Goal: Task Accomplishment & Management: Complete application form

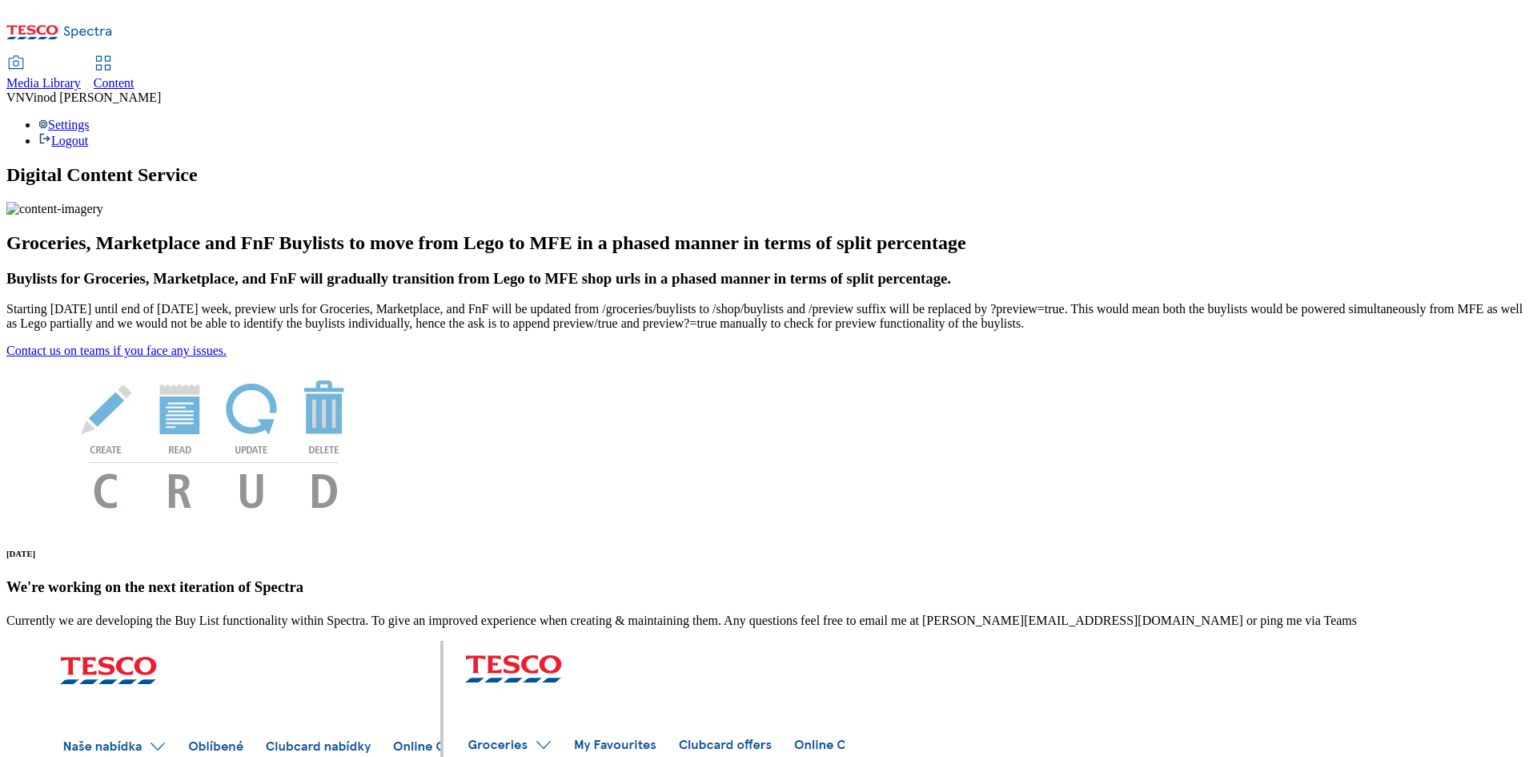
click at [135, 76] on span "Content" at bounding box center [114, 83] width 41 height 14
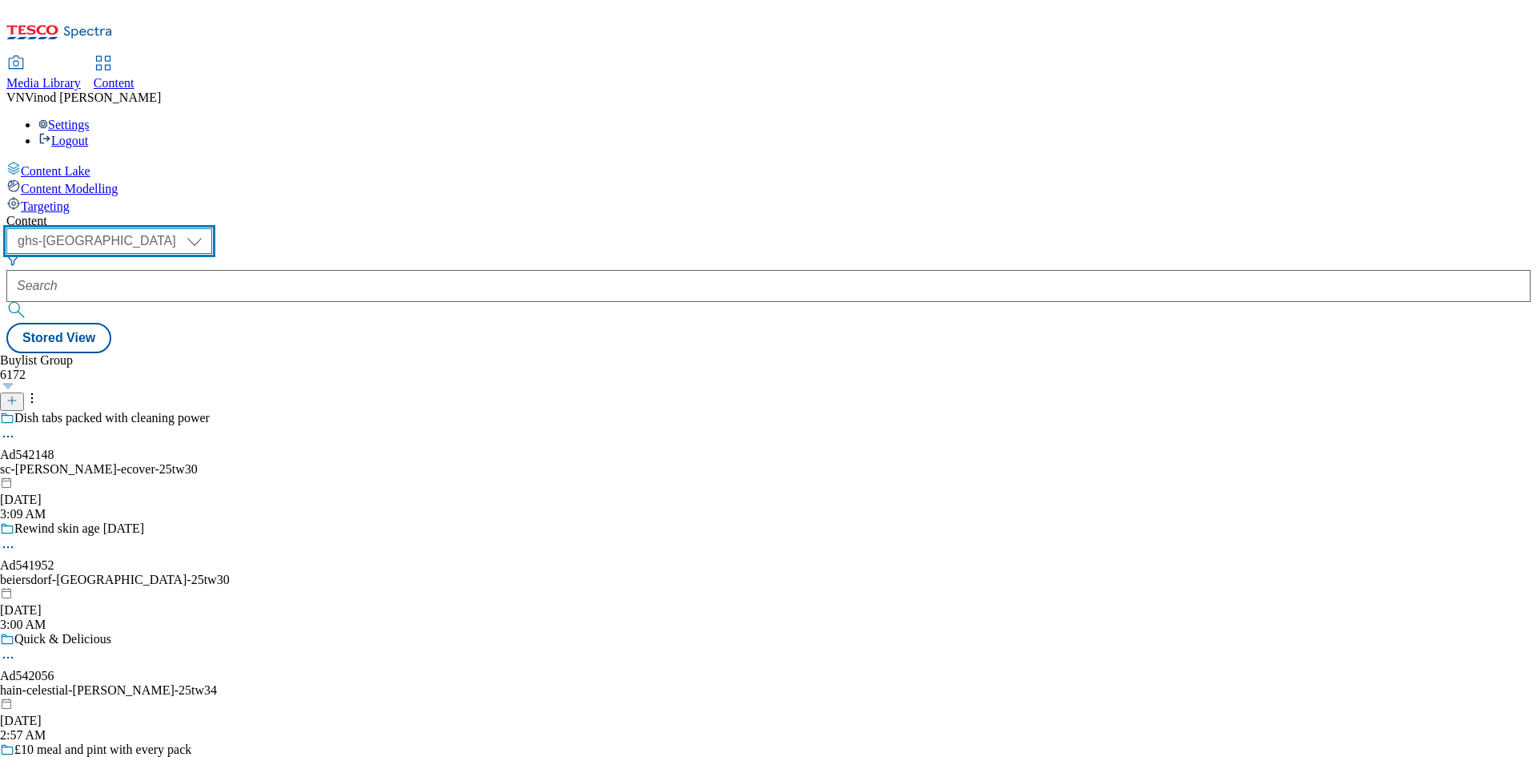
click at [212, 228] on select "ghs-roi ghs-uk" at bounding box center [109, 241] width 206 height 26
select select "ghs-roi"
click at [208, 228] on select "ghs-roi ghs-uk" at bounding box center [109, 241] width 206 height 26
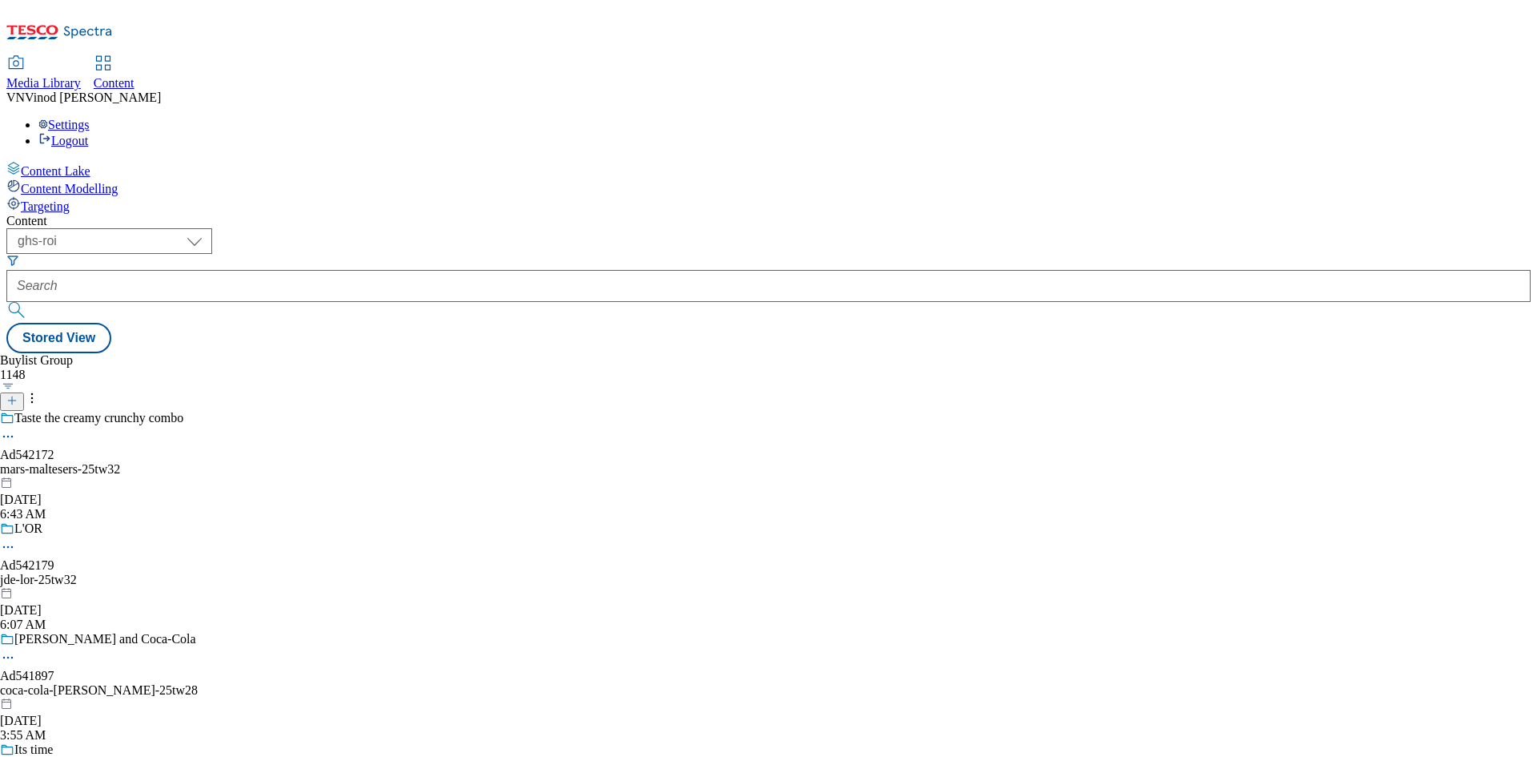
click at [18, 395] on icon at bounding box center [11, 400] width 11 height 11
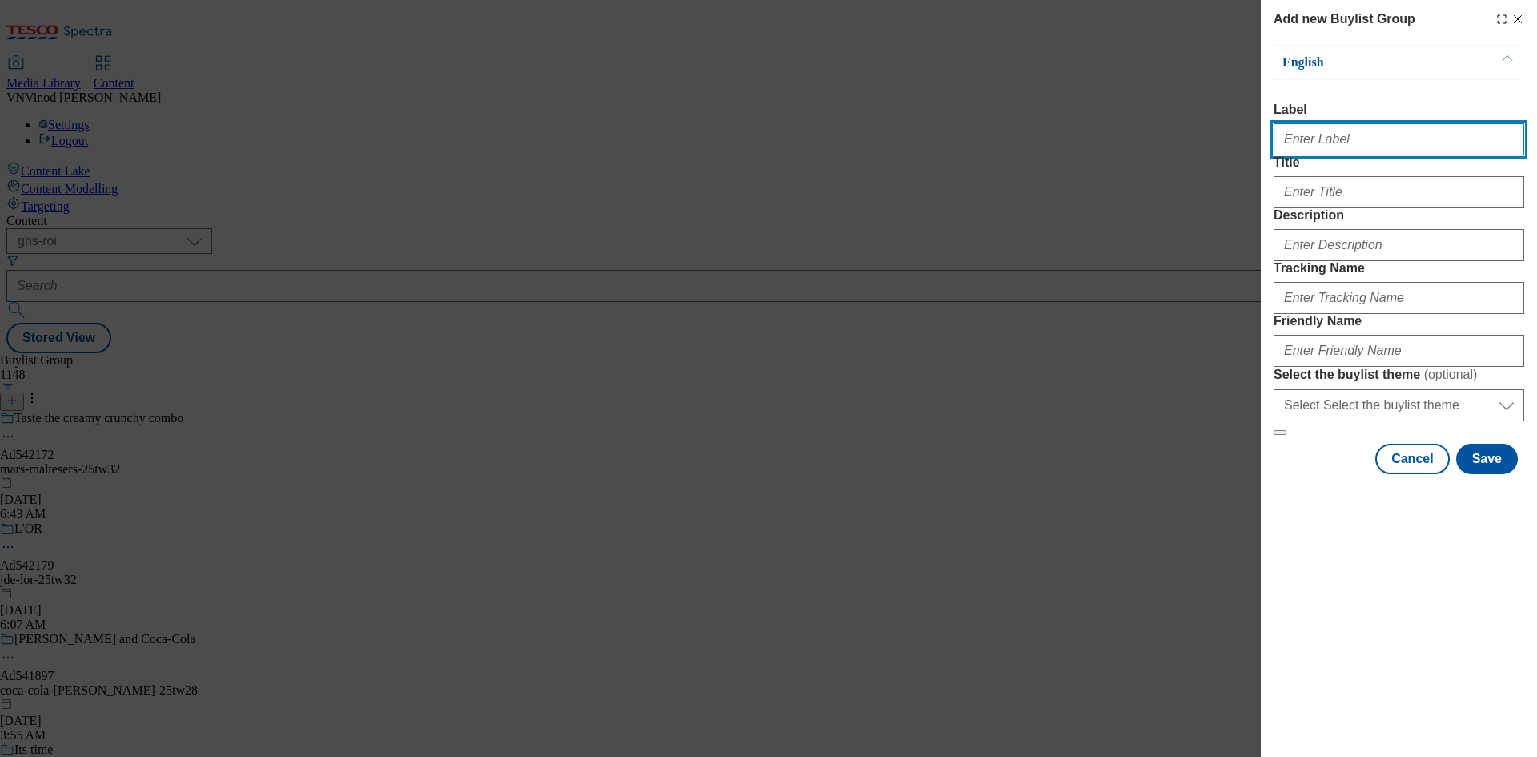
click at [1334, 146] on input "Label" at bounding box center [1399, 139] width 251 height 32
paste input "542181"
paste input "Britvic"
click at [1326, 143] on input "Ad542181 Britvic" at bounding box center [1399, 139] width 251 height 32
type input "Ad542181 britvic"
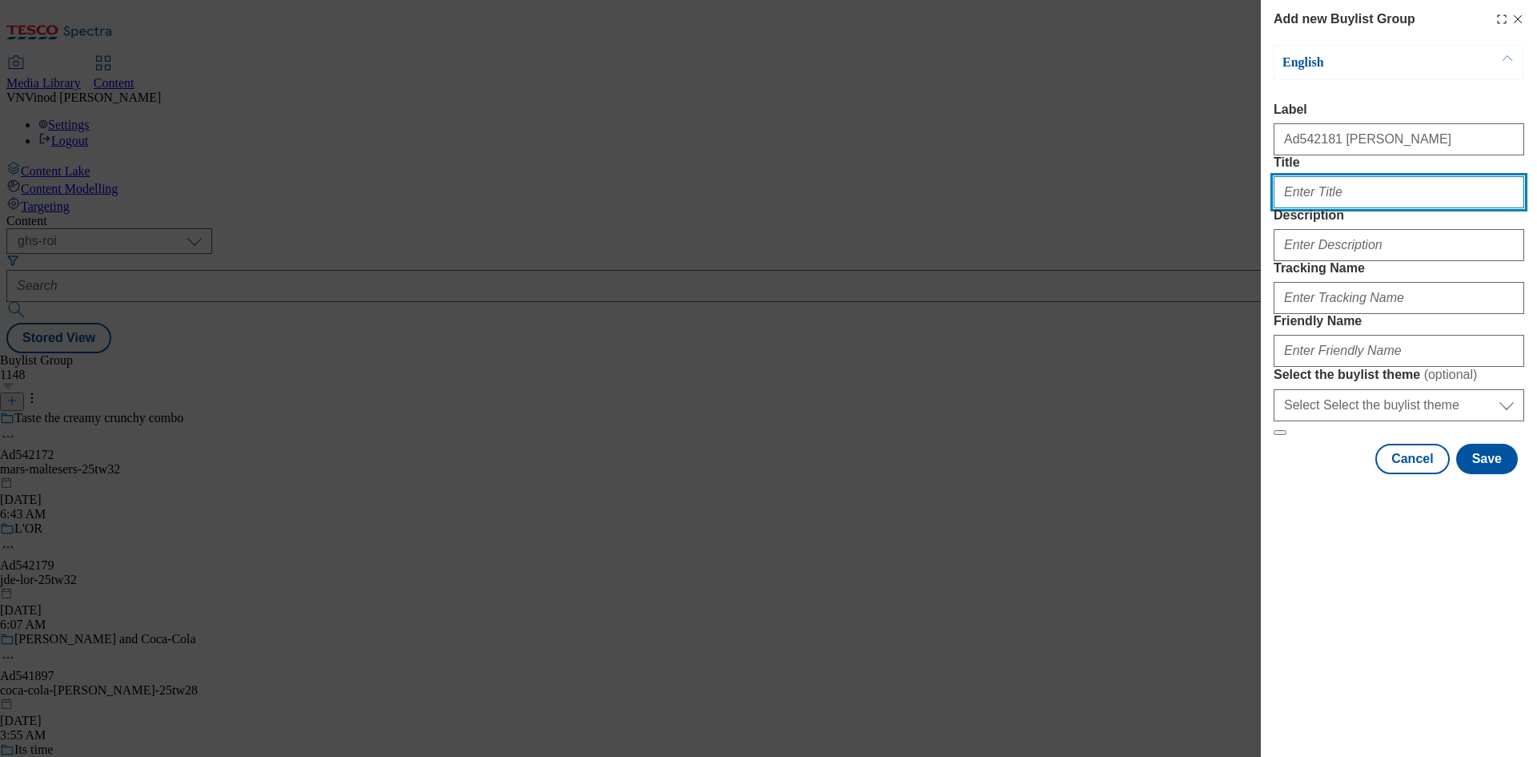
click at [1367, 208] on input "Title" at bounding box center [1399, 192] width 251 height 32
click at [1350, 208] on input "Title" at bounding box center [1399, 192] width 251 height 32
paste input "Pepsi Max"
type input "Pepsi Max"
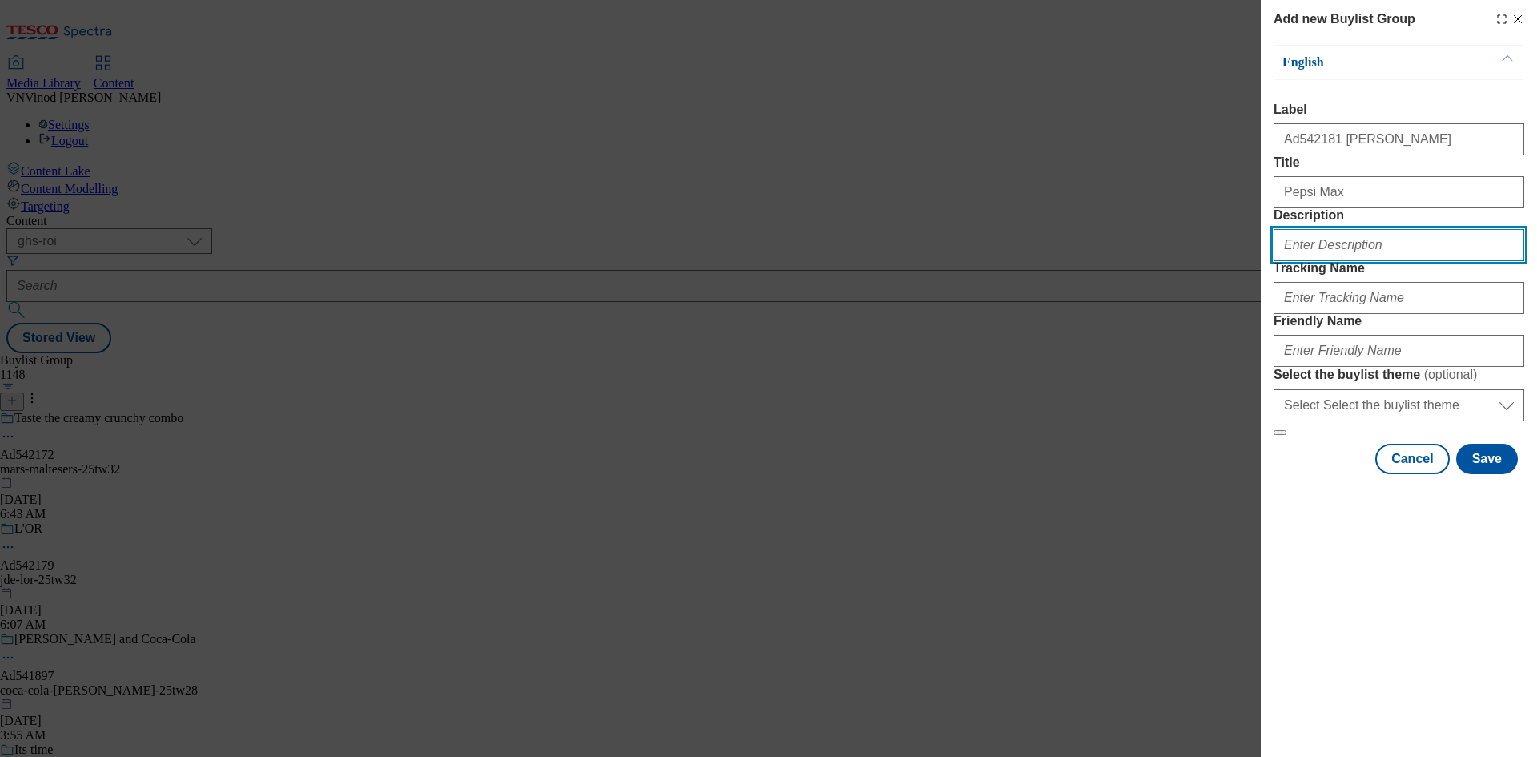
click at [1315, 261] on input "Description" at bounding box center [1399, 245] width 251 height 32
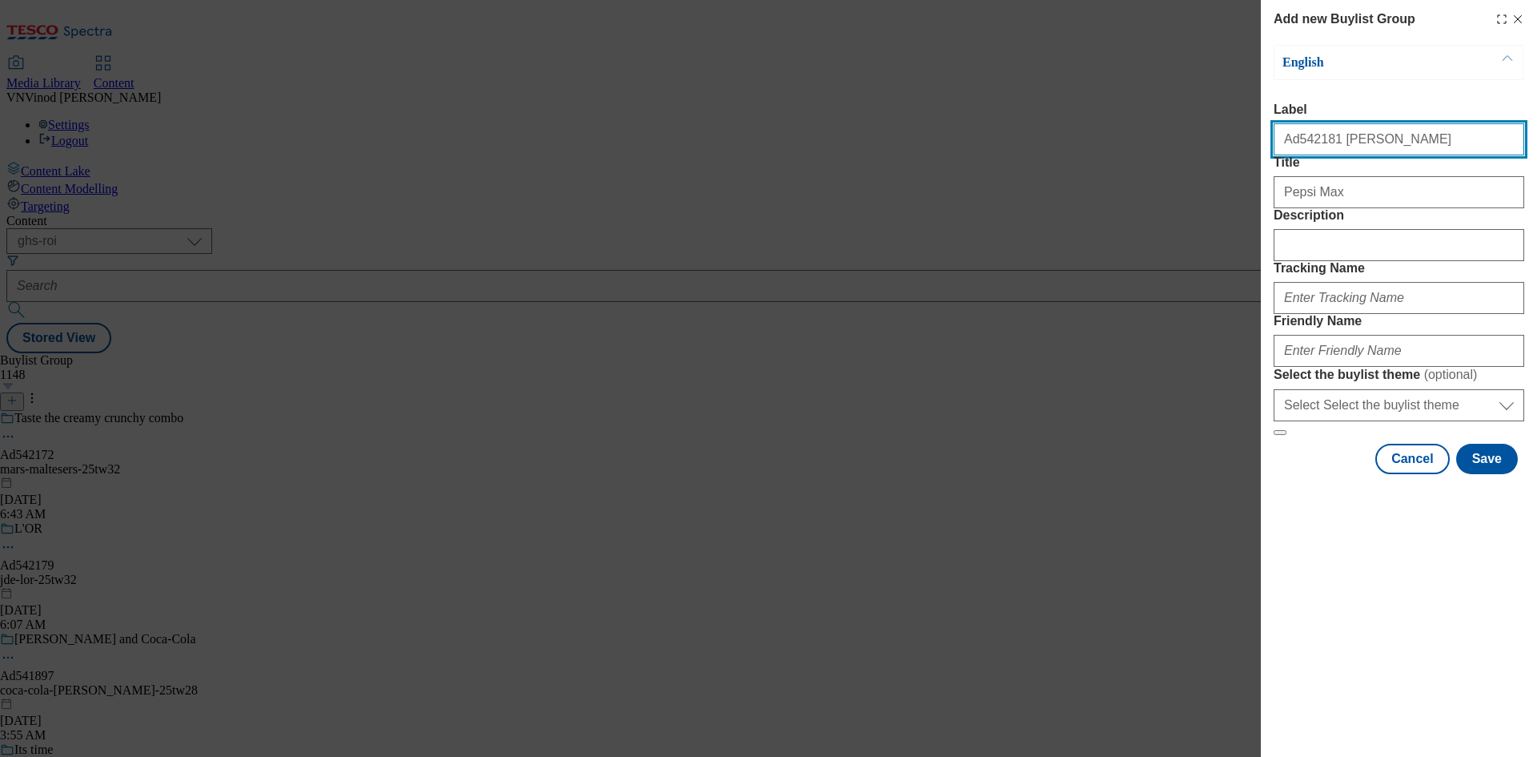
click at [1305, 145] on input "Ad542181 britvic" at bounding box center [1399, 139] width 251 height 32
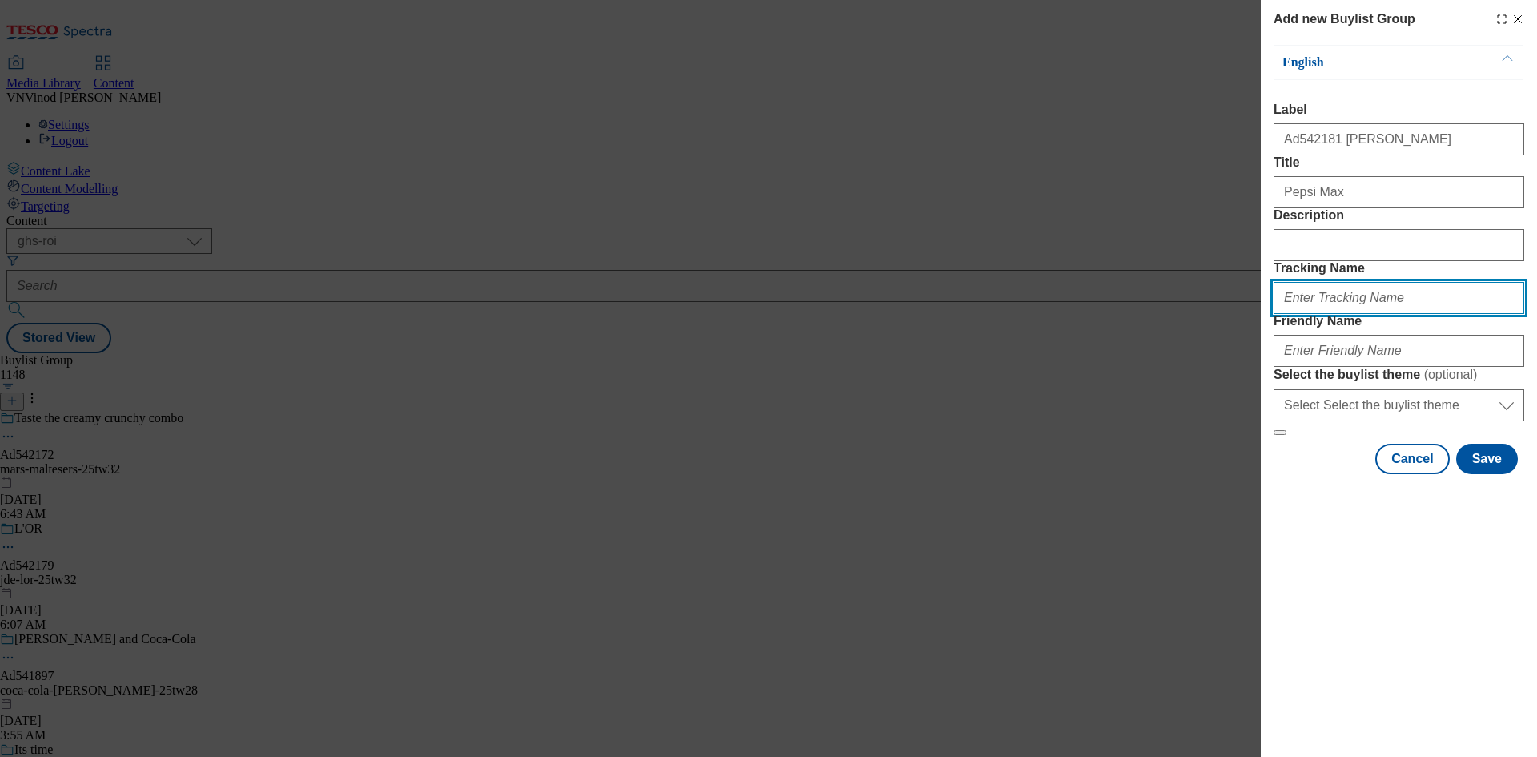
click at [1367, 314] on input "Tracking Name" at bounding box center [1399, 298] width 251 height 32
paste input "Ad542181"
click at [1312, 314] on input "DH_ADAd542181" at bounding box center [1399, 298] width 251 height 32
type input "DH_AD542181"
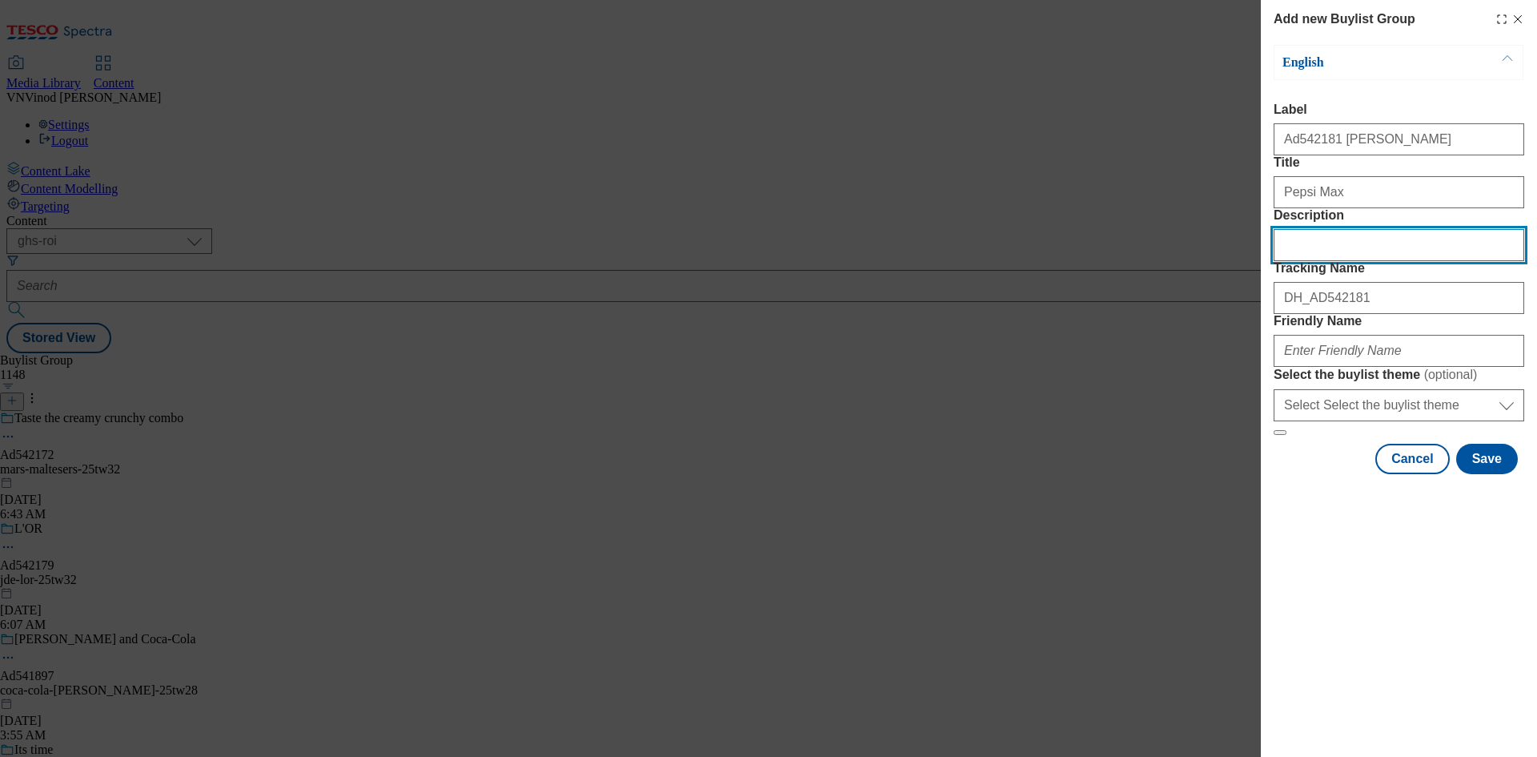
click at [1323, 261] on input "Description" at bounding box center [1399, 245] width 251 height 32
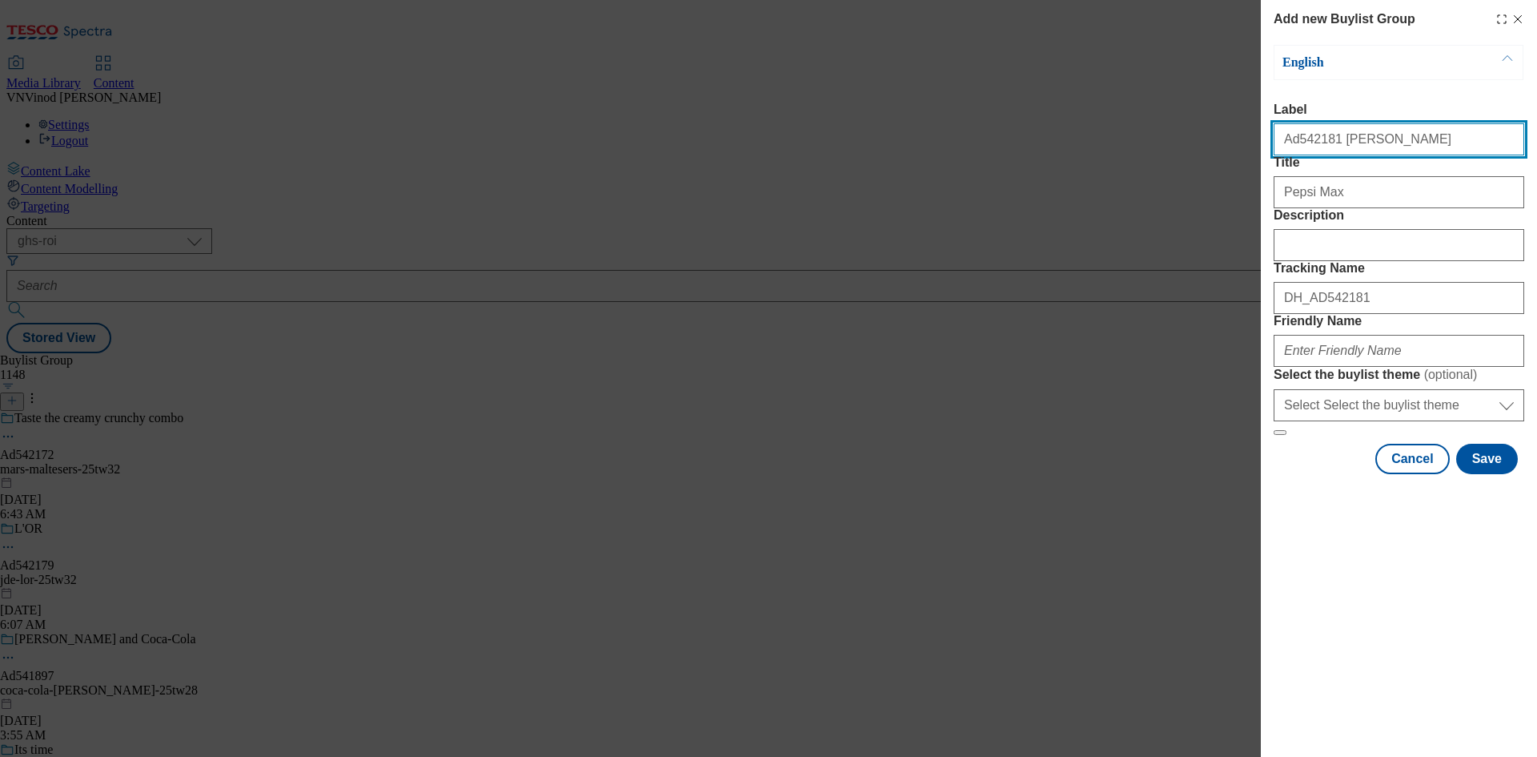
click at [1340, 140] on input "Ad542181 britvic" at bounding box center [1399, 139] width 251 height 32
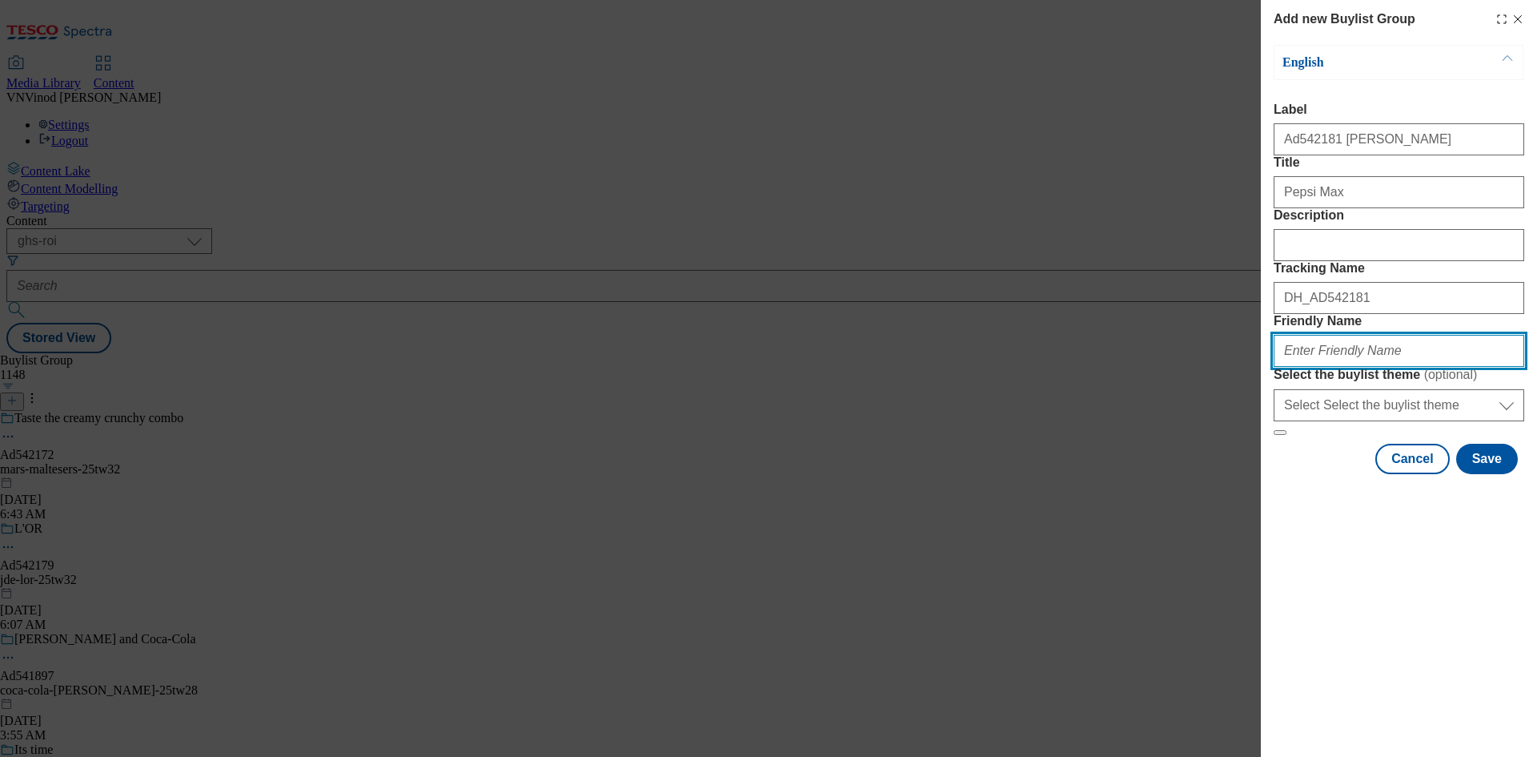
click at [1320, 367] on input "Friendly Name" at bounding box center [1399, 351] width 251 height 32
paste input "britvic"
drag, startPoint x: 1387, startPoint y: 461, endPoint x: 881, endPoint y: 484, distance: 506.5
click at [881, 484] on div "Add new Buylist Group English Label Ad542181 britvic Title Pepsi Max Descriptio…" at bounding box center [768, 378] width 1537 height 757
type input "britvic-pepsi-25tw32"
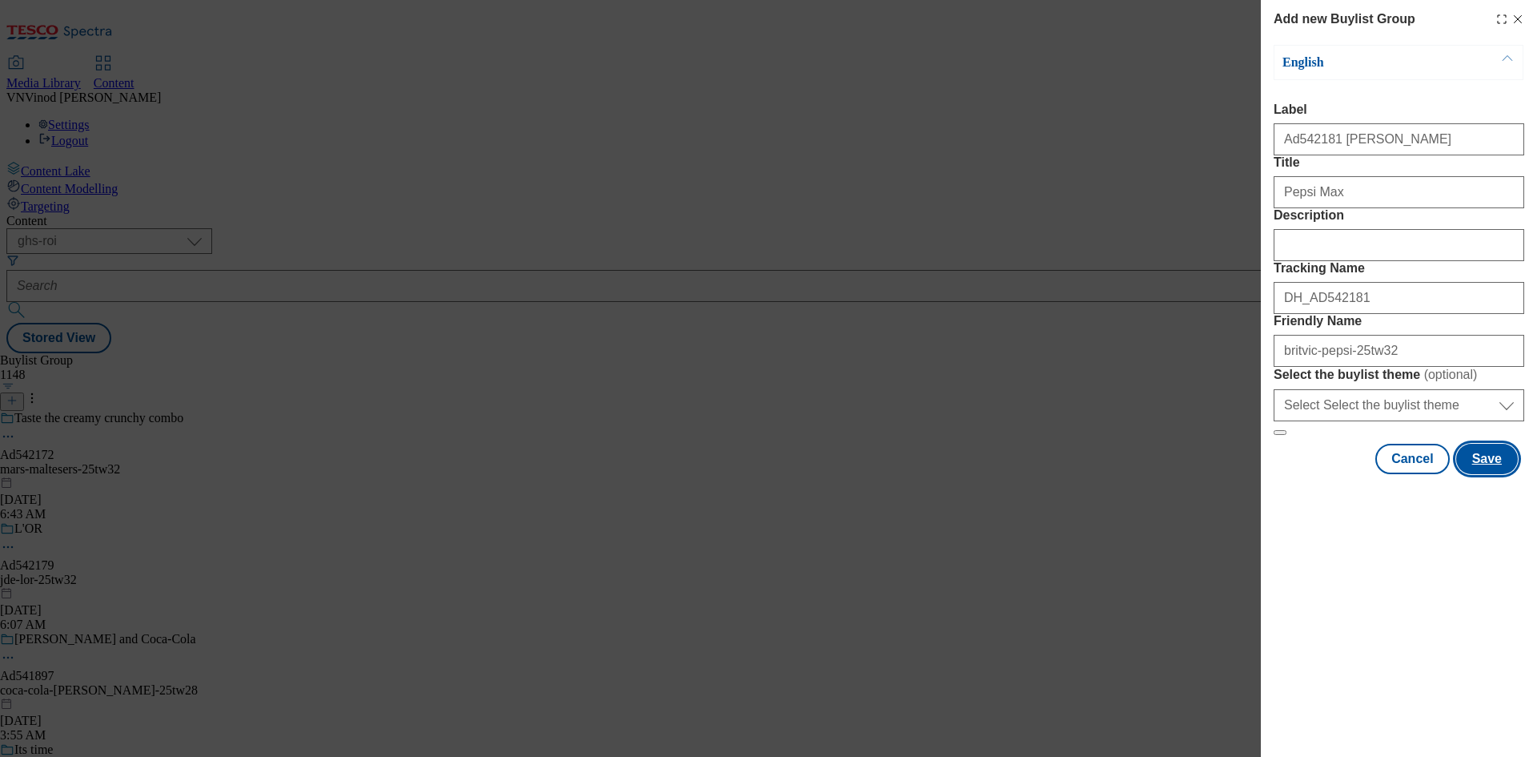
click at [1490, 474] on button "Save" at bounding box center [1487, 459] width 62 height 30
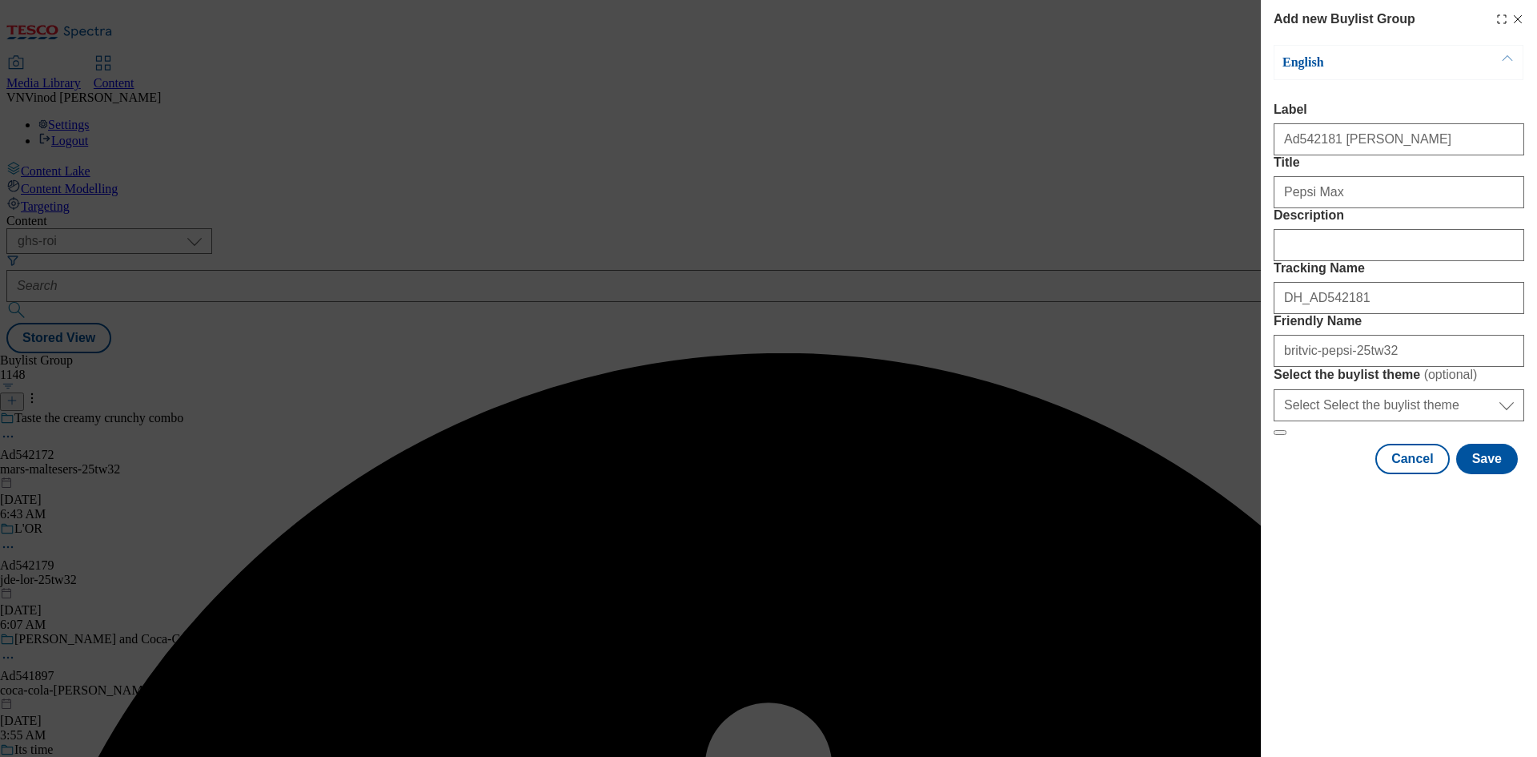
drag, startPoint x: 1134, startPoint y: 230, endPoint x: 1181, endPoint y: 237, distance: 47.0
click at [1134, 230] on div "Add new Buylist Group English Label Ad542181 britvic Title Pepsi Max Descriptio…" at bounding box center [768, 378] width 1537 height 757
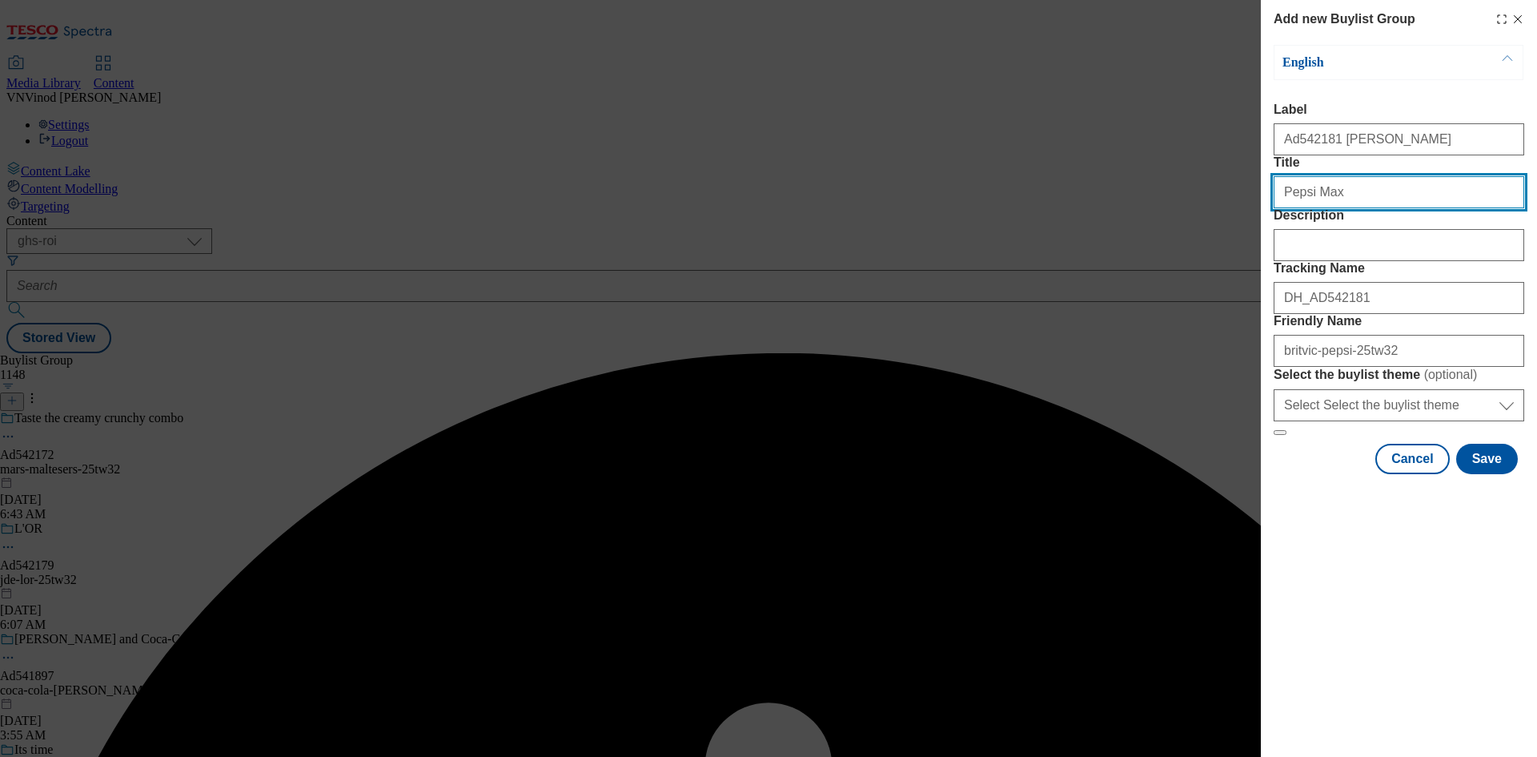
click at [1373, 208] on input "Pepsi Max" at bounding box center [1399, 192] width 251 height 32
type input "Pepsi Max"
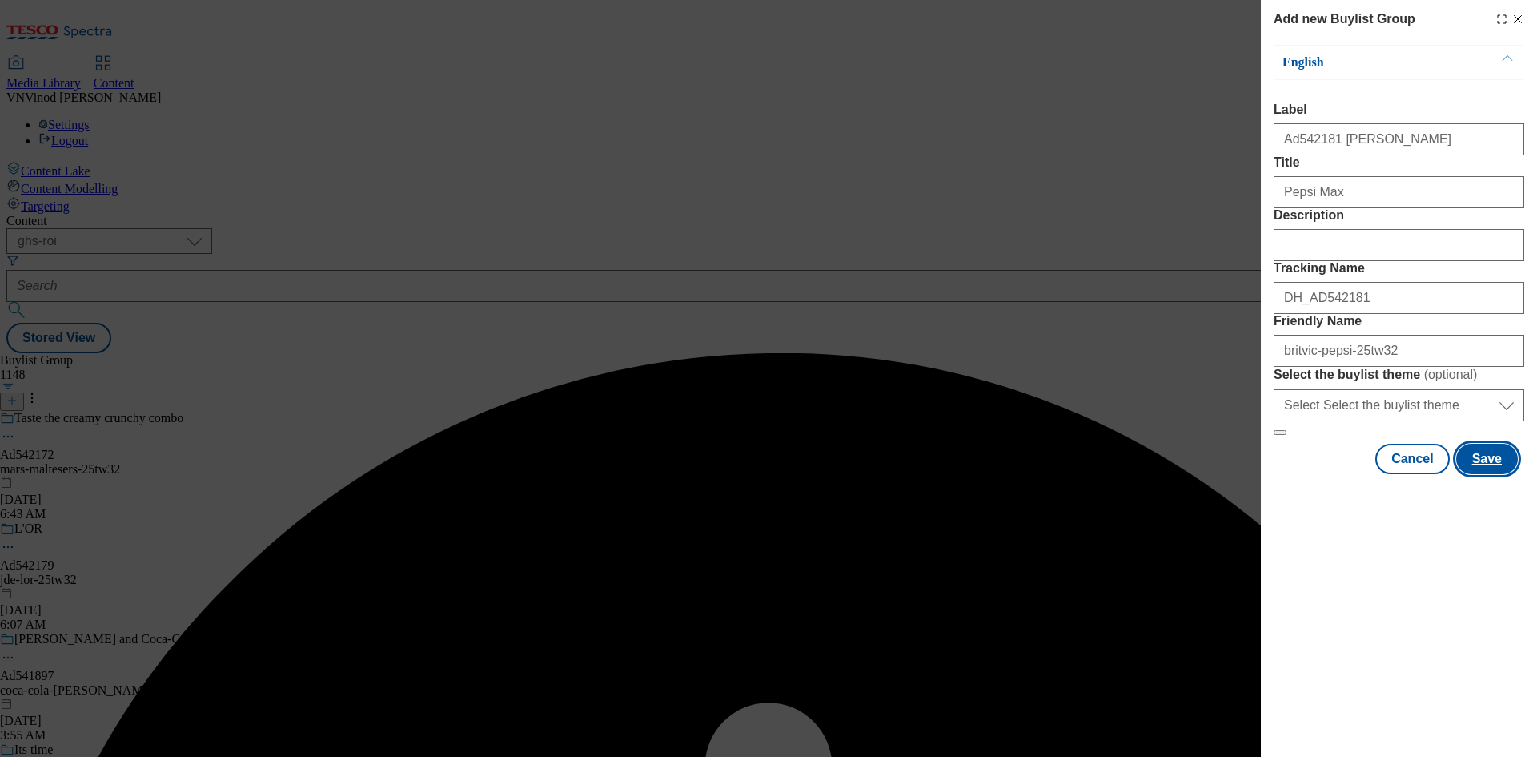
click at [1495, 474] on button "Save" at bounding box center [1487, 459] width 62 height 30
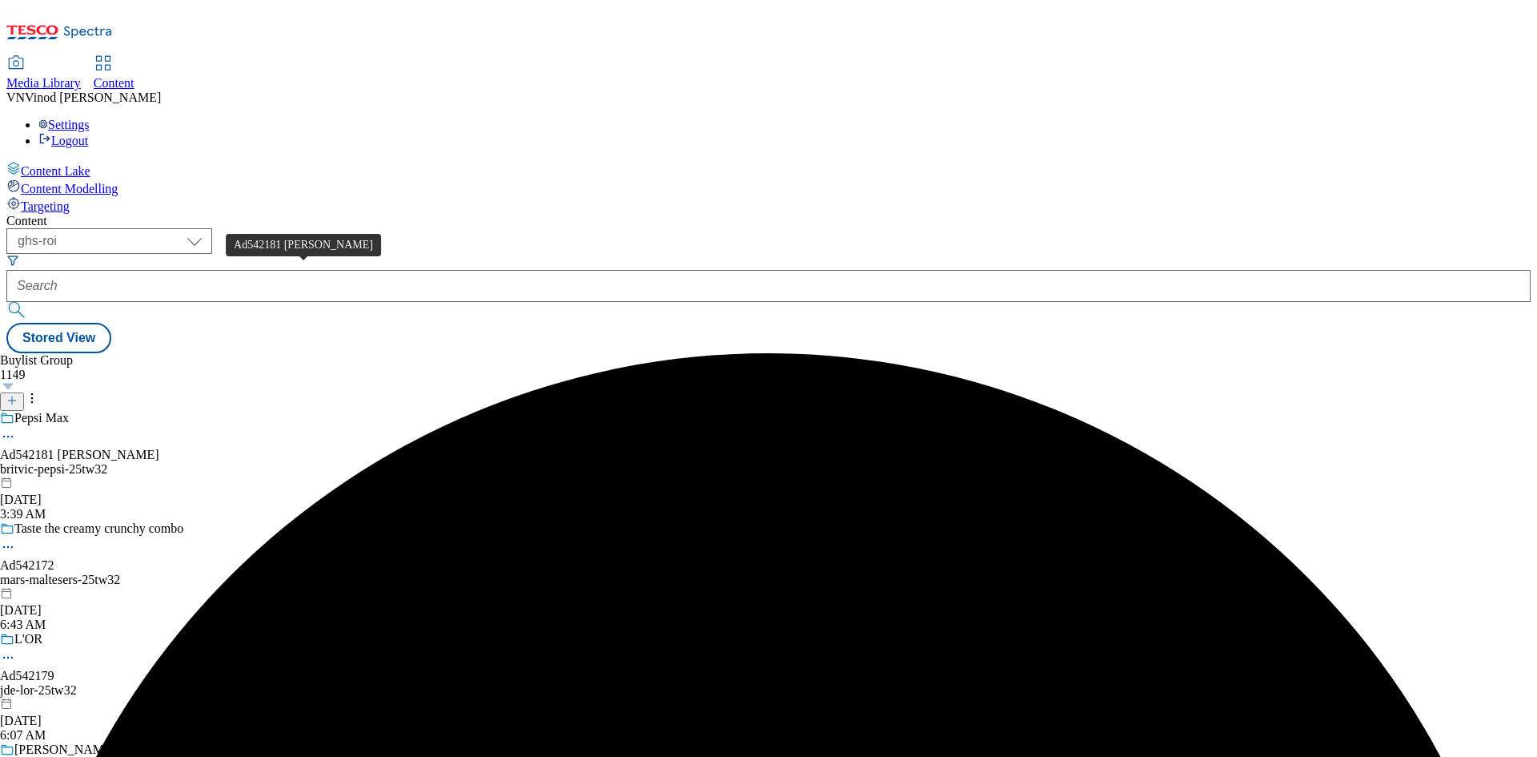
click at [159, 448] on div "Ad542181 britvic" at bounding box center [79, 455] width 159 height 14
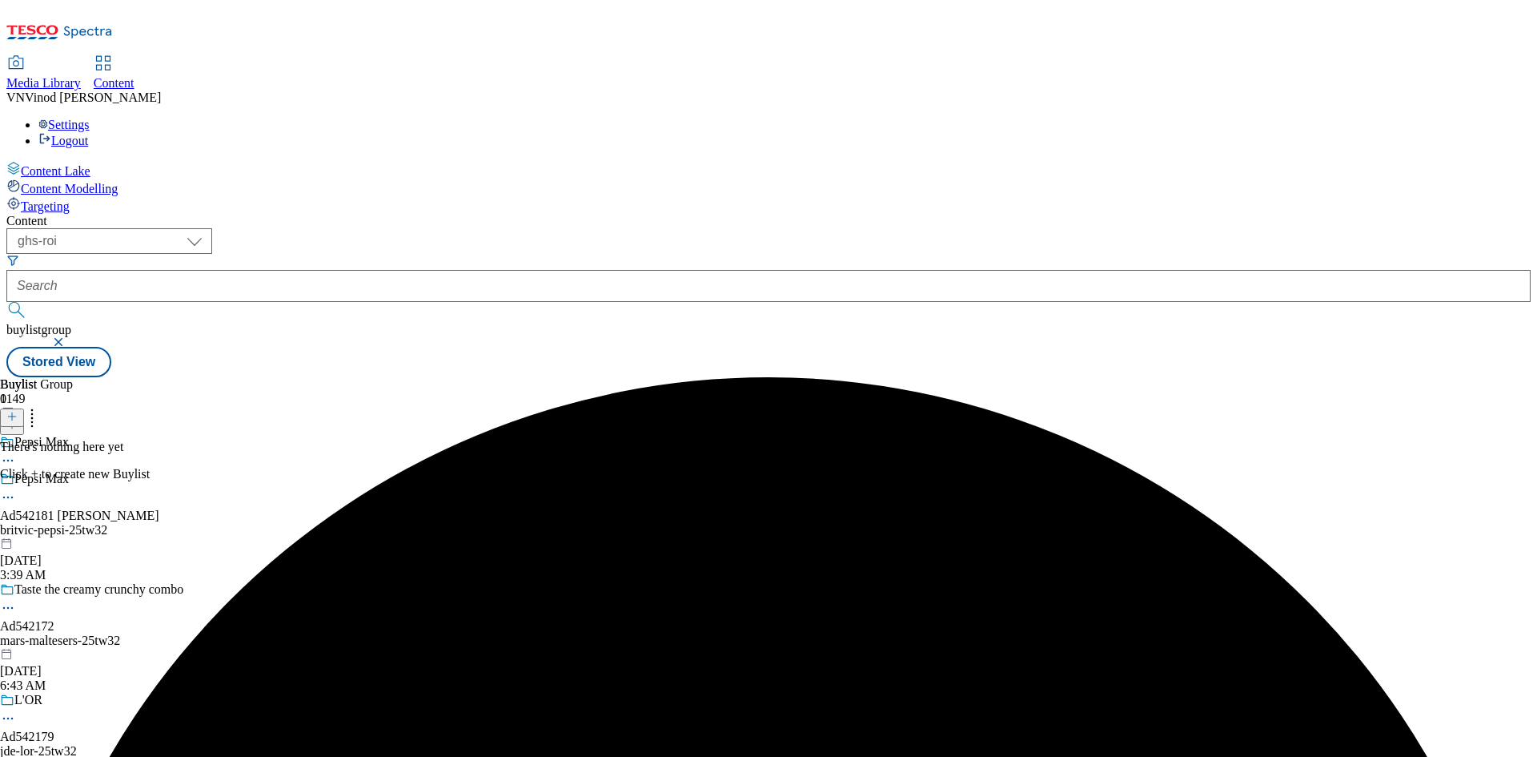
click at [18, 411] on icon at bounding box center [11, 416] width 11 height 11
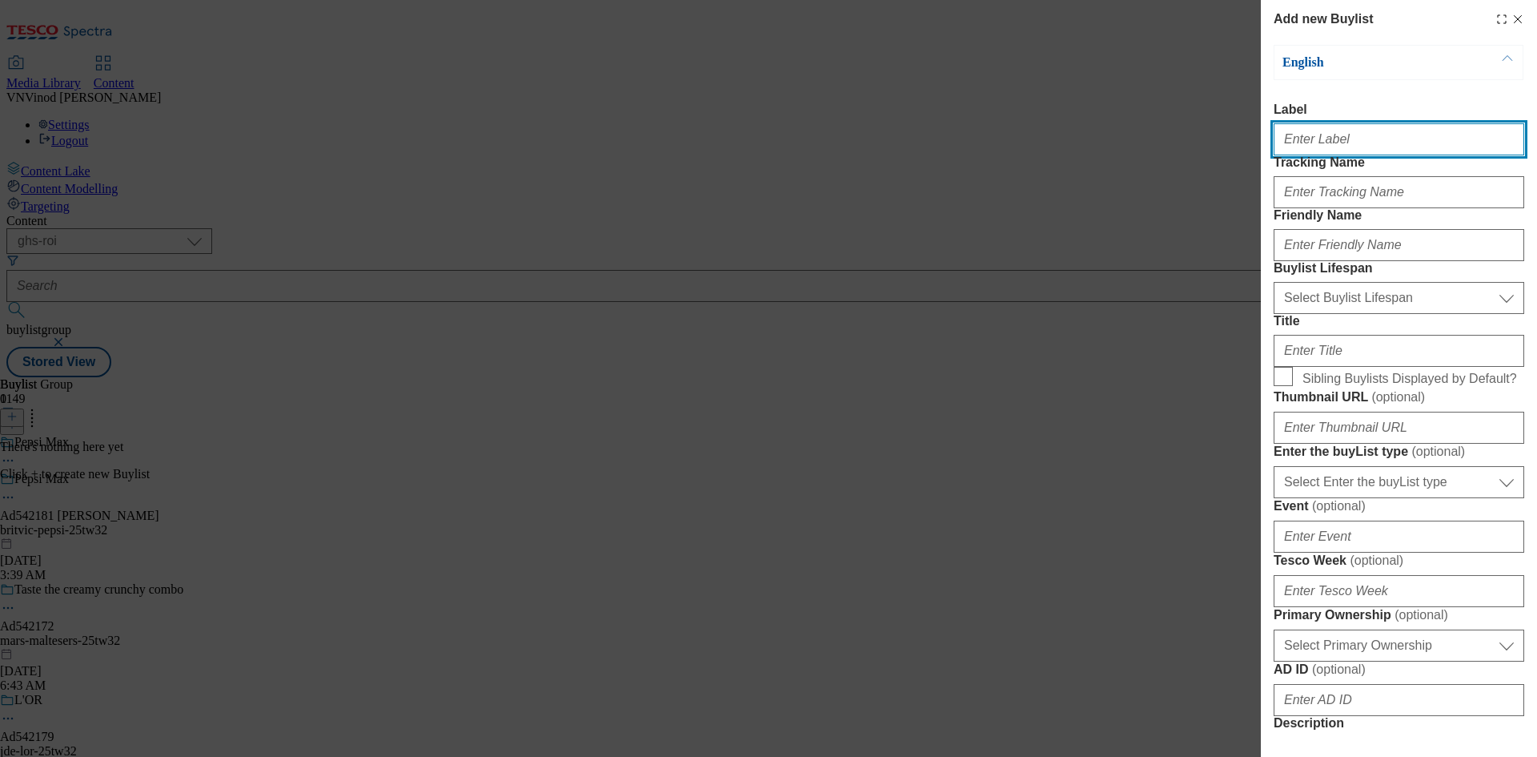
click at [1368, 150] on input "Label" at bounding box center [1399, 139] width 251 height 32
paste input "542181"
type input "Ad542181"
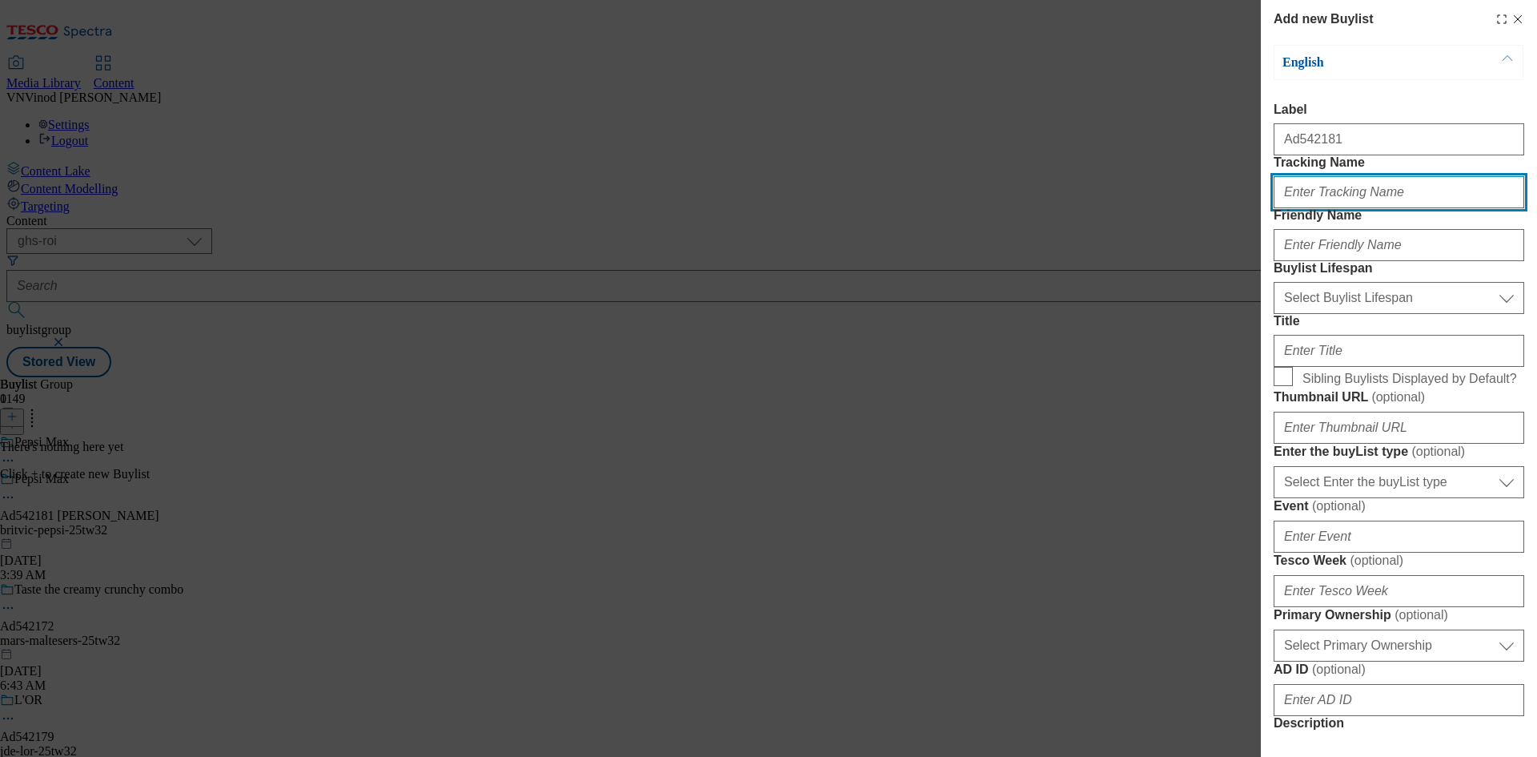
click at [1328, 208] on input "Tracking Name" at bounding box center [1399, 192] width 251 height 32
paste input "542181"
type input "DH_AD542181"
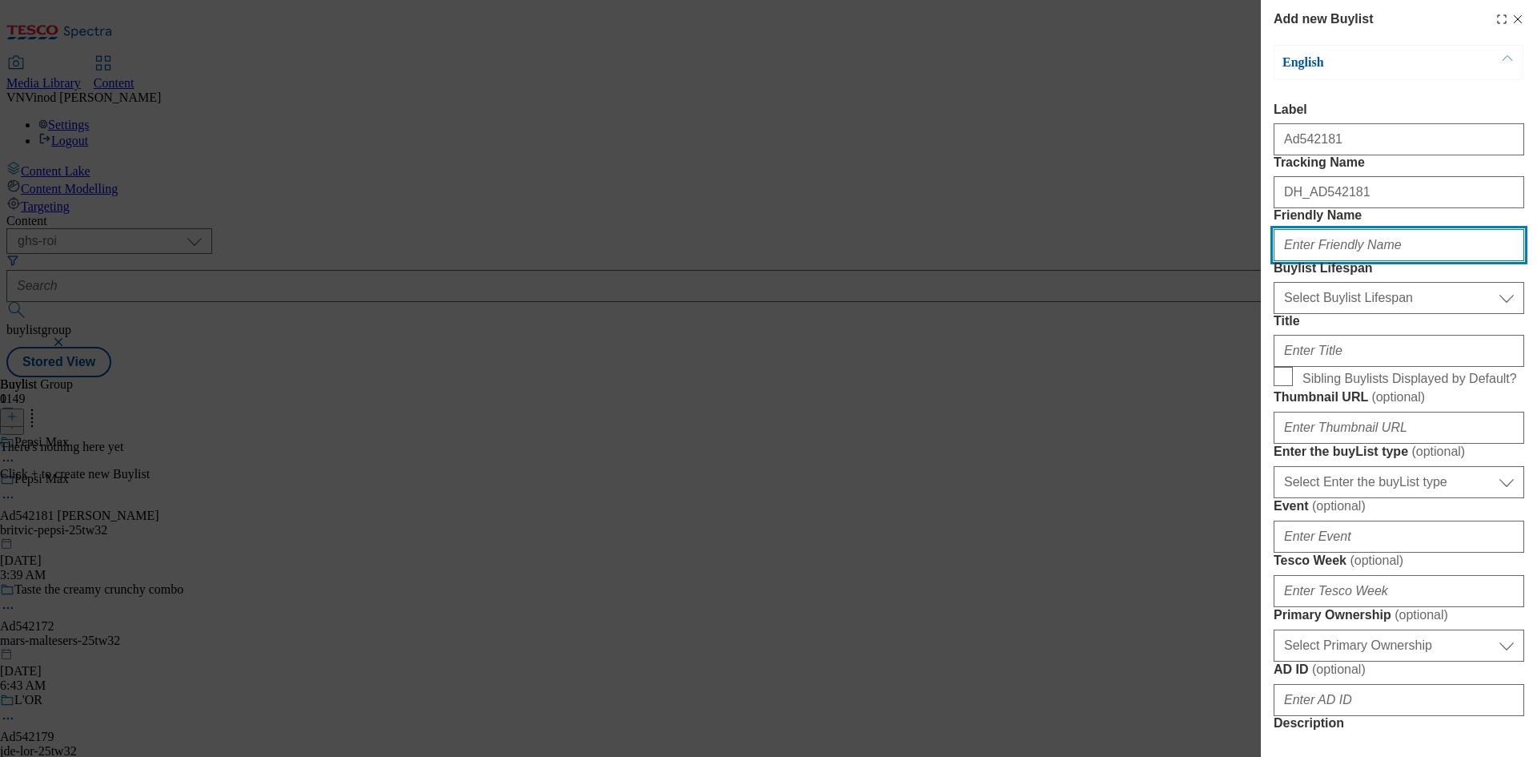
click at [1317, 261] on input "Friendly Name" at bounding box center [1399, 245] width 251 height 32
paste input "Britvic"
click at [1283, 261] on input "Britvic" at bounding box center [1399, 245] width 251 height 32
type input "britvic"
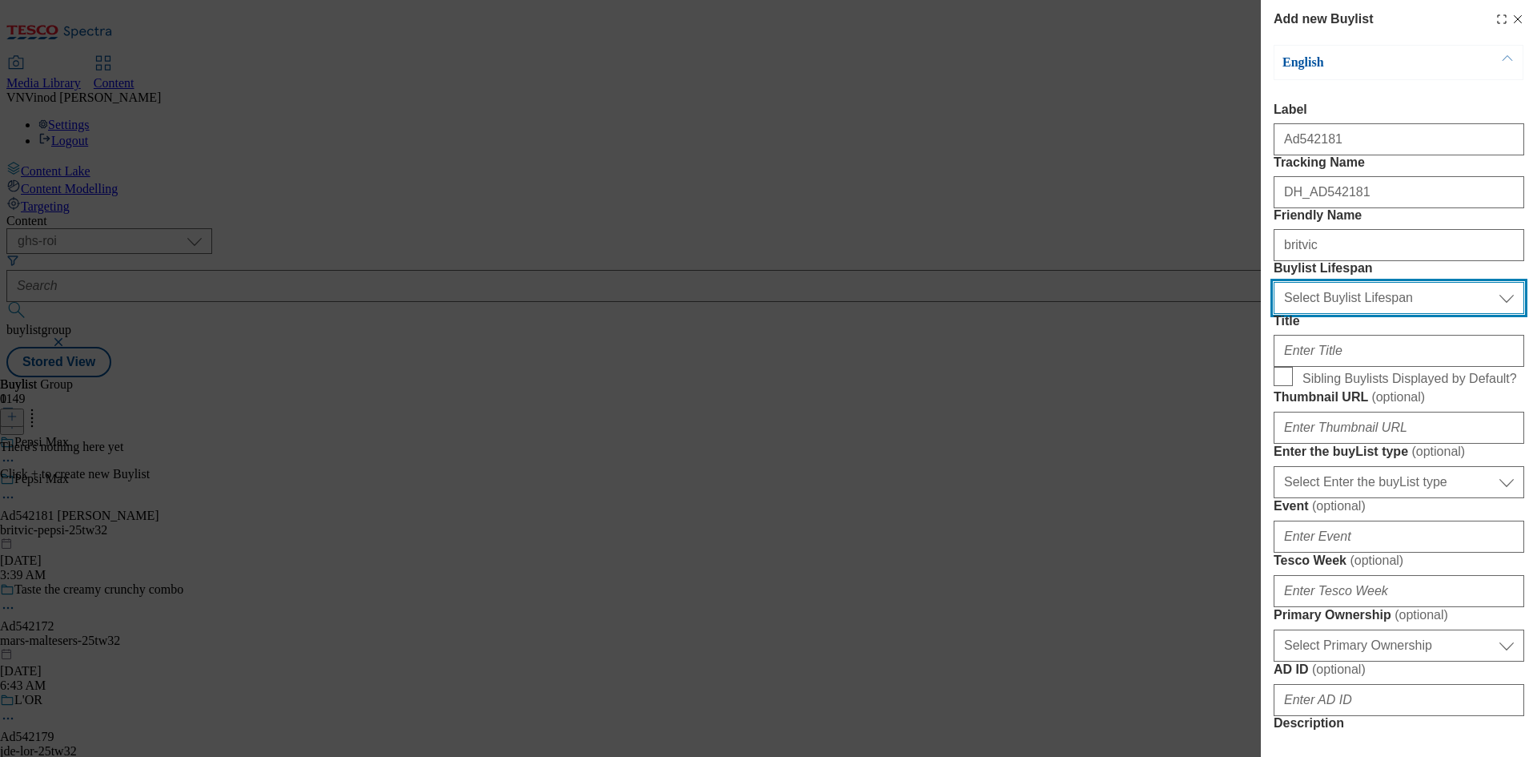
click at [1347, 314] on select "Select Buylist Lifespan evergreen seasonal tactical" at bounding box center [1399, 298] width 251 height 32
select select "tactical"
click at [1274, 314] on select "Select Buylist Lifespan evergreen seasonal tactical" at bounding box center [1399, 298] width 251 height 32
drag, startPoint x: 1093, startPoint y: 201, endPoint x: 1109, endPoint y: 201, distance: 16.0
click at [1093, 201] on div "Add new Buylist English Label Ad542181 Tracking Name DH_AD542181 Friendly Name …" at bounding box center [768, 378] width 1537 height 757
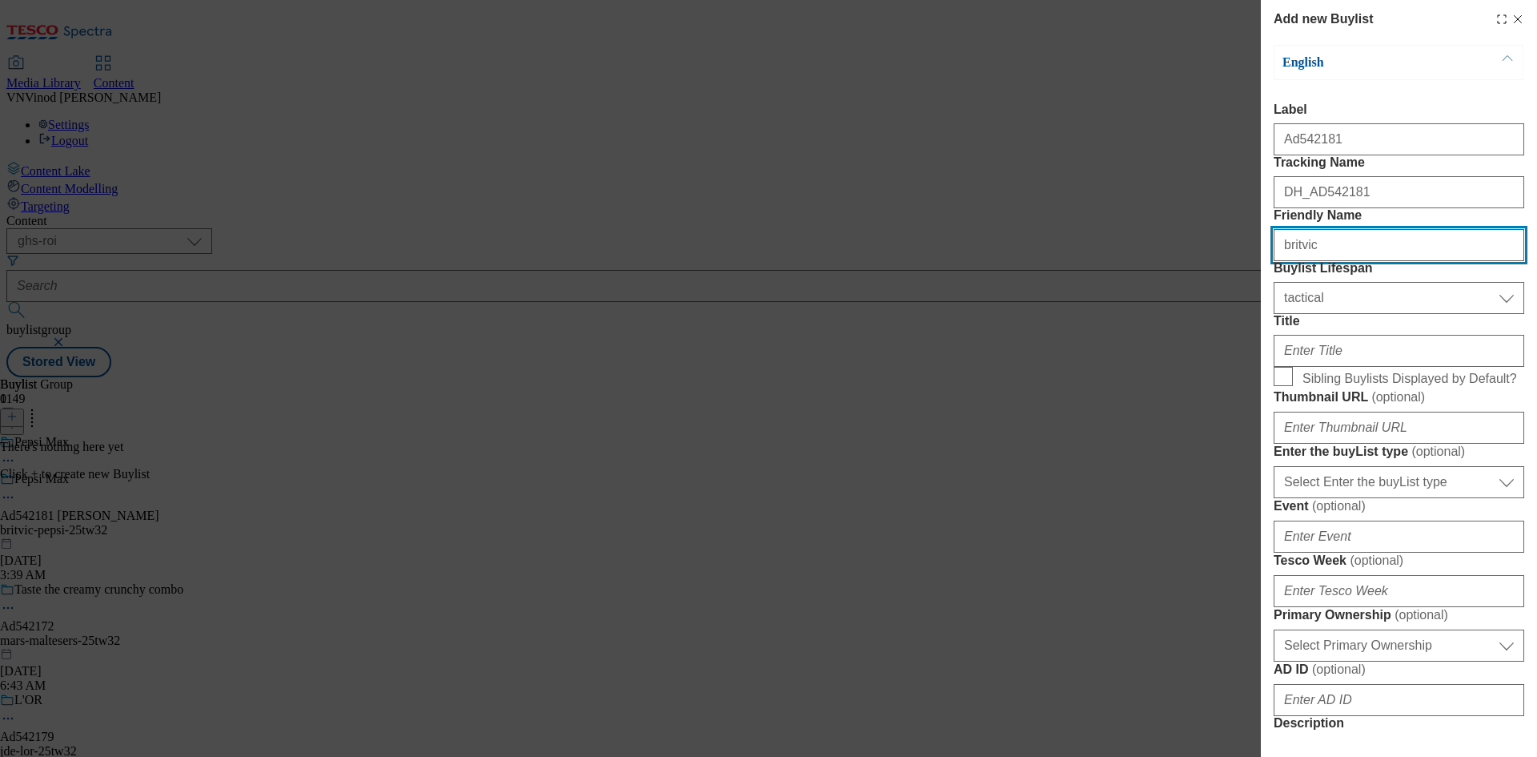
click at [1333, 261] on input "britvic" at bounding box center [1399, 245] width 251 height 32
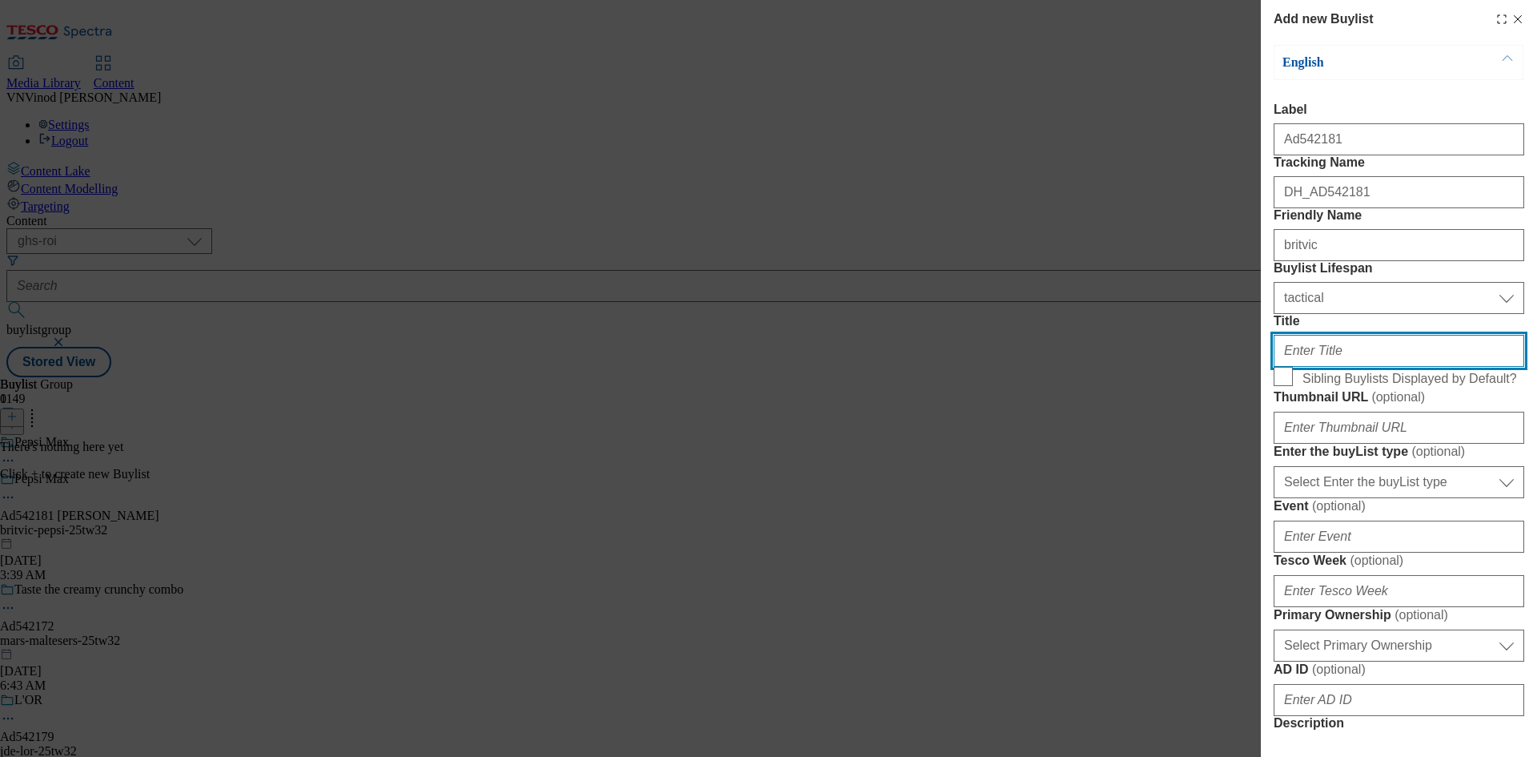
click at [1319, 367] on input "Title" at bounding box center [1399, 351] width 251 height 32
paste input "Maximum taste zero sugar"
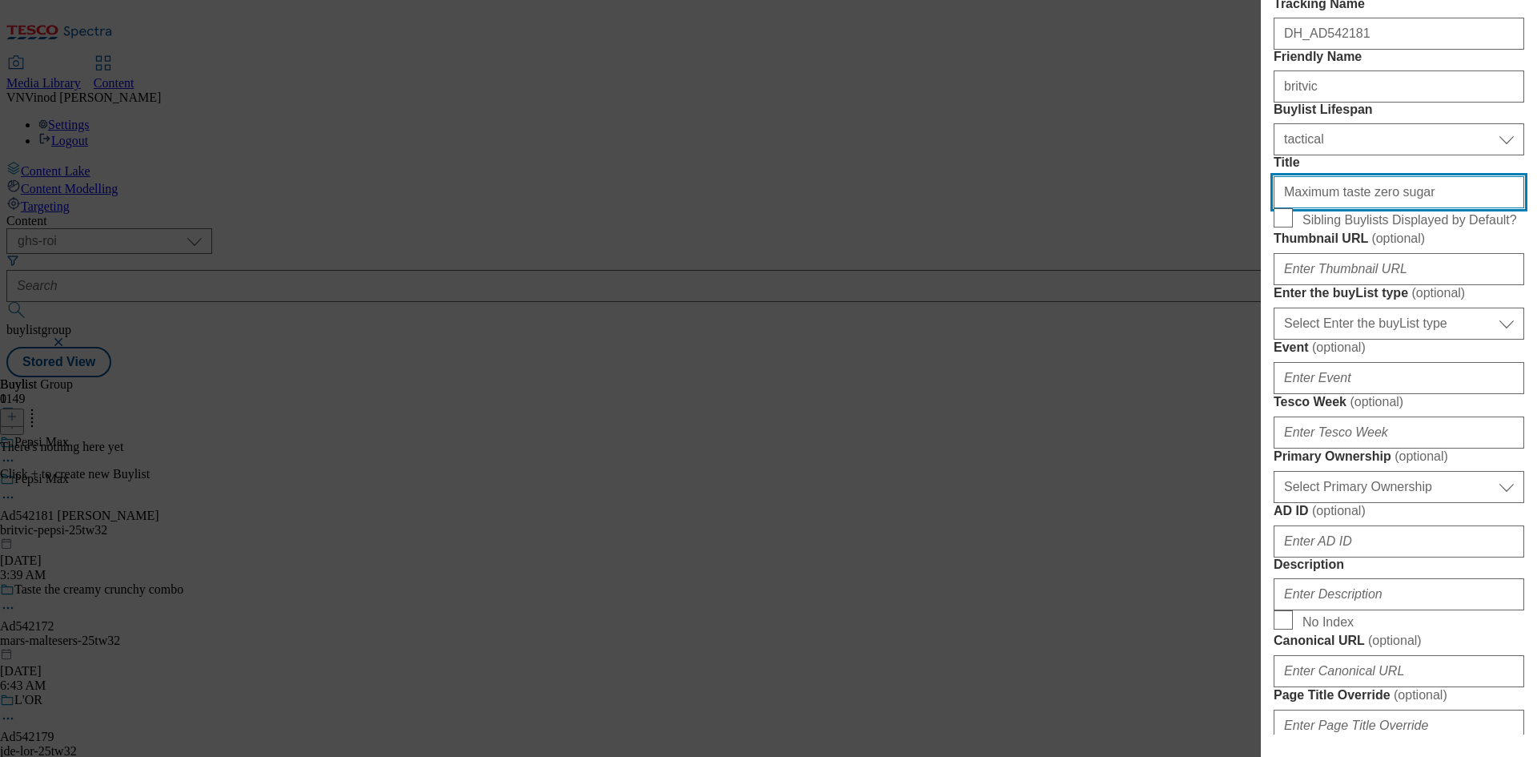
scroll to position [240, 0]
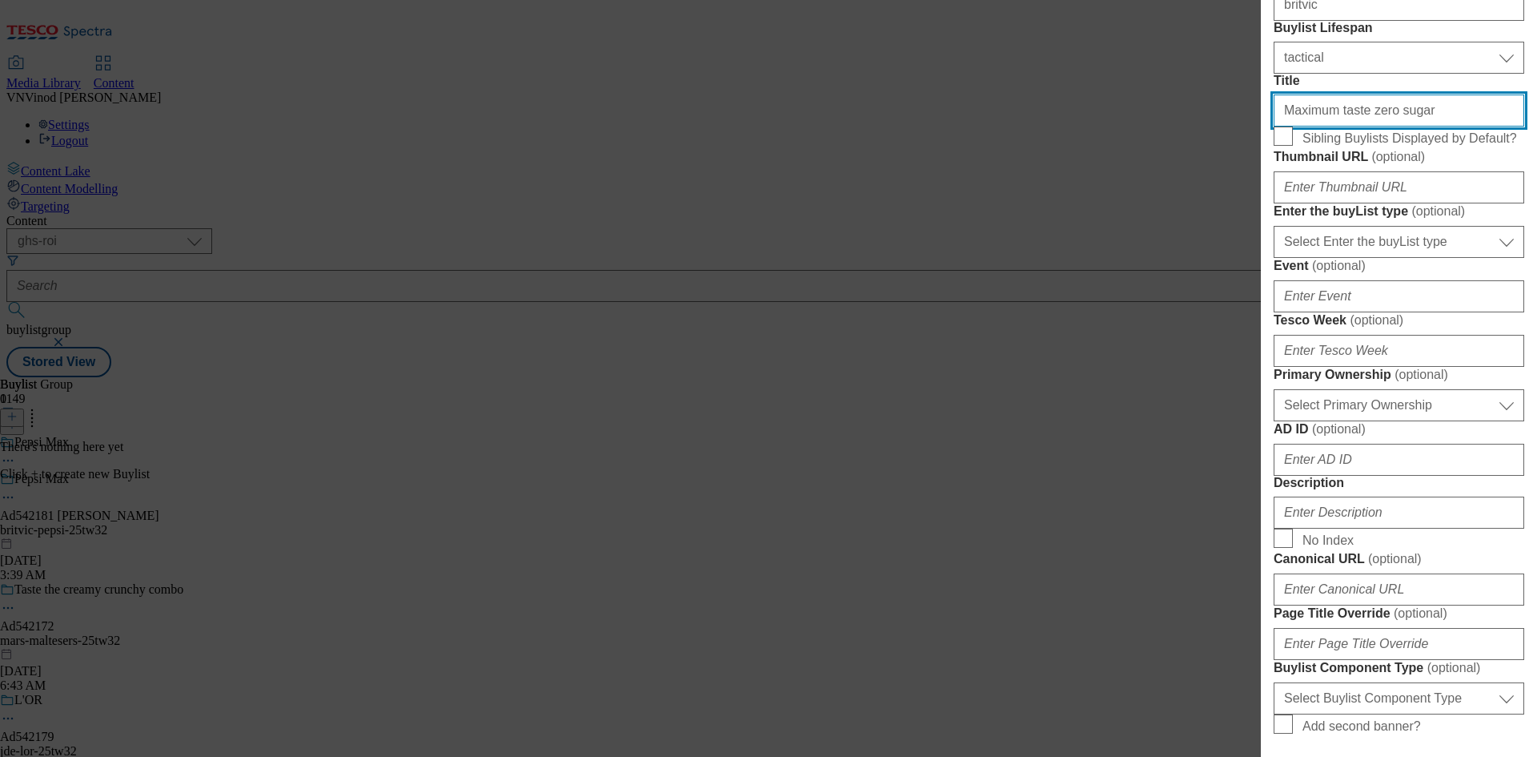
type input "Maximum taste zero sugar"
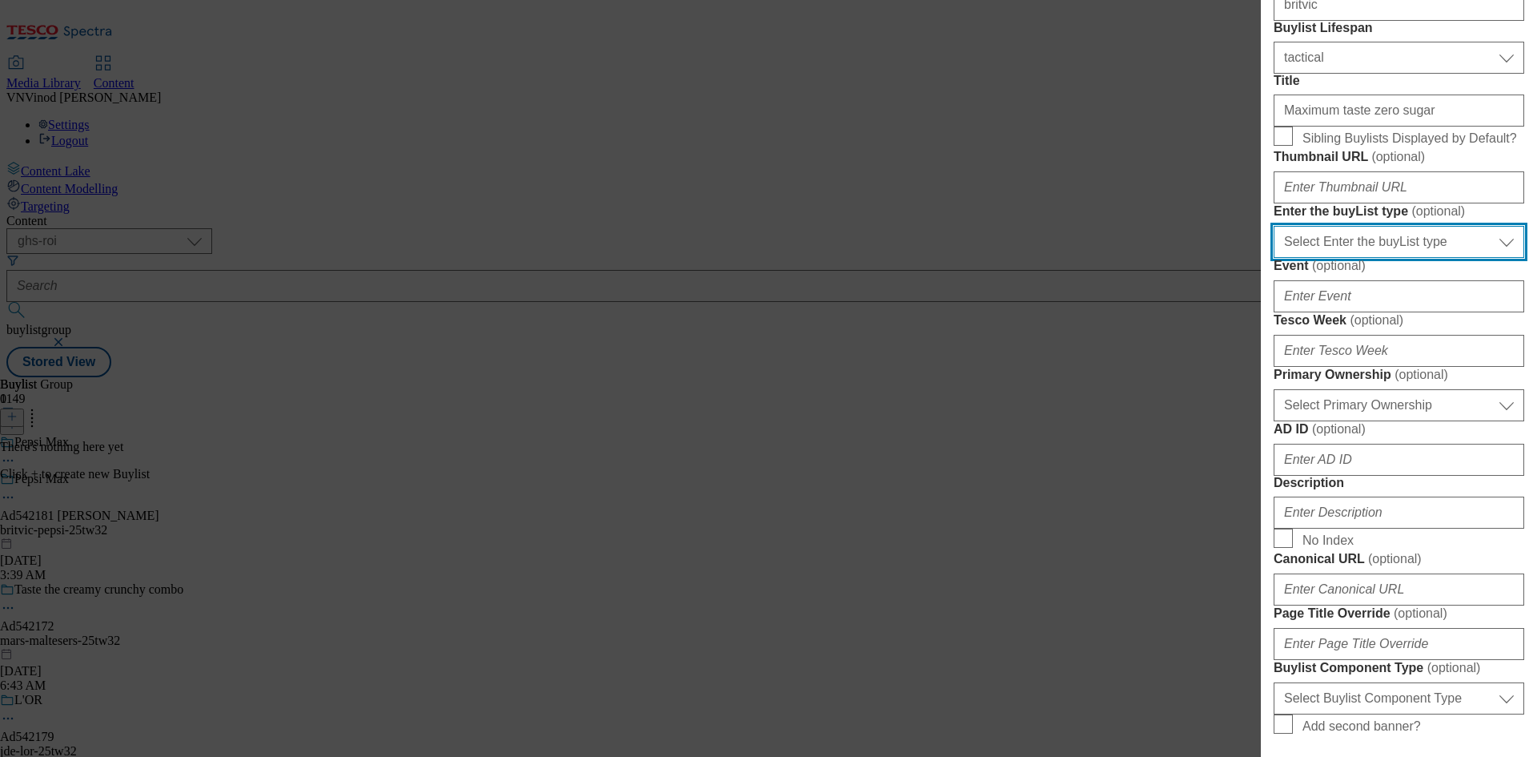
click at [1403, 258] on select "Select Enter the buyList type event supplier funded long term >4 weeks supplier…" at bounding box center [1399, 242] width 251 height 32
select select "supplier funded short term 1-3 weeks"
click at [1274, 258] on select "Select Enter the buyList type event supplier funded long term >4 weeks supplier…" at bounding box center [1399, 242] width 251 height 32
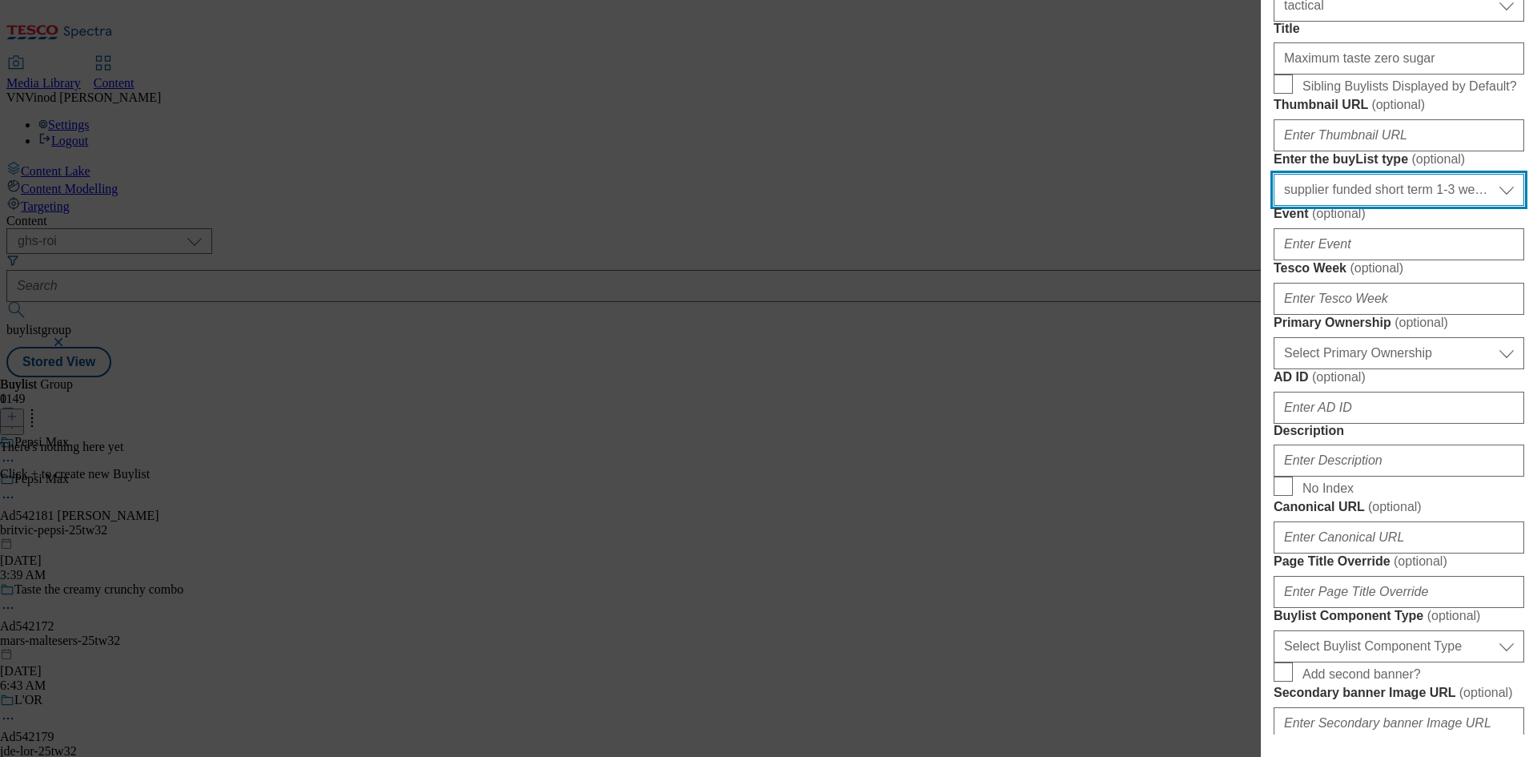
scroll to position [320, 0]
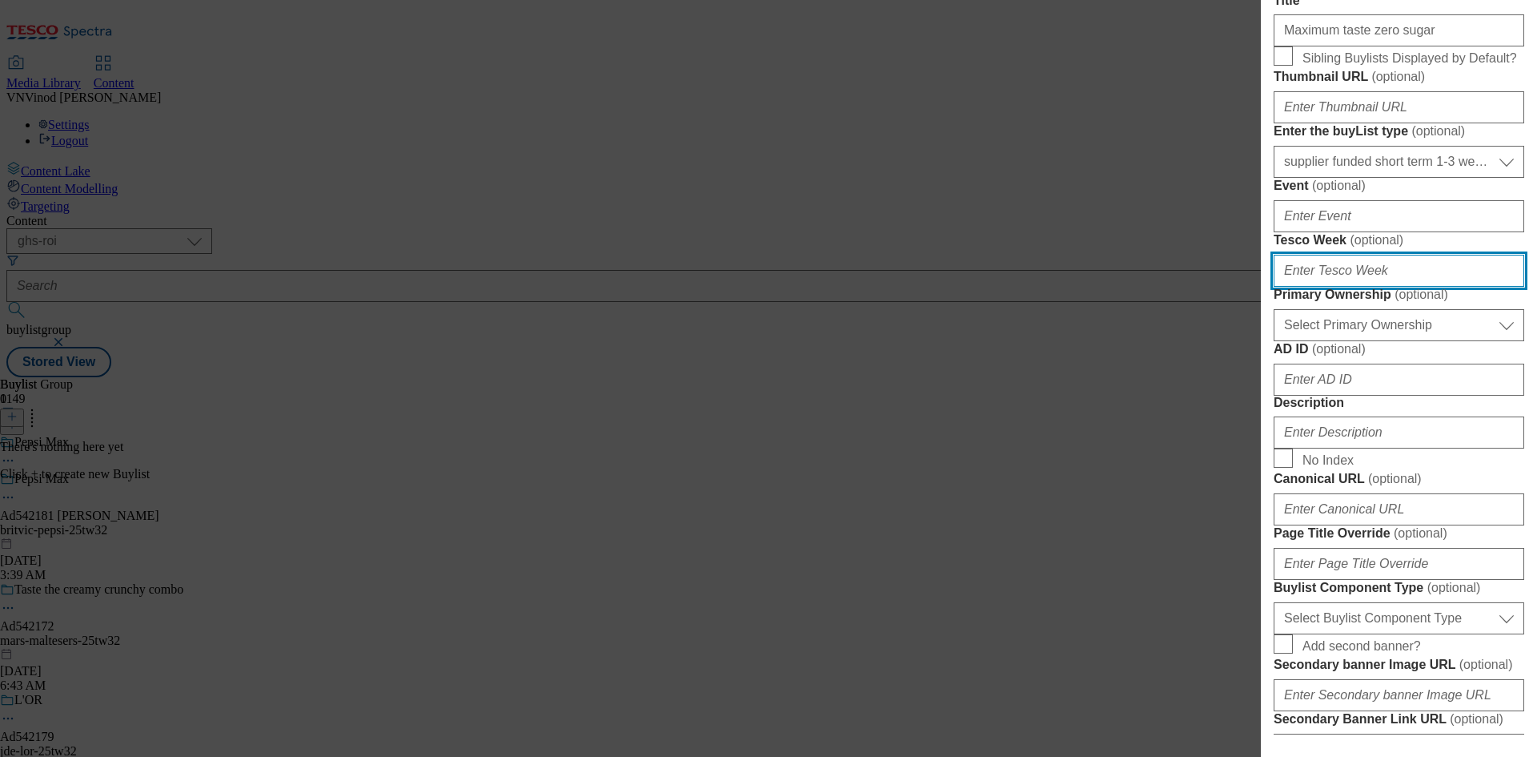
click at [1359, 287] on input "Tesco Week ( optional )" at bounding box center [1399, 271] width 251 height 32
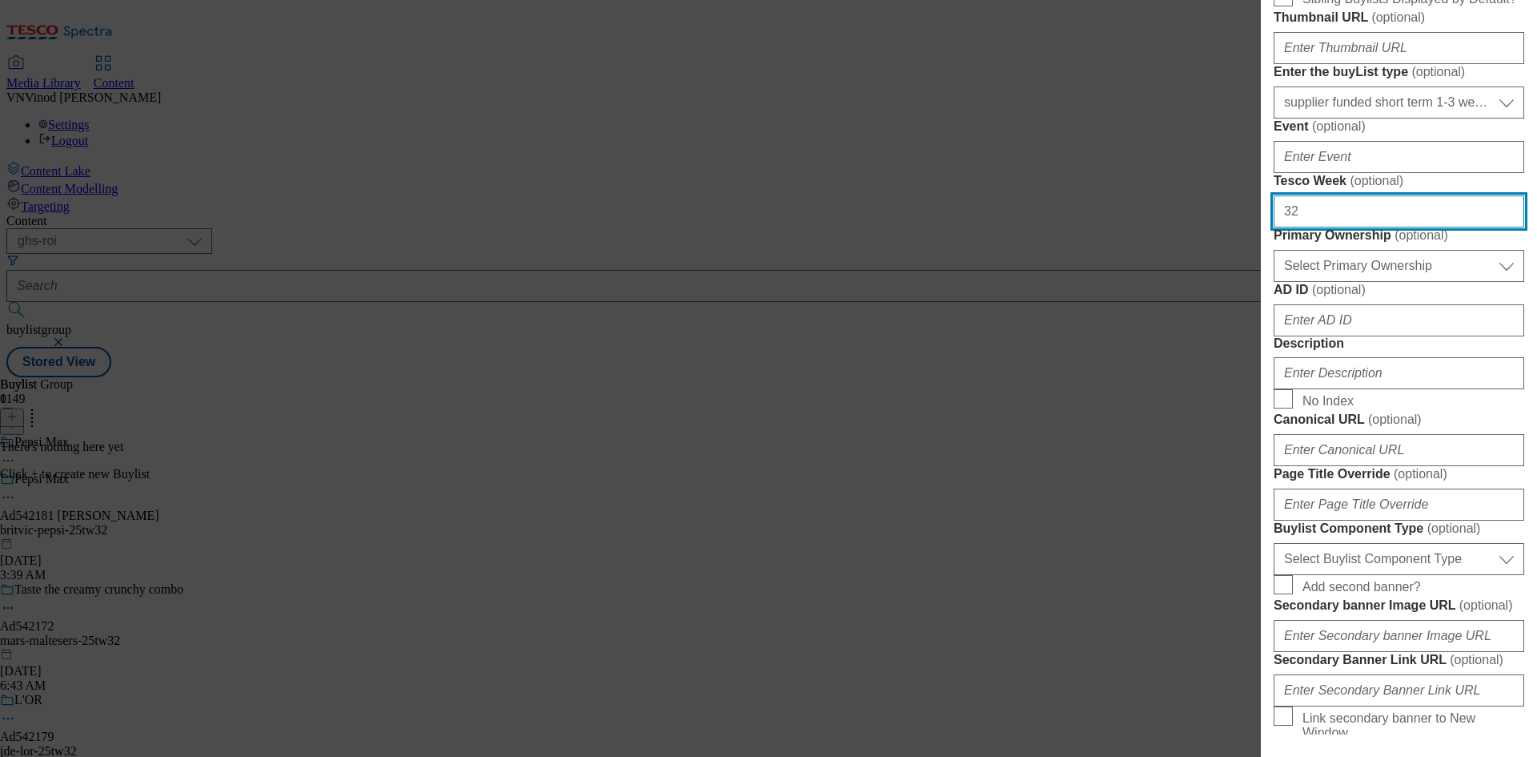
scroll to position [480, 0]
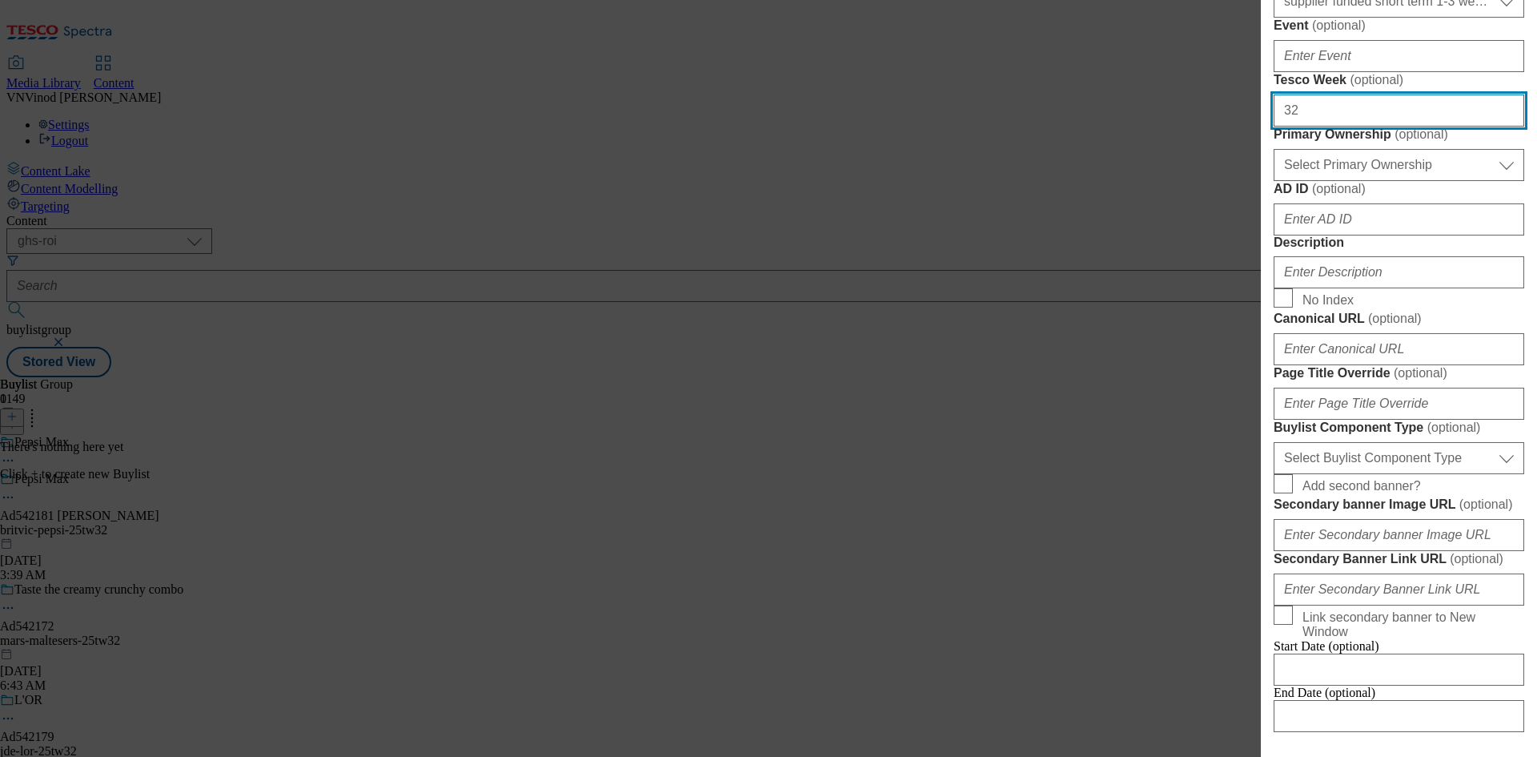
type input "32"
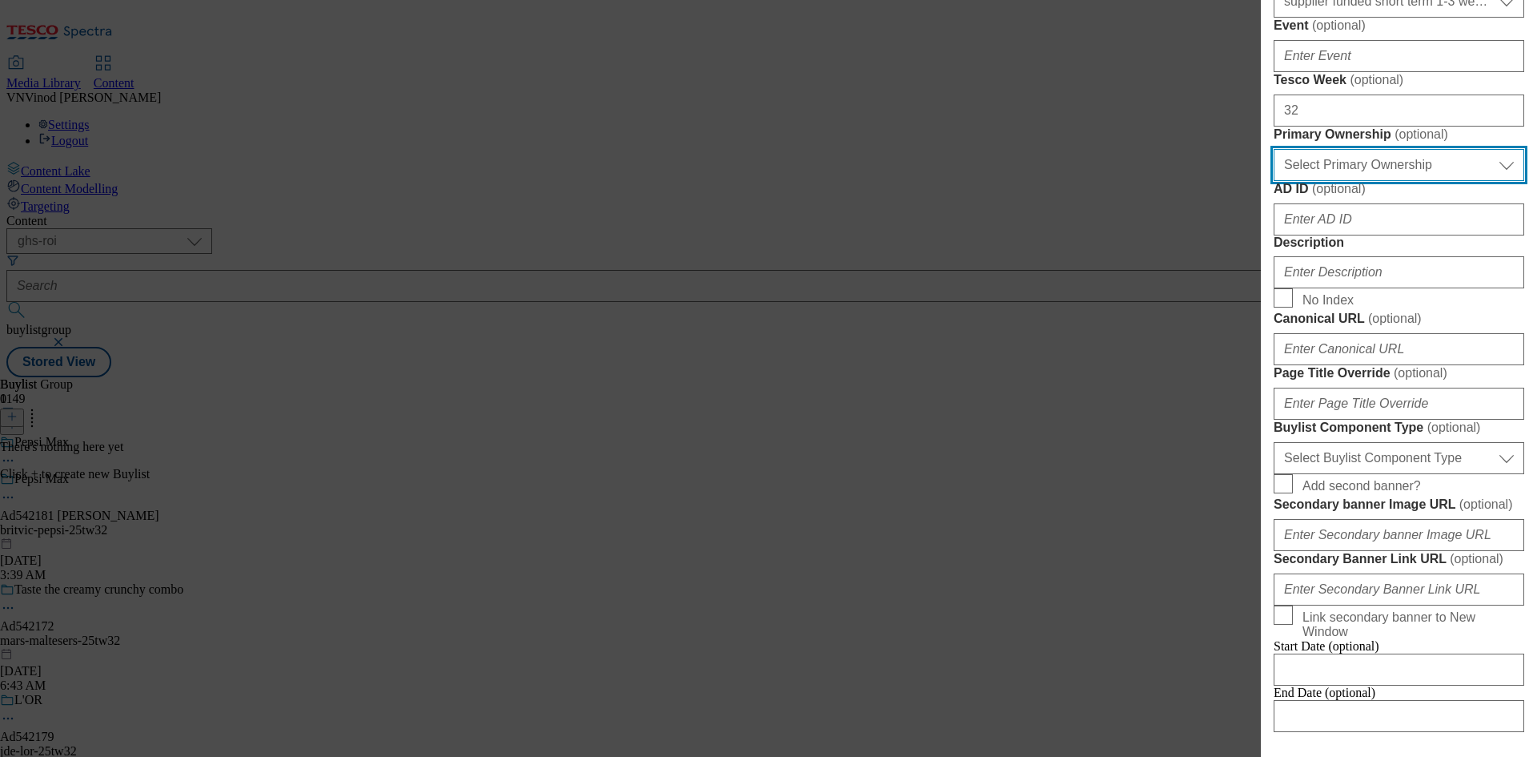
click at [1393, 181] on select "Select Primary Ownership tesco dunnhumby" at bounding box center [1399, 165] width 251 height 32
select select "dunnhumby"
click at [1274, 181] on select "Select Primary Ownership tesco dunnhumby" at bounding box center [1399, 165] width 251 height 32
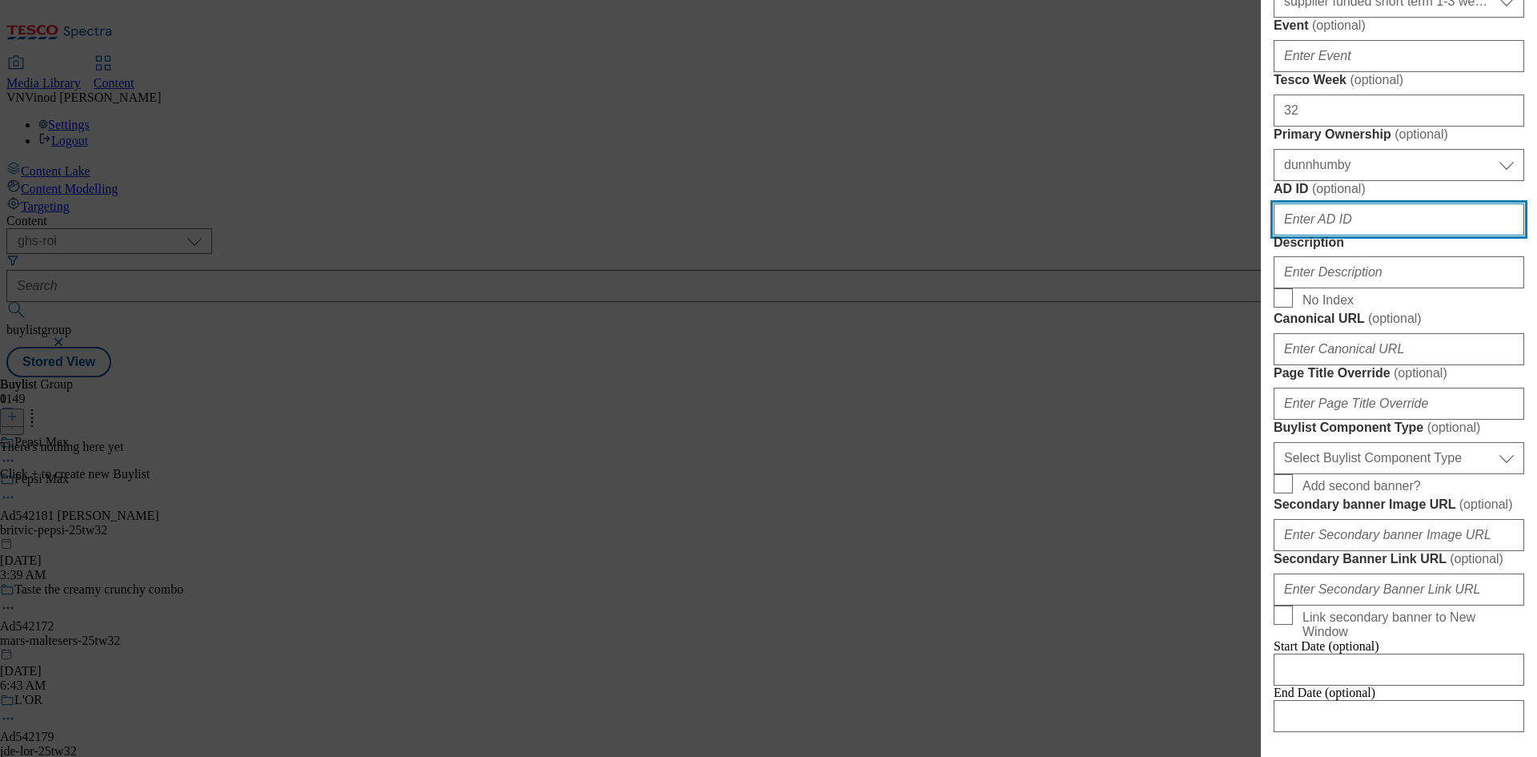
click at [1363, 235] on input "AD ID ( optional )" at bounding box center [1399, 219] width 251 height 32
paste input "542181"
type input "542181"
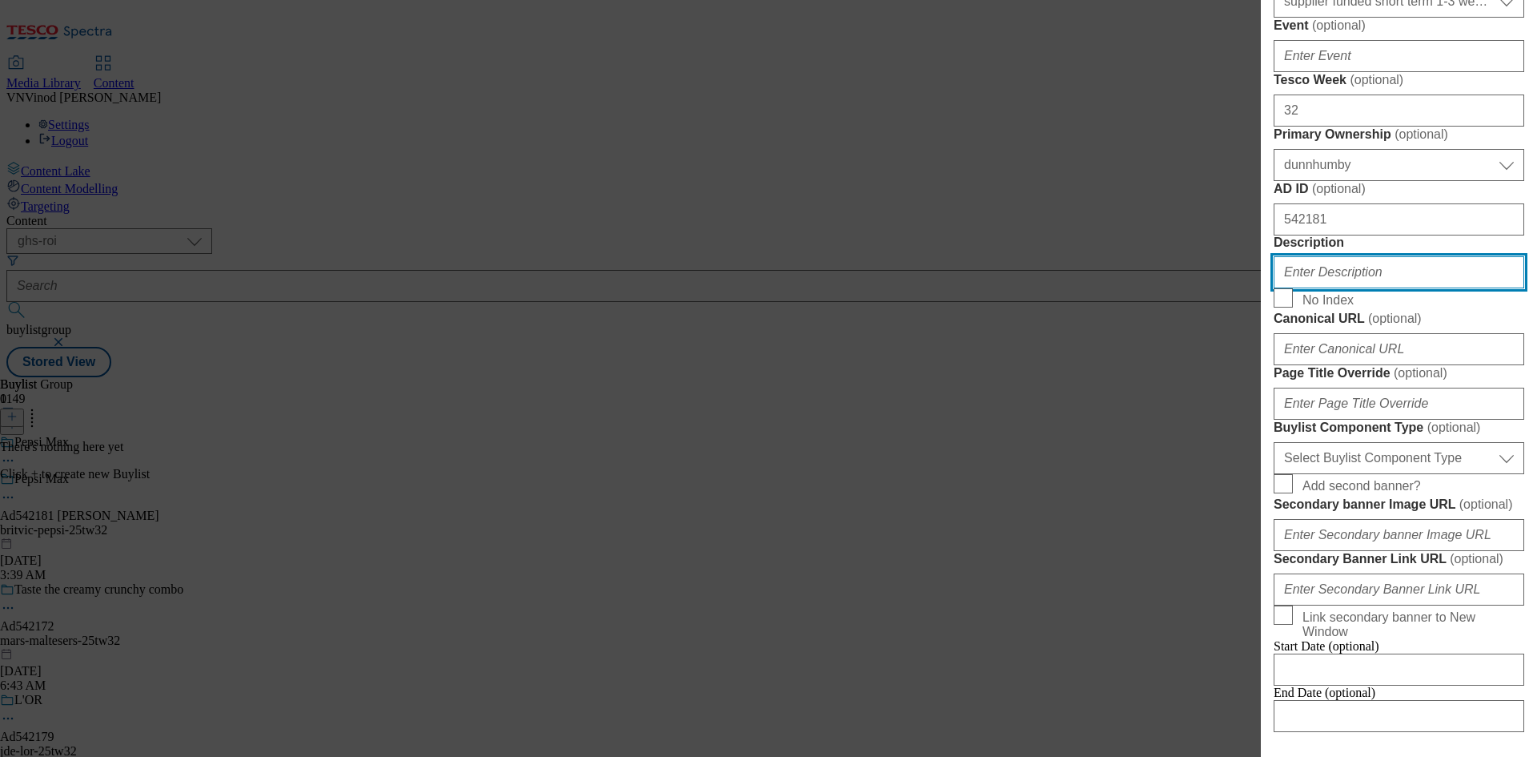
click at [1347, 288] on input "Description" at bounding box center [1399, 272] width 251 height 32
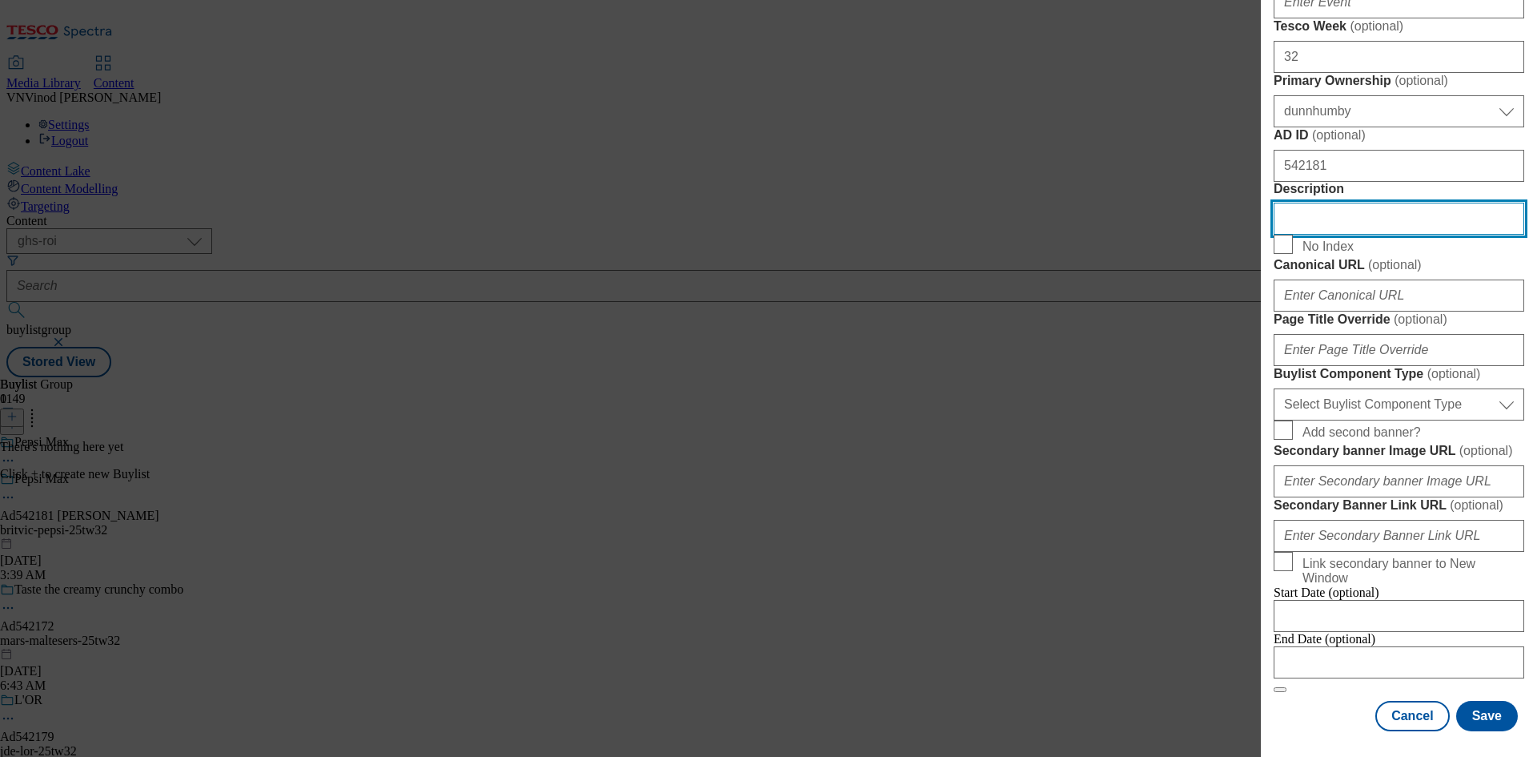
scroll to position [801, 0]
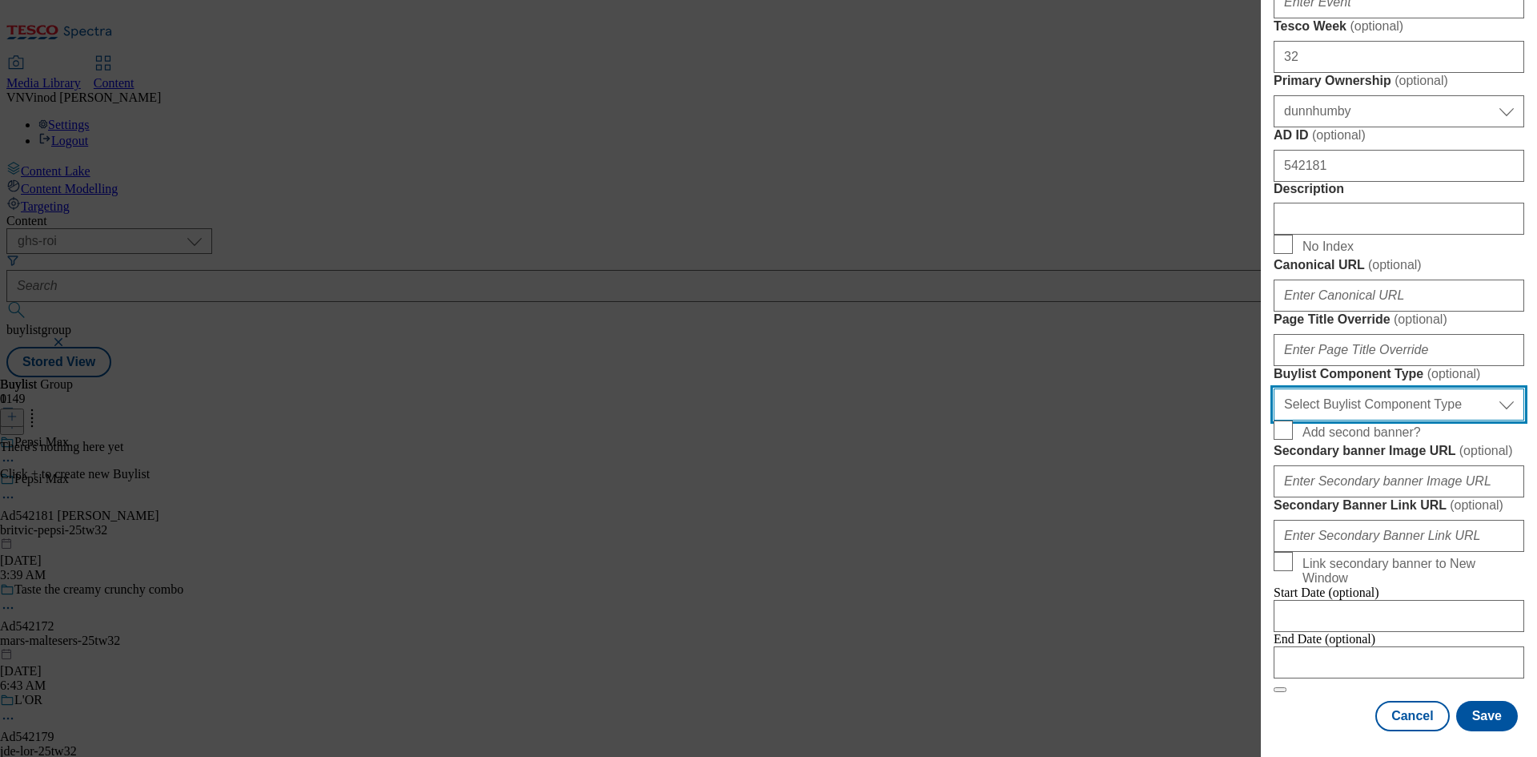
click at [1415, 420] on select "Select Buylist Component Type Banner Competition Header Meal" at bounding box center [1399, 404] width 251 height 32
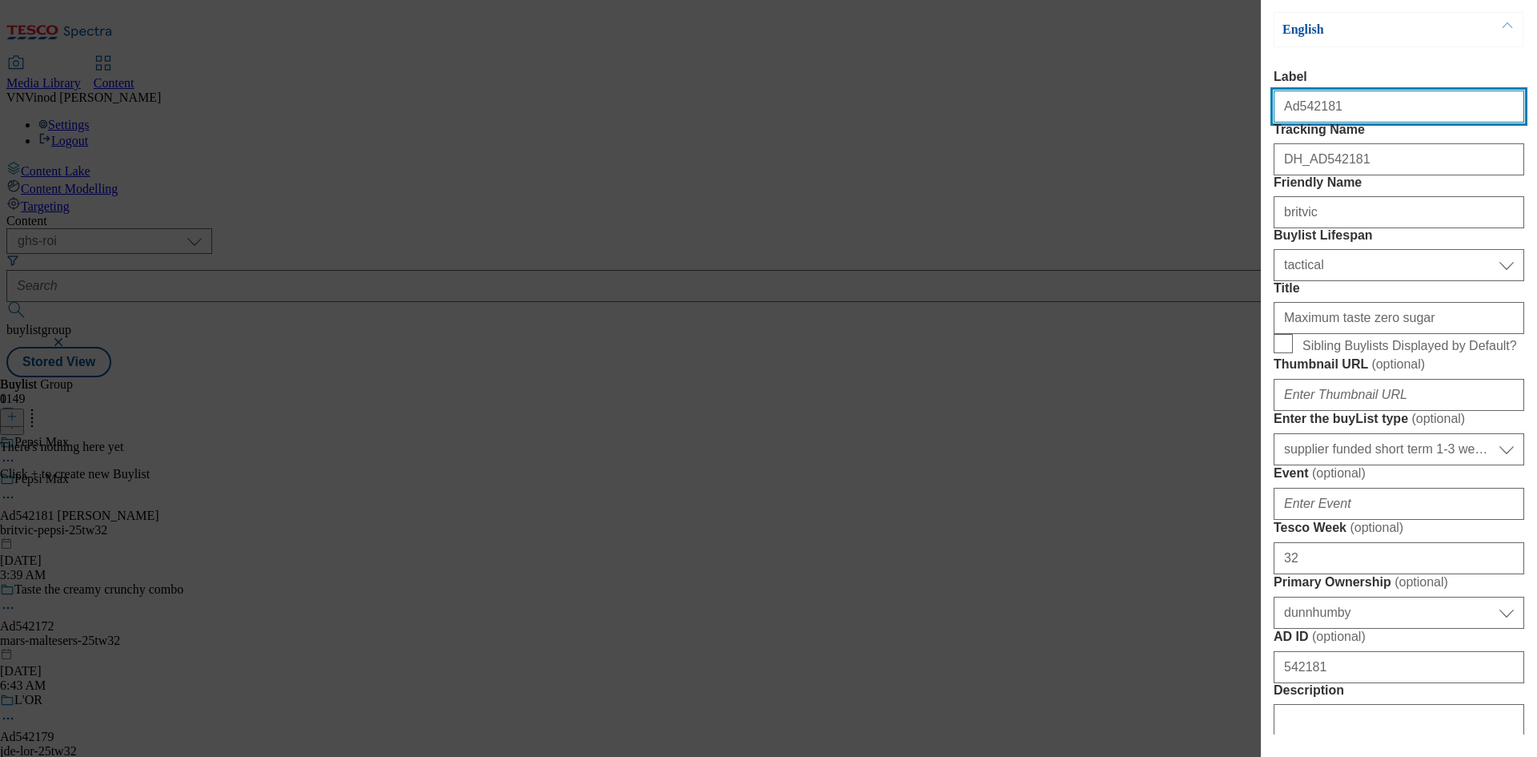
select select "Banner"
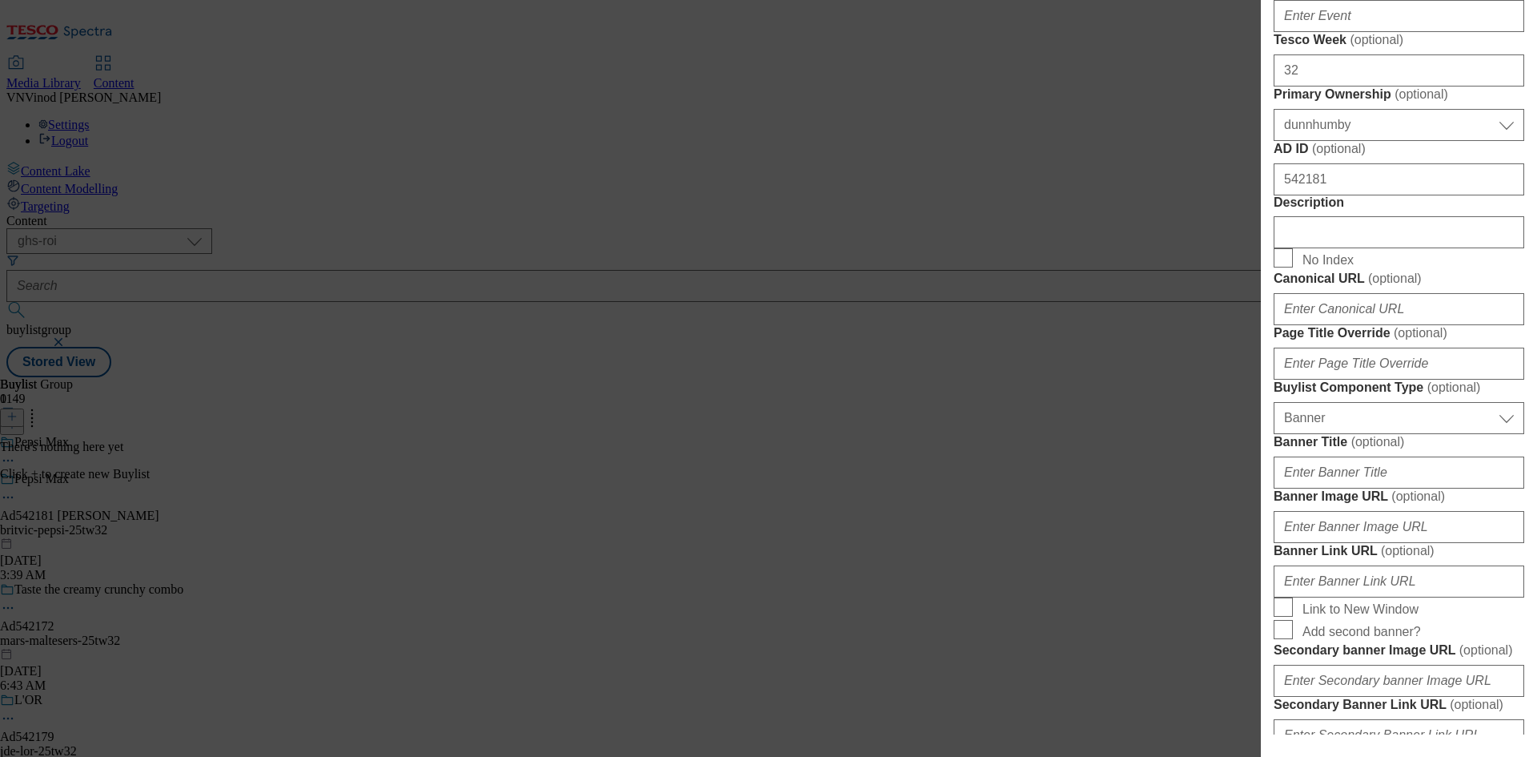
scroll to position [541, 0]
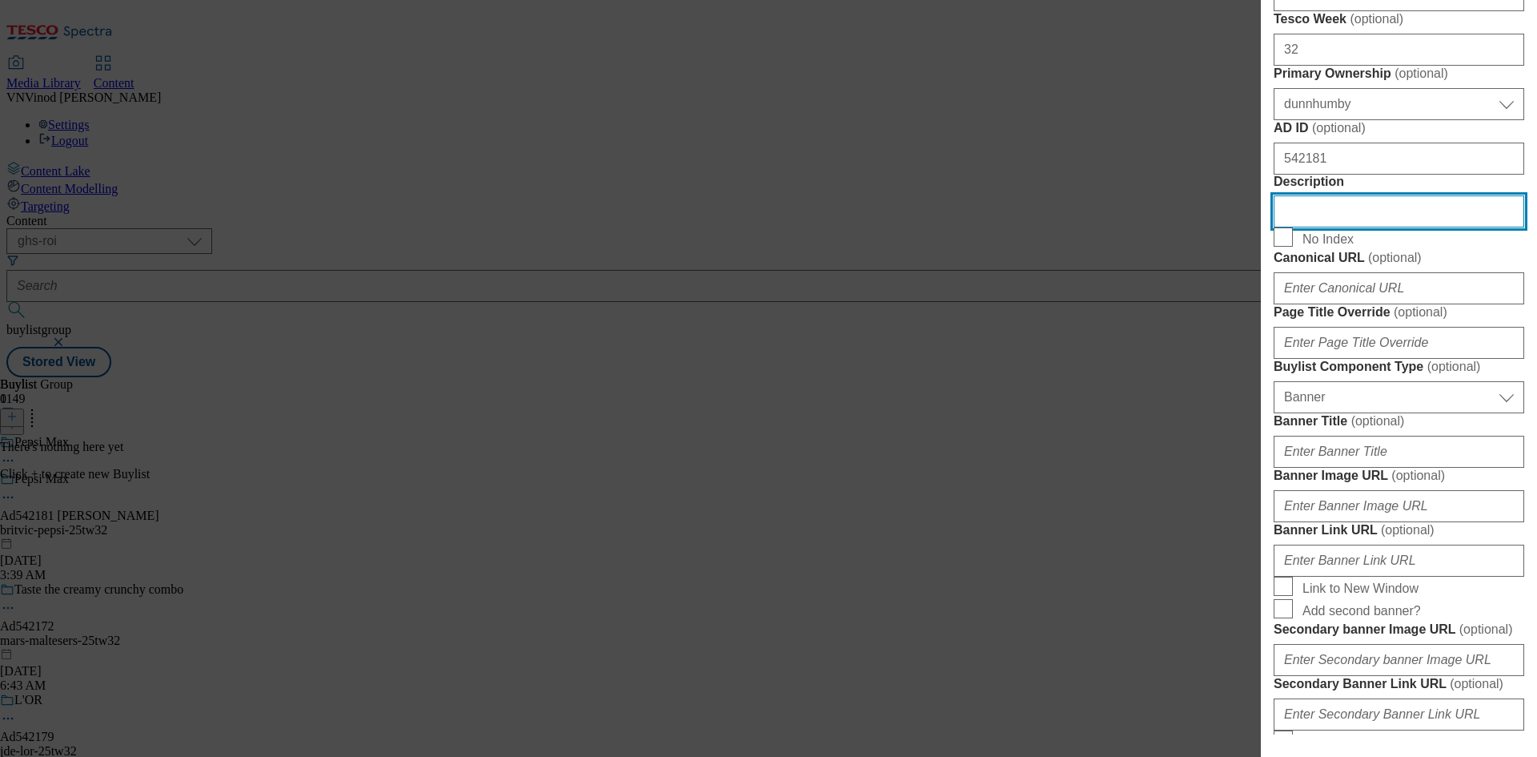
click at [1358, 227] on input "Description" at bounding box center [1399, 211] width 251 height 32
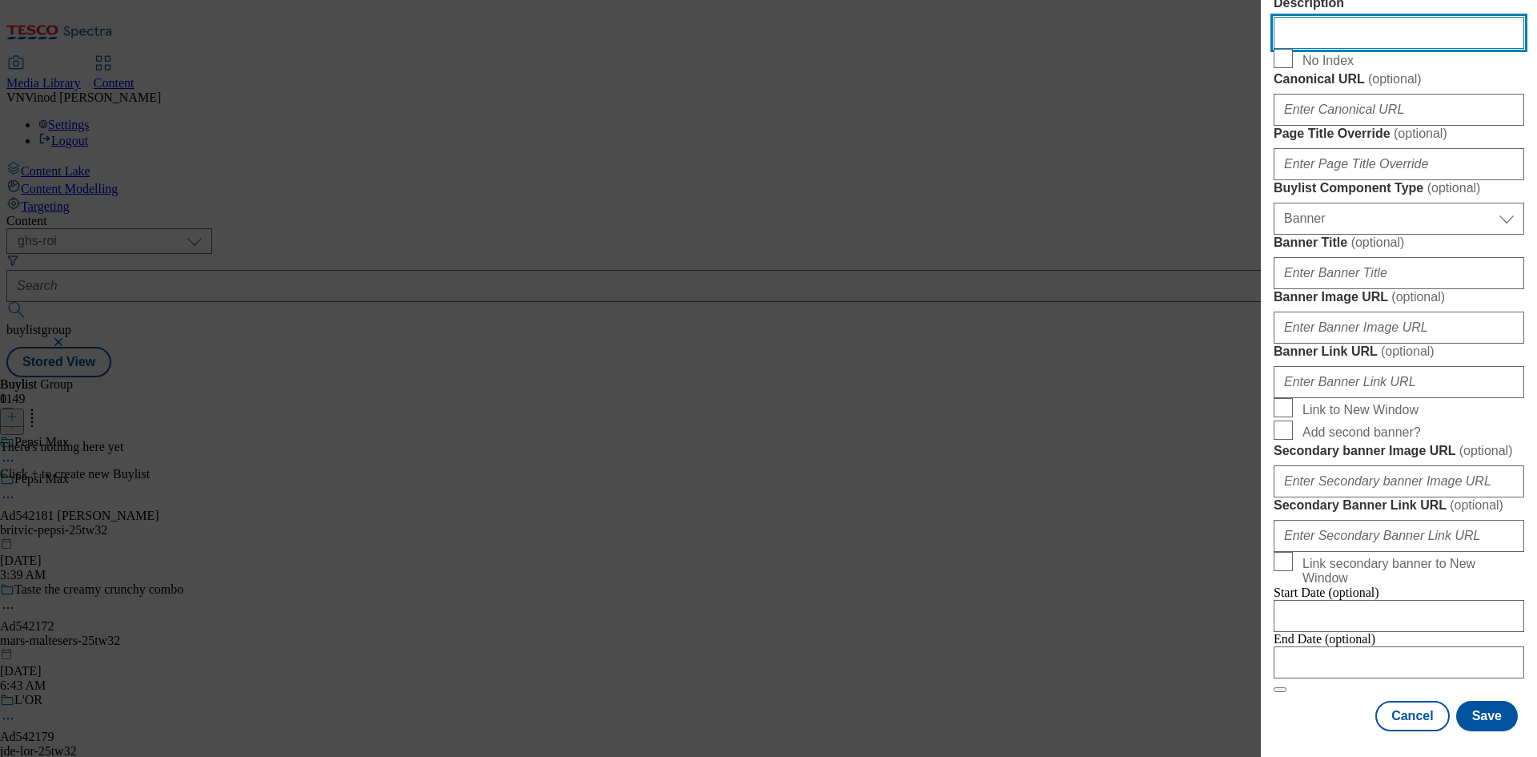
scroll to position [1403, 0]
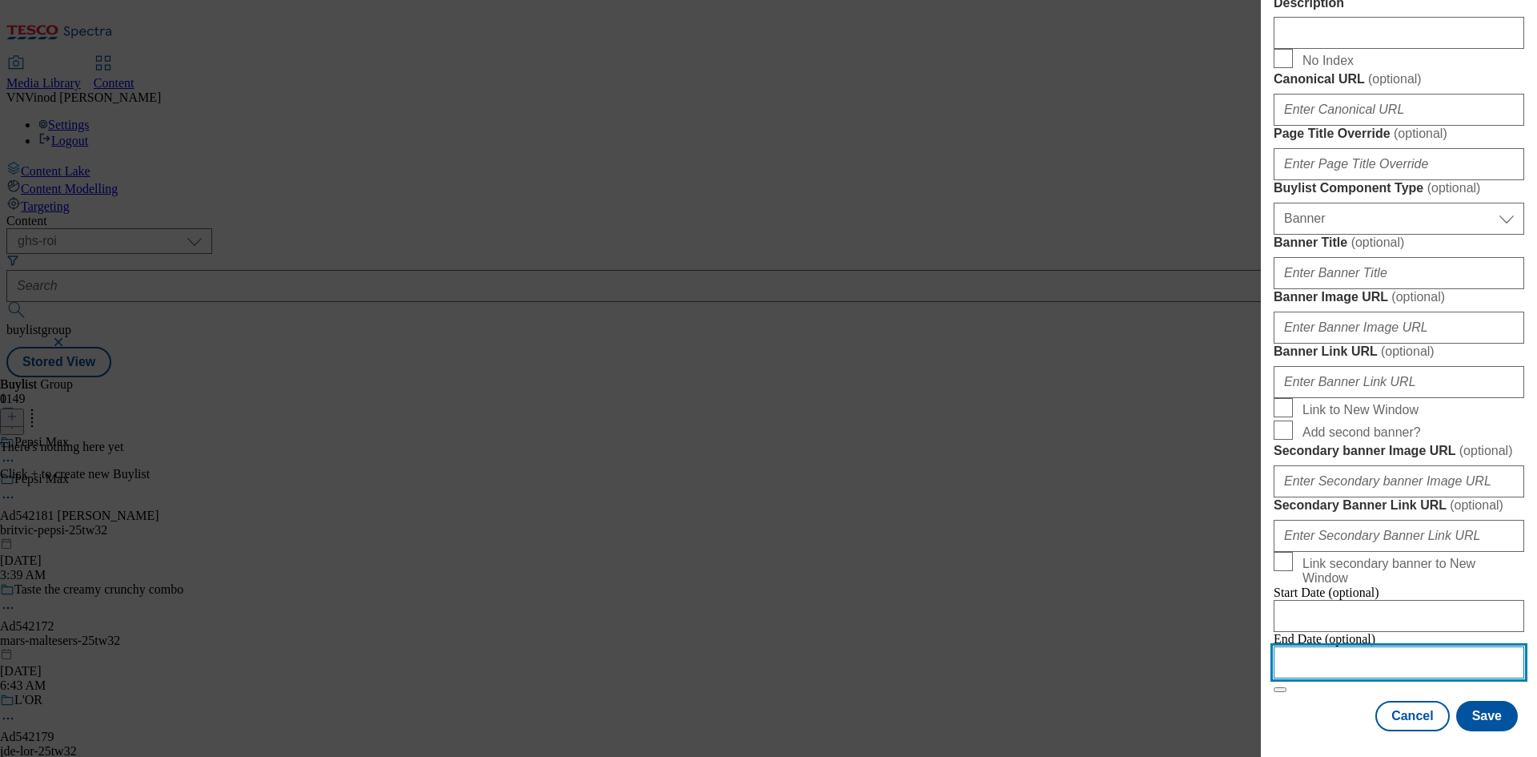
click at [1331, 651] on input "Modal" at bounding box center [1399, 662] width 251 height 32
select select "2025"
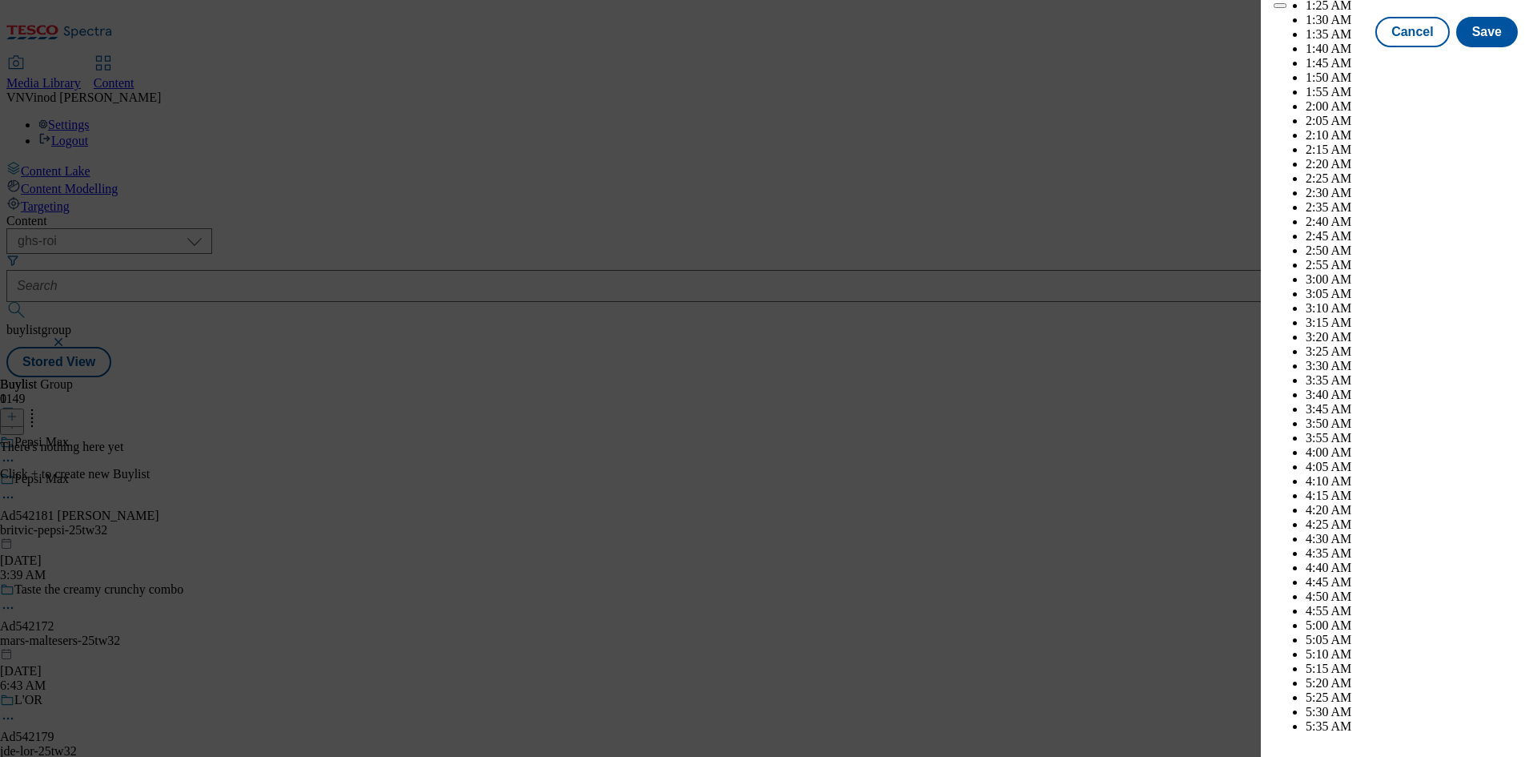
scroll to position [1281, 0]
select select "January"
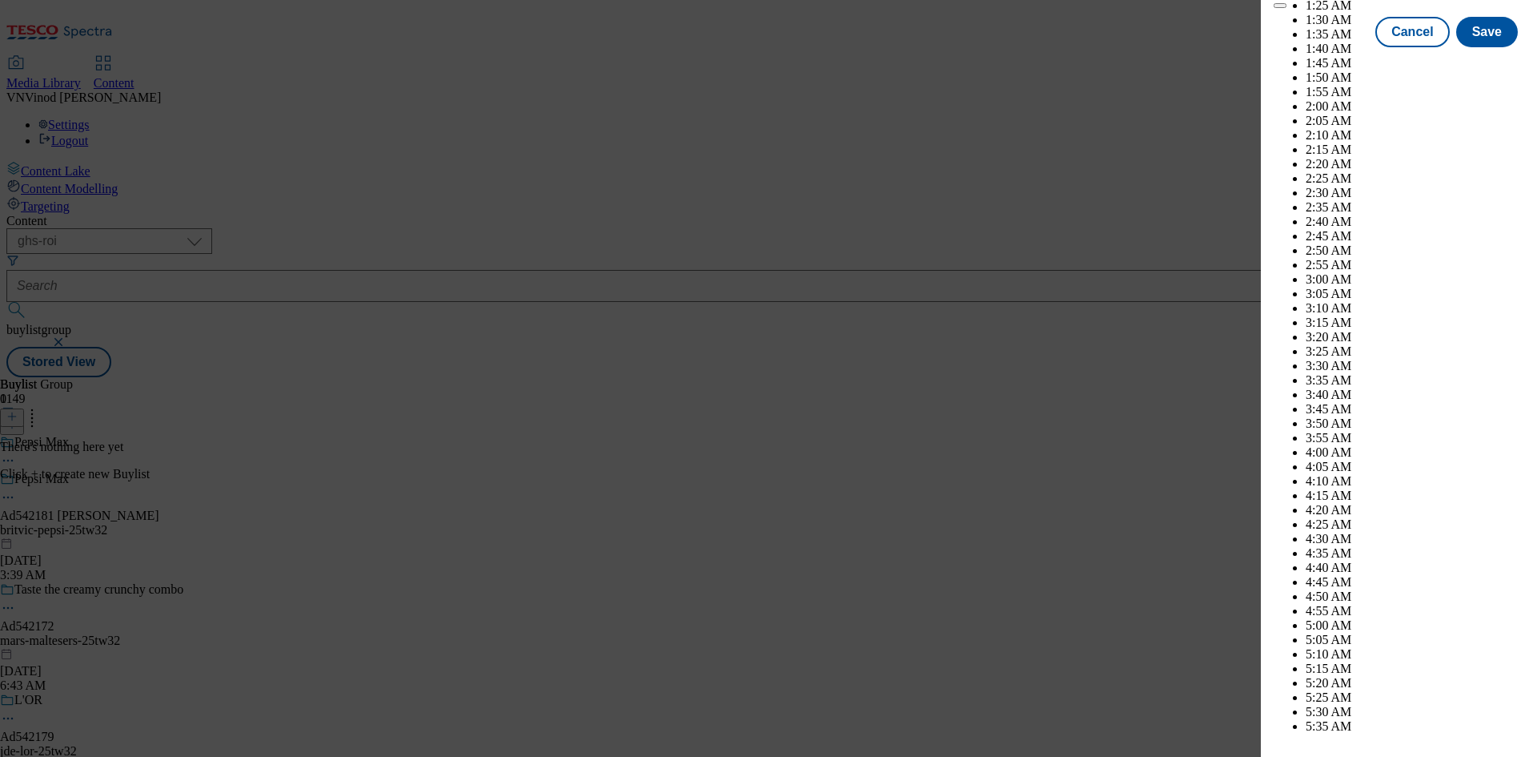
select select "2026"
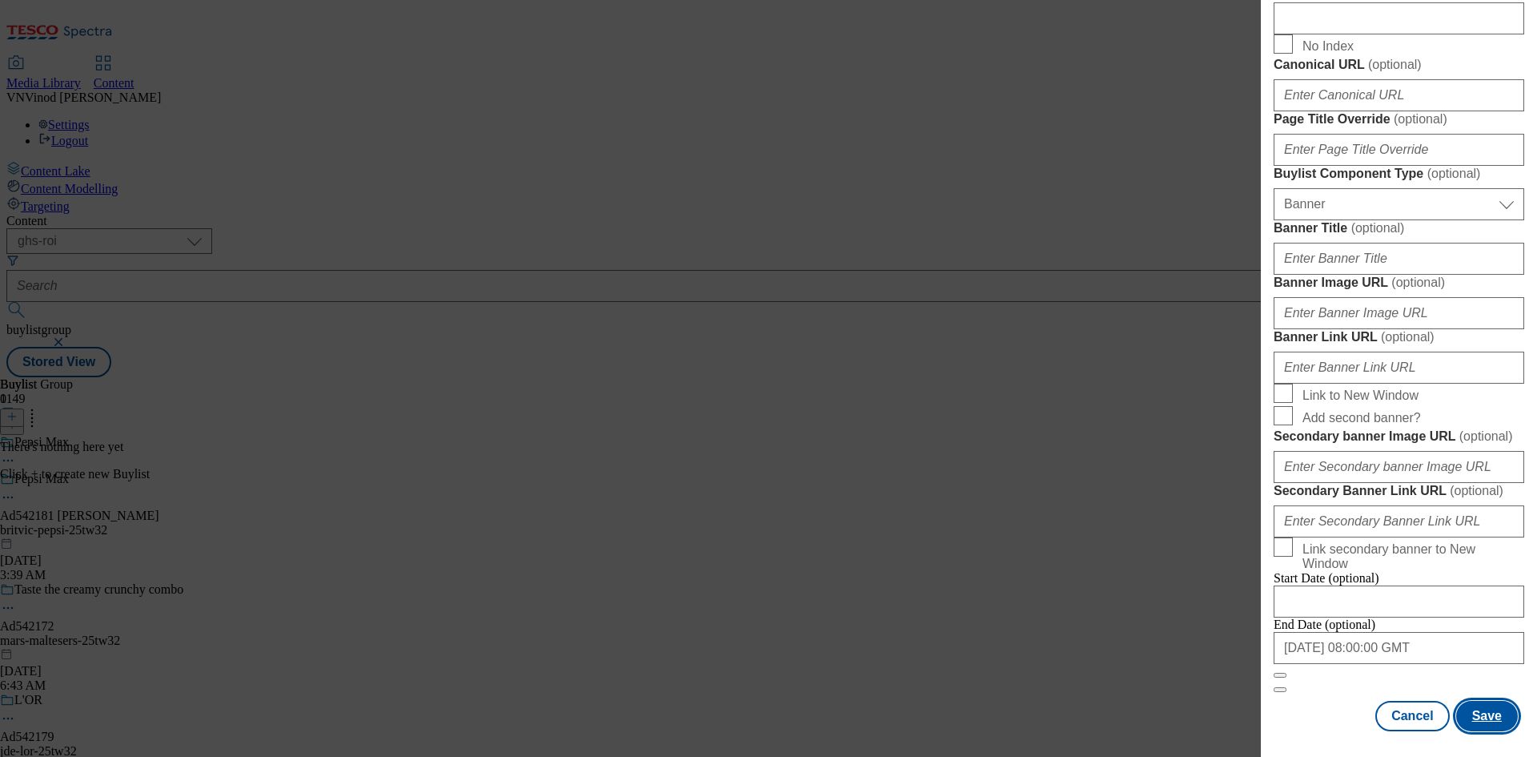
click at [1476, 720] on button "Save" at bounding box center [1487, 716] width 62 height 30
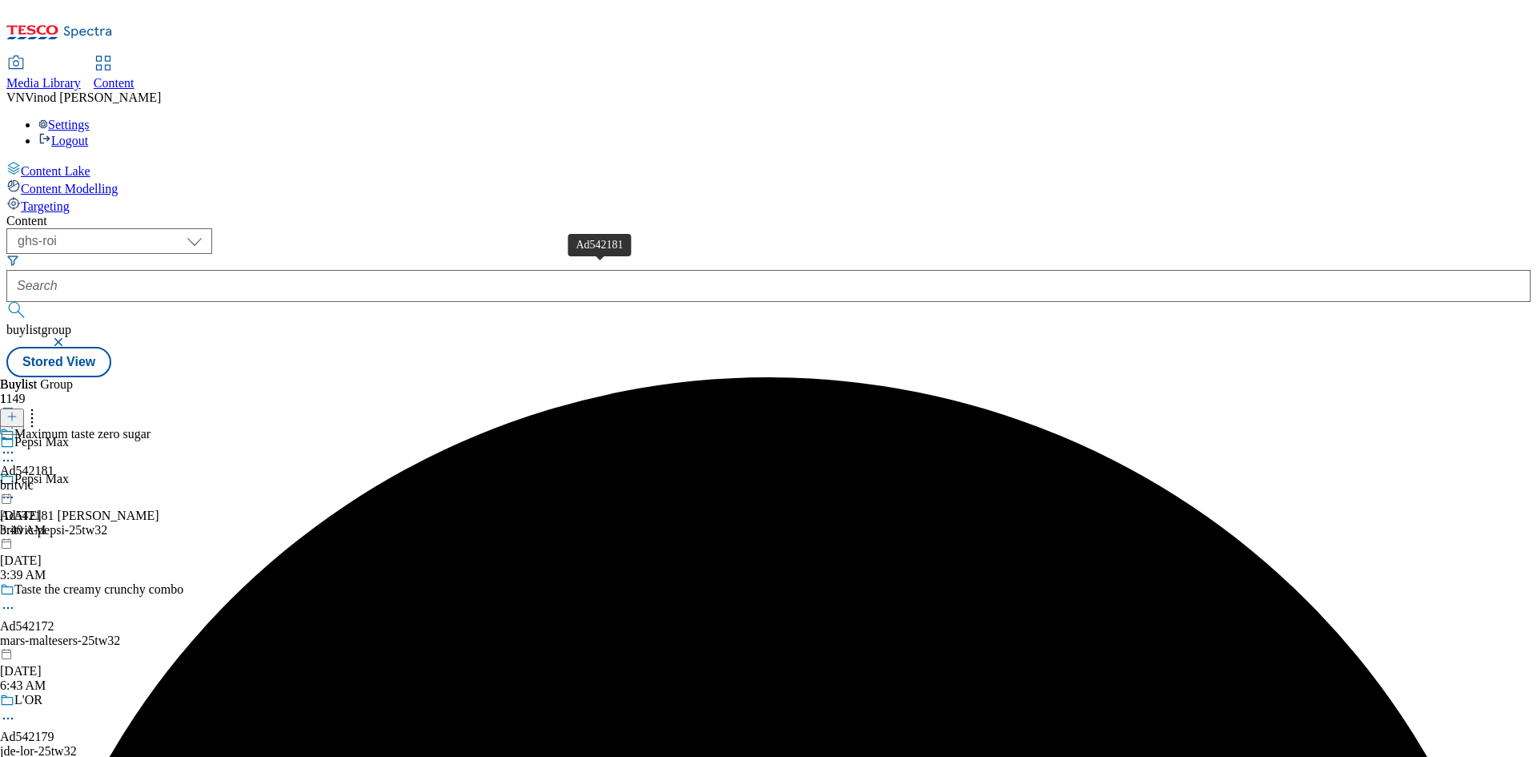
click at [54, 464] on div "Ad542181" at bounding box center [27, 471] width 54 height 14
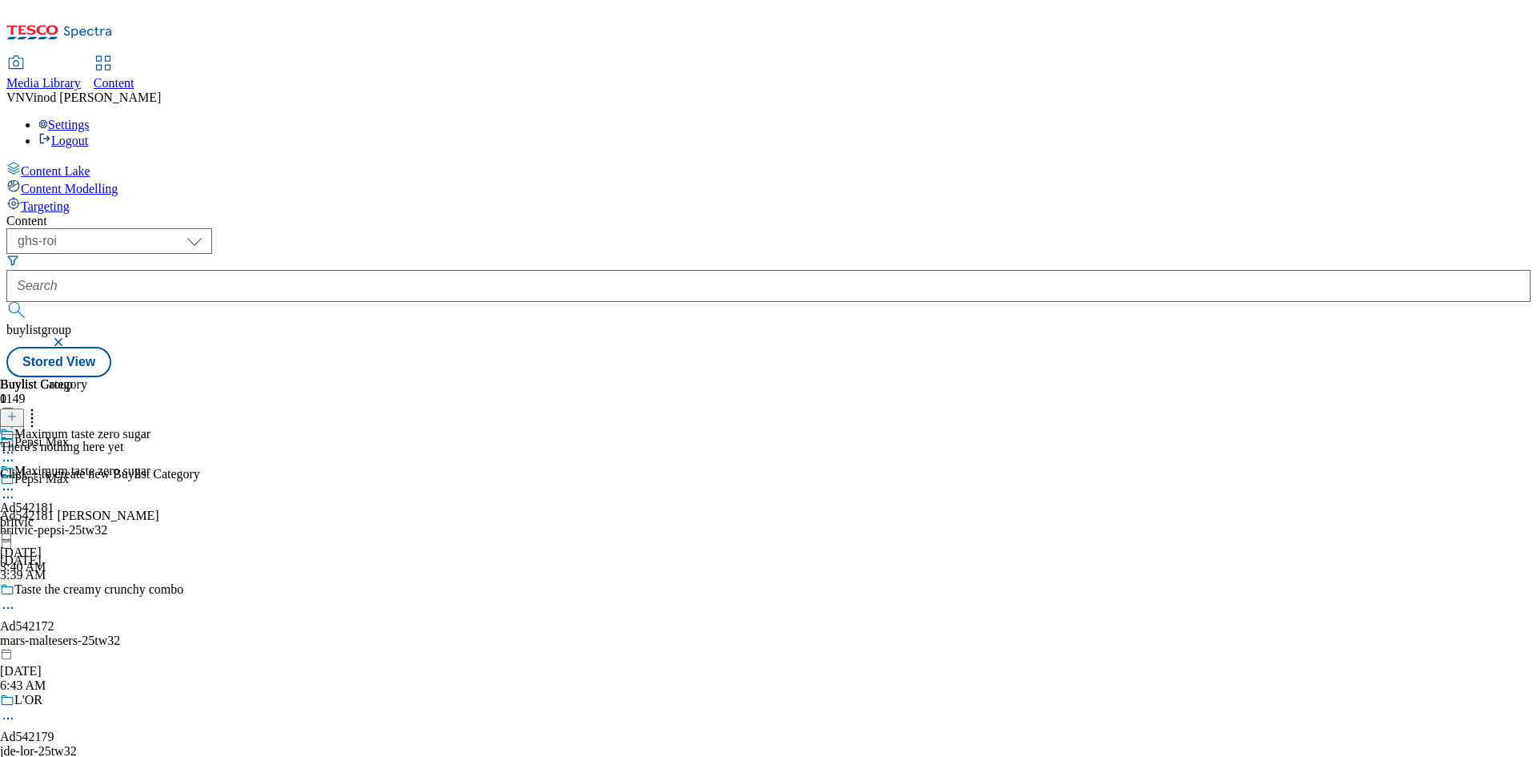
click at [18, 411] on icon at bounding box center [11, 416] width 11 height 11
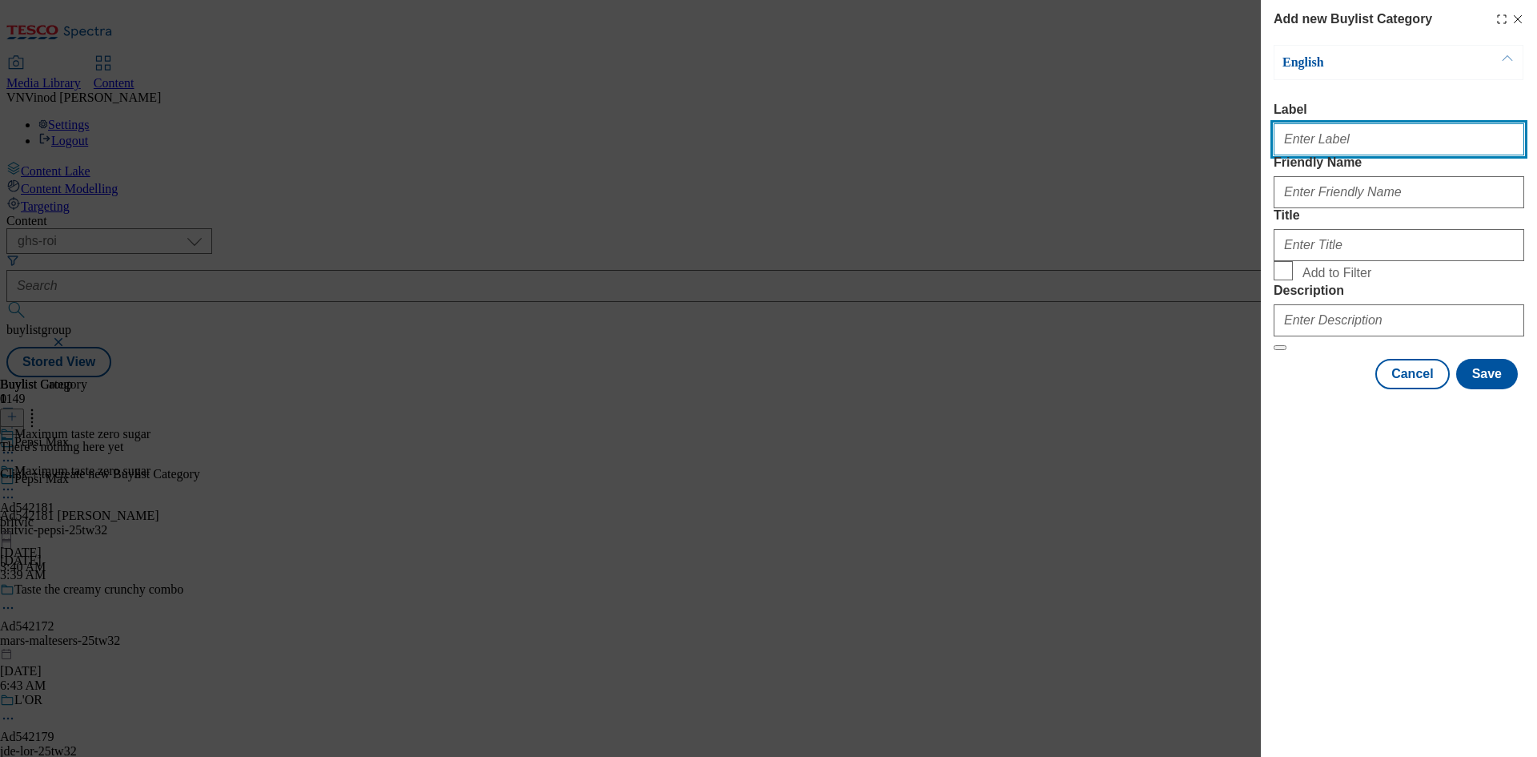
click at [1350, 150] on input "Label" at bounding box center [1399, 139] width 251 height 32
paste input "542181"
type input "Ad542181"
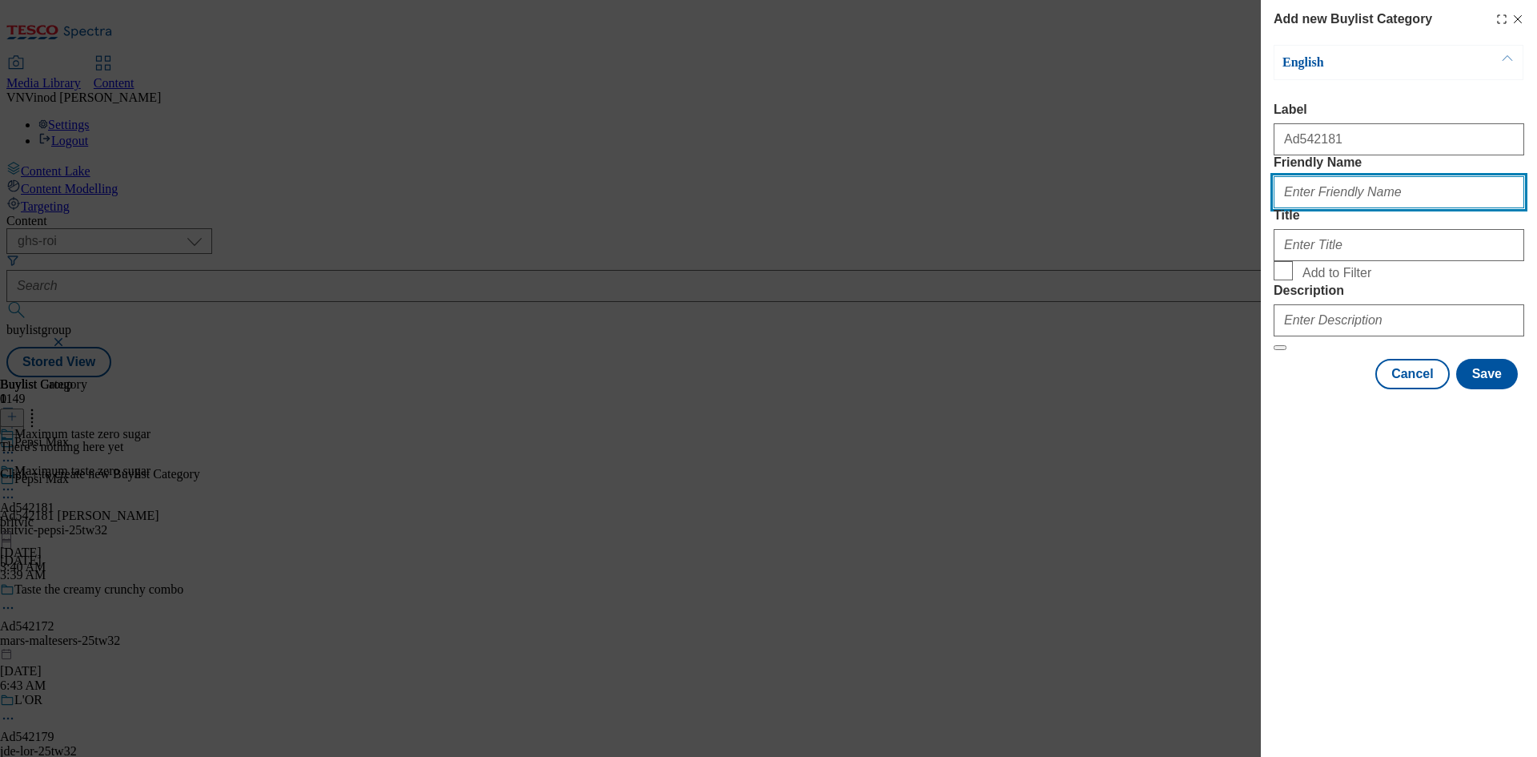
click at [1341, 208] on input "Friendly Name" at bounding box center [1399, 192] width 251 height 32
paste input "britvic-pepsi"
type input "britvic-pepsi"
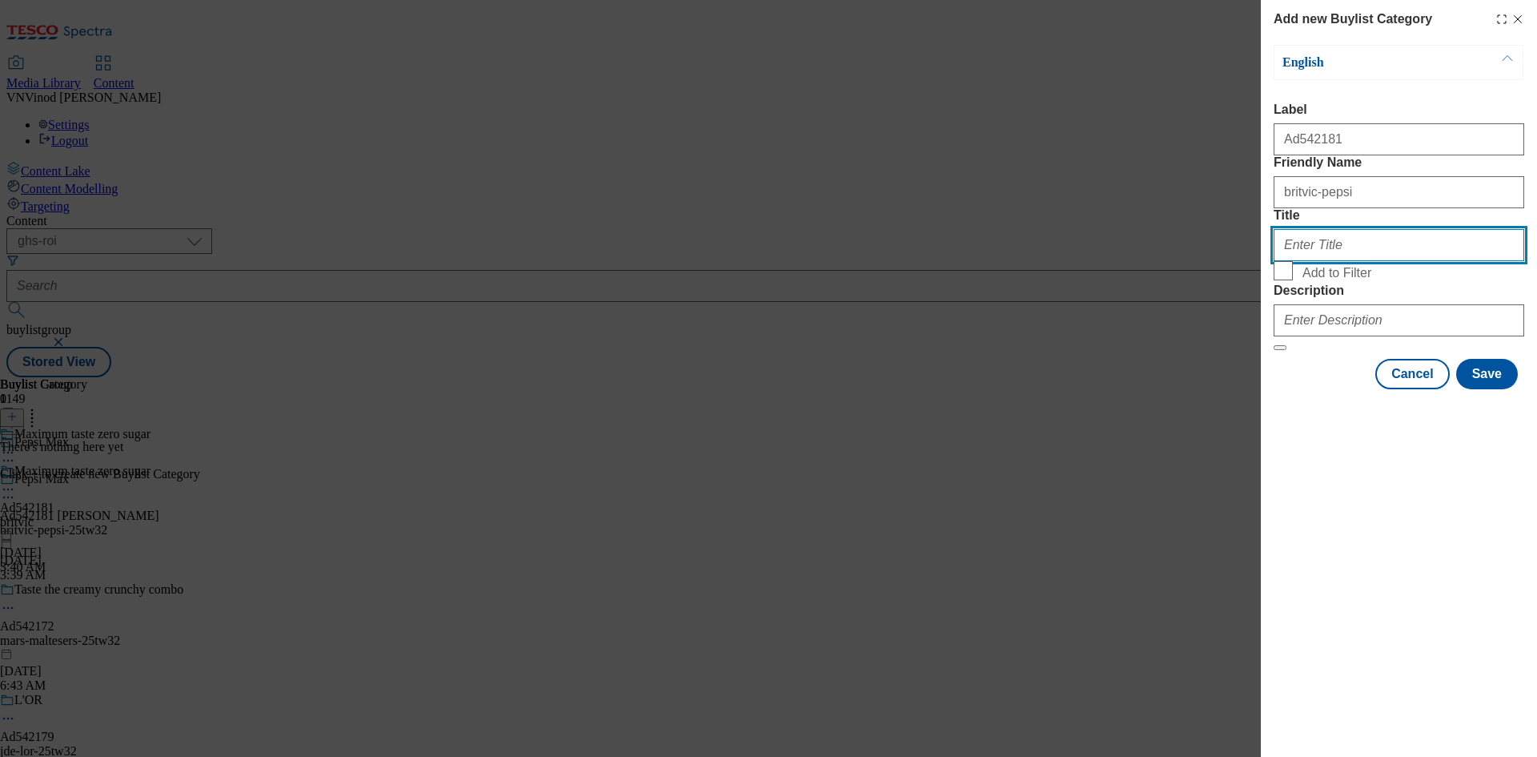
click at [1309, 261] on input "Title" at bounding box center [1399, 245] width 251 height 32
paste input "Britvic"
type input "Britvic"
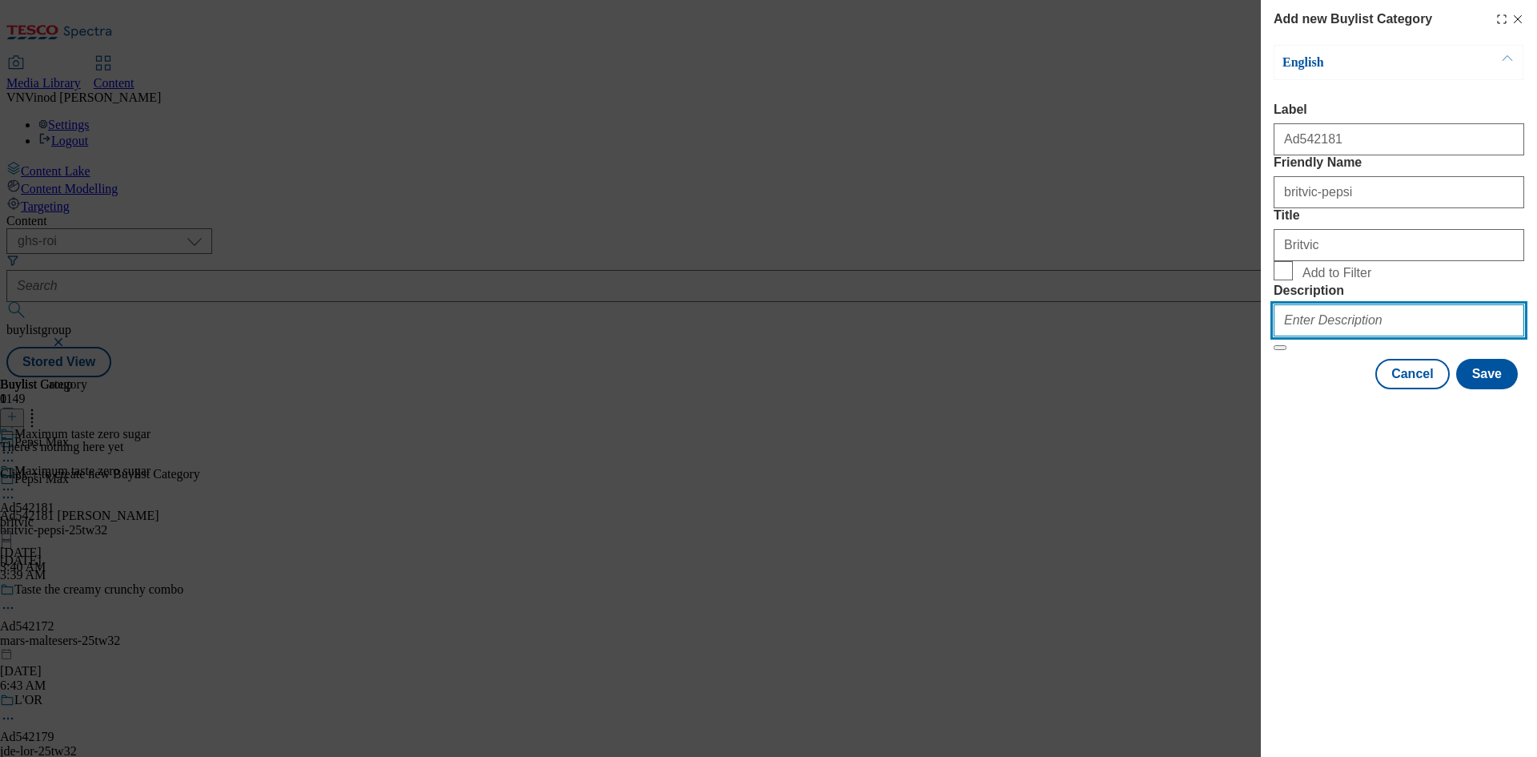
click at [1332, 336] on input "Description" at bounding box center [1399, 320] width 251 height 32
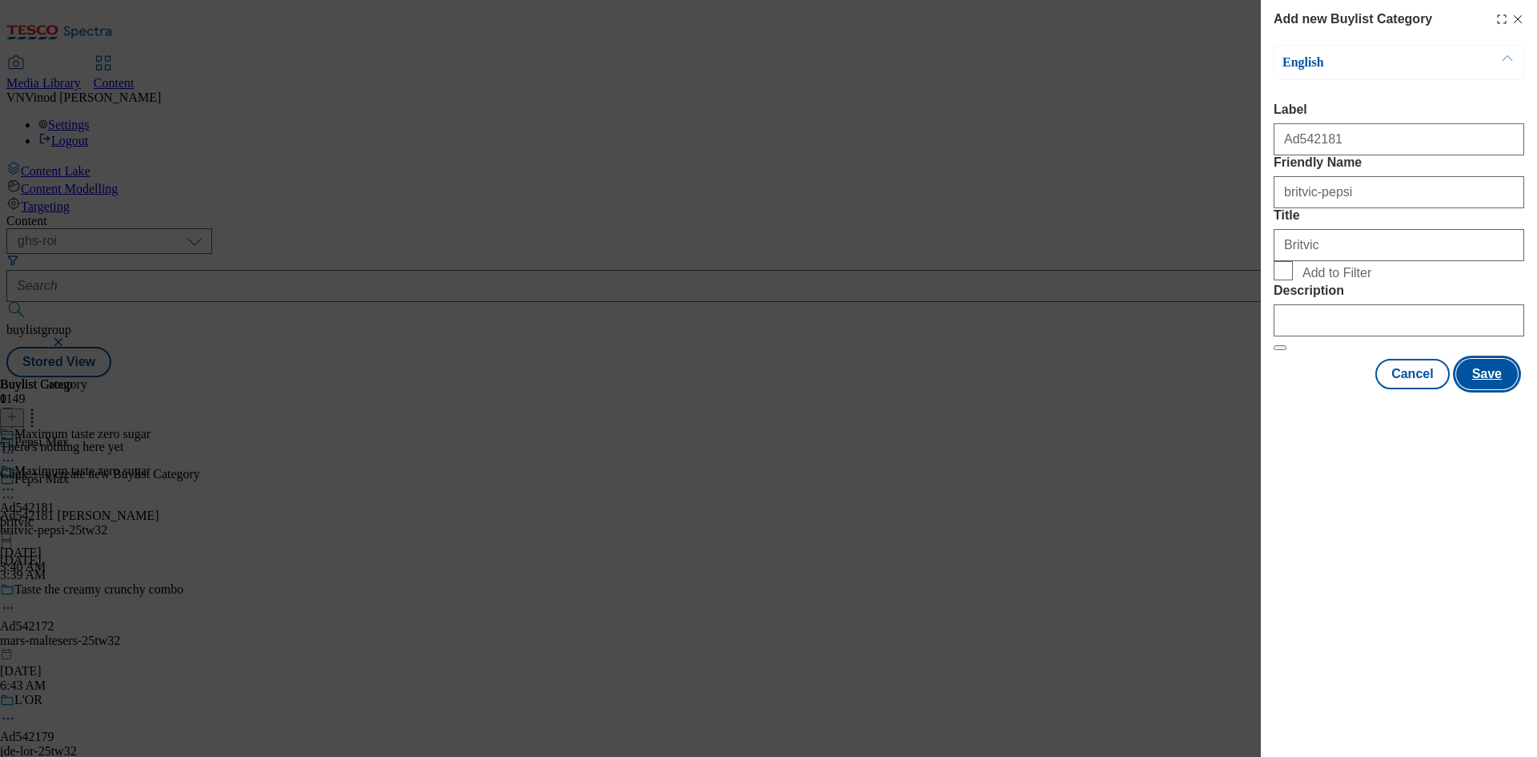
click at [1481, 389] on button "Save" at bounding box center [1487, 374] width 62 height 30
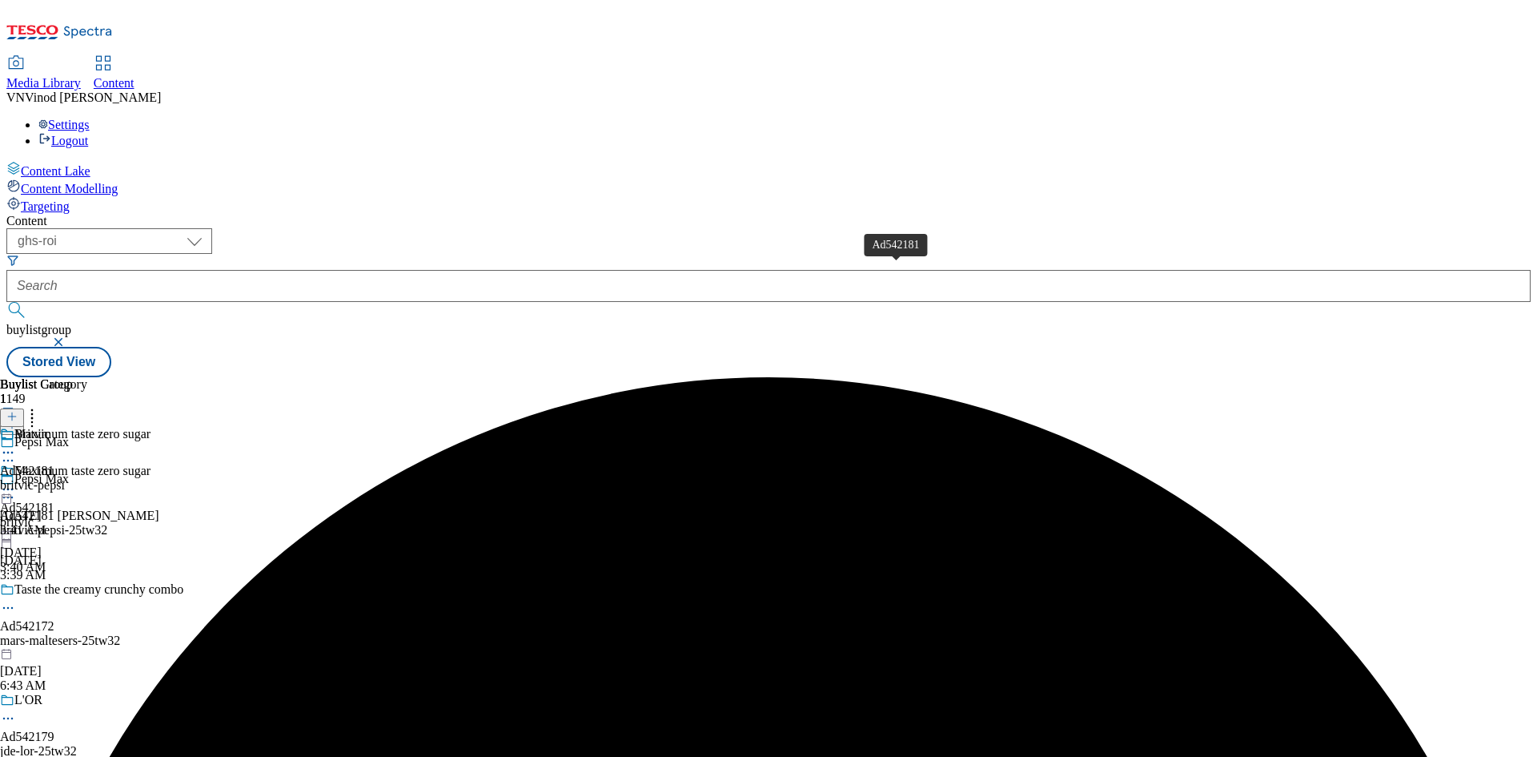
click at [54, 464] on div "Ad542181" at bounding box center [27, 471] width 54 height 14
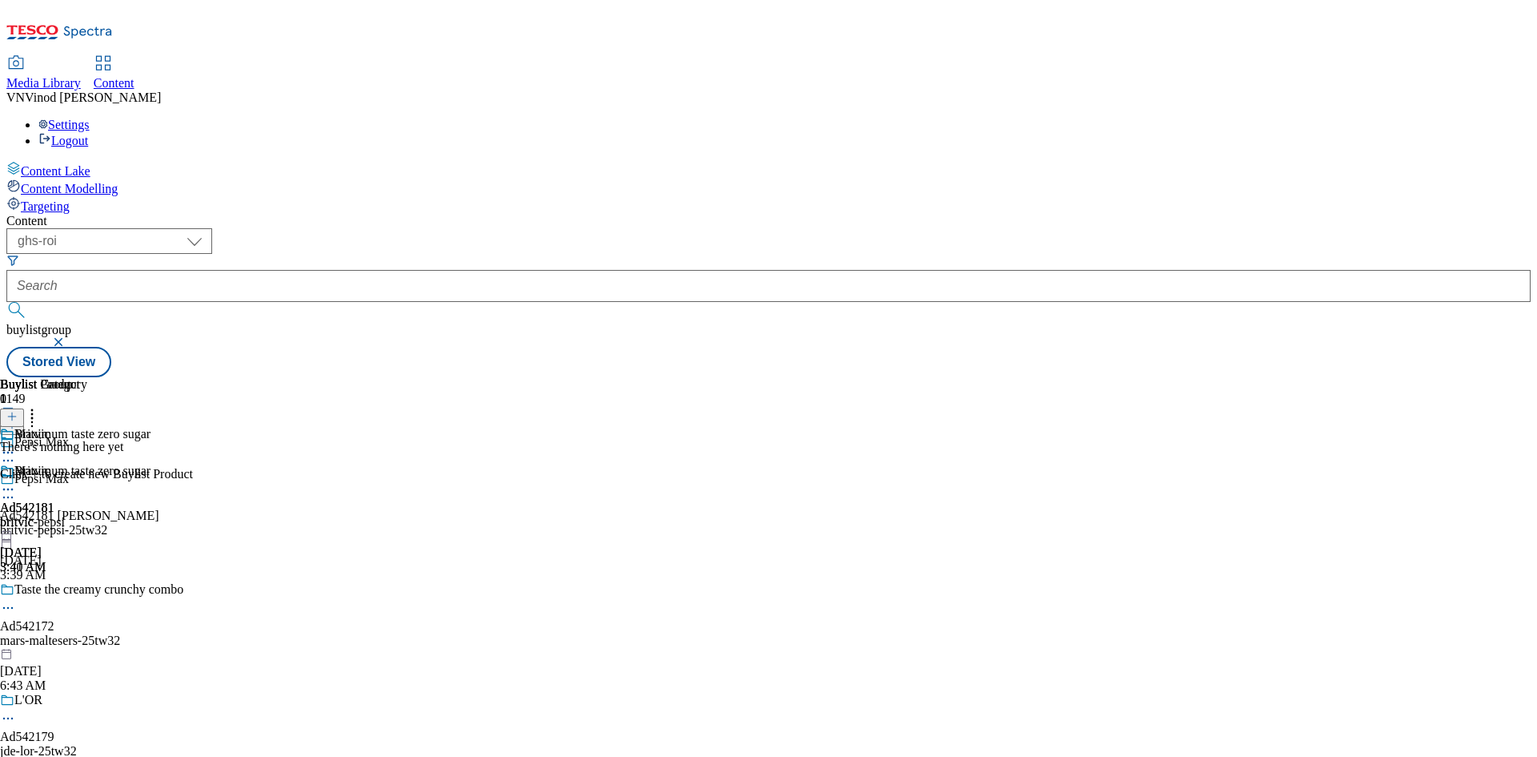
click at [16, 416] on line at bounding box center [12, 416] width 8 height 0
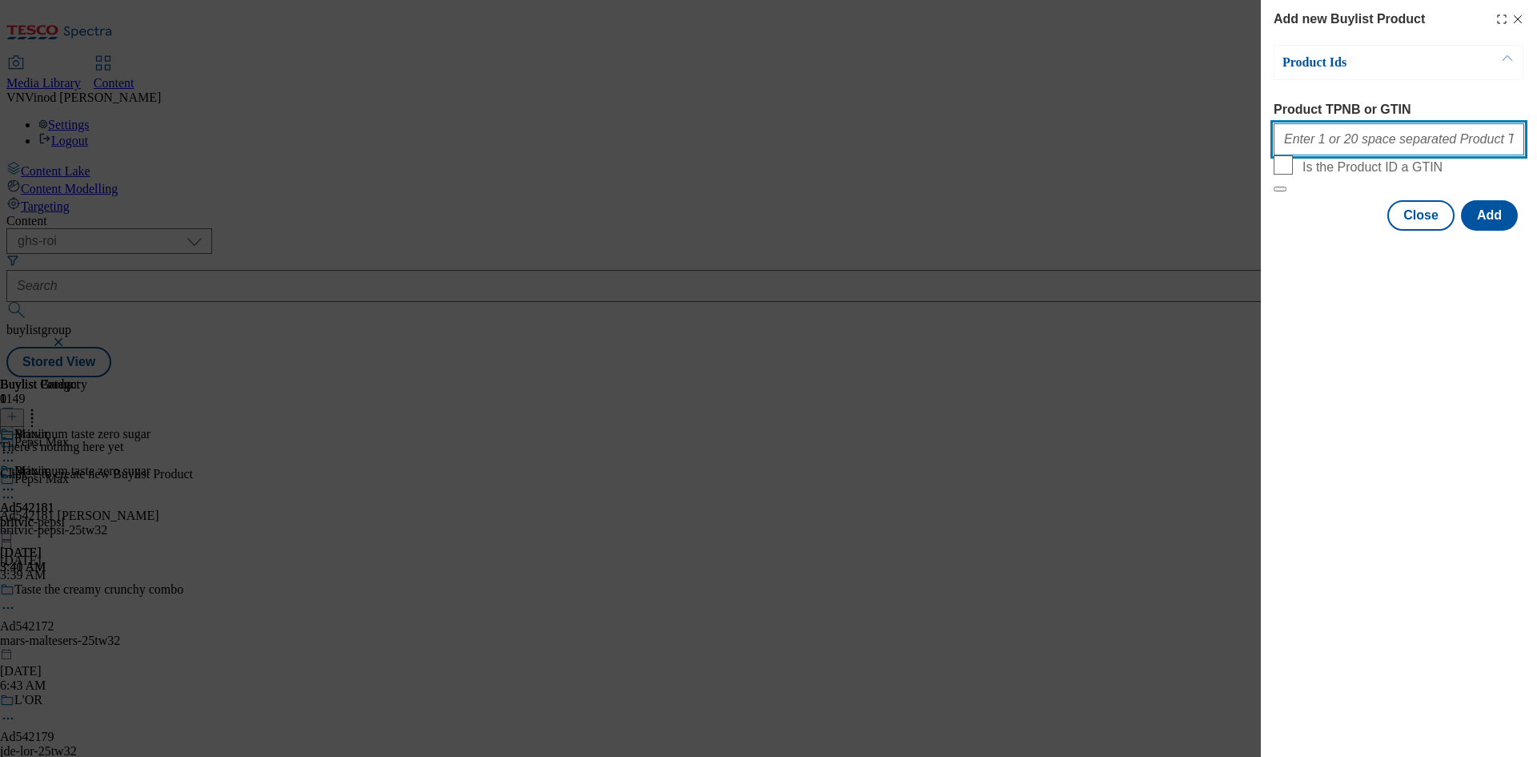
click at [1368, 147] on input "Product TPNB or GTIN" at bounding box center [1399, 139] width 251 height 32
paste input "92746878 92746072 92663624 92812662 92659342 92663624 92669284 92608904 9285628…"
type input "92746878 92746072 92663624 92812662 92659342 92663624 92669284 92608904 9285628…"
click at [1489, 231] on button "Add" at bounding box center [1489, 215] width 57 height 30
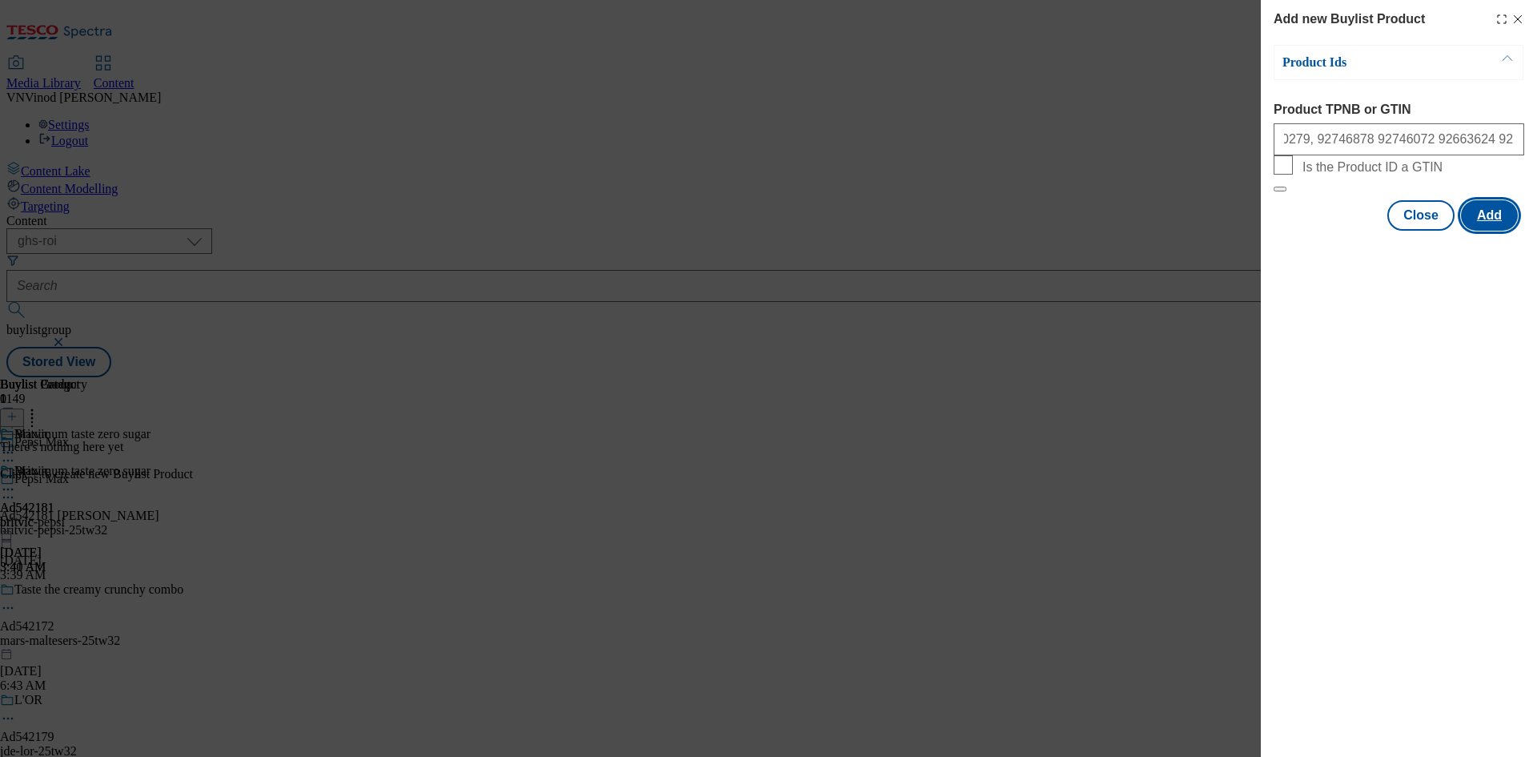
scroll to position [0, 0]
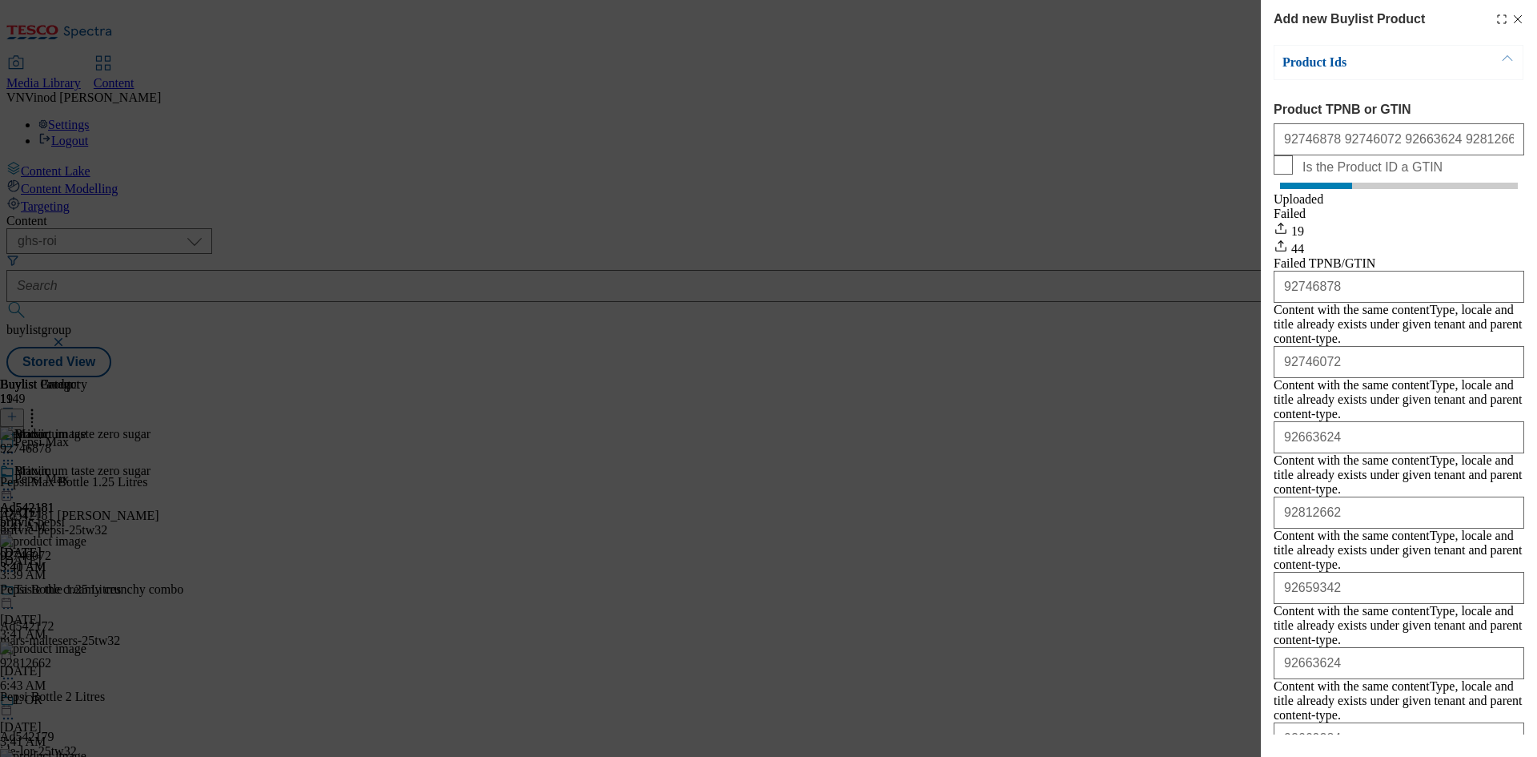
click at [1519, 22] on div "Add new Buylist Product Product Ids Product TPNB or GTIN 92746878 92746072 9266…" at bounding box center [1399, 367] width 276 height 734
click at [1515, 18] on line "Modal" at bounding box center [1518, 19] width 7 height 7
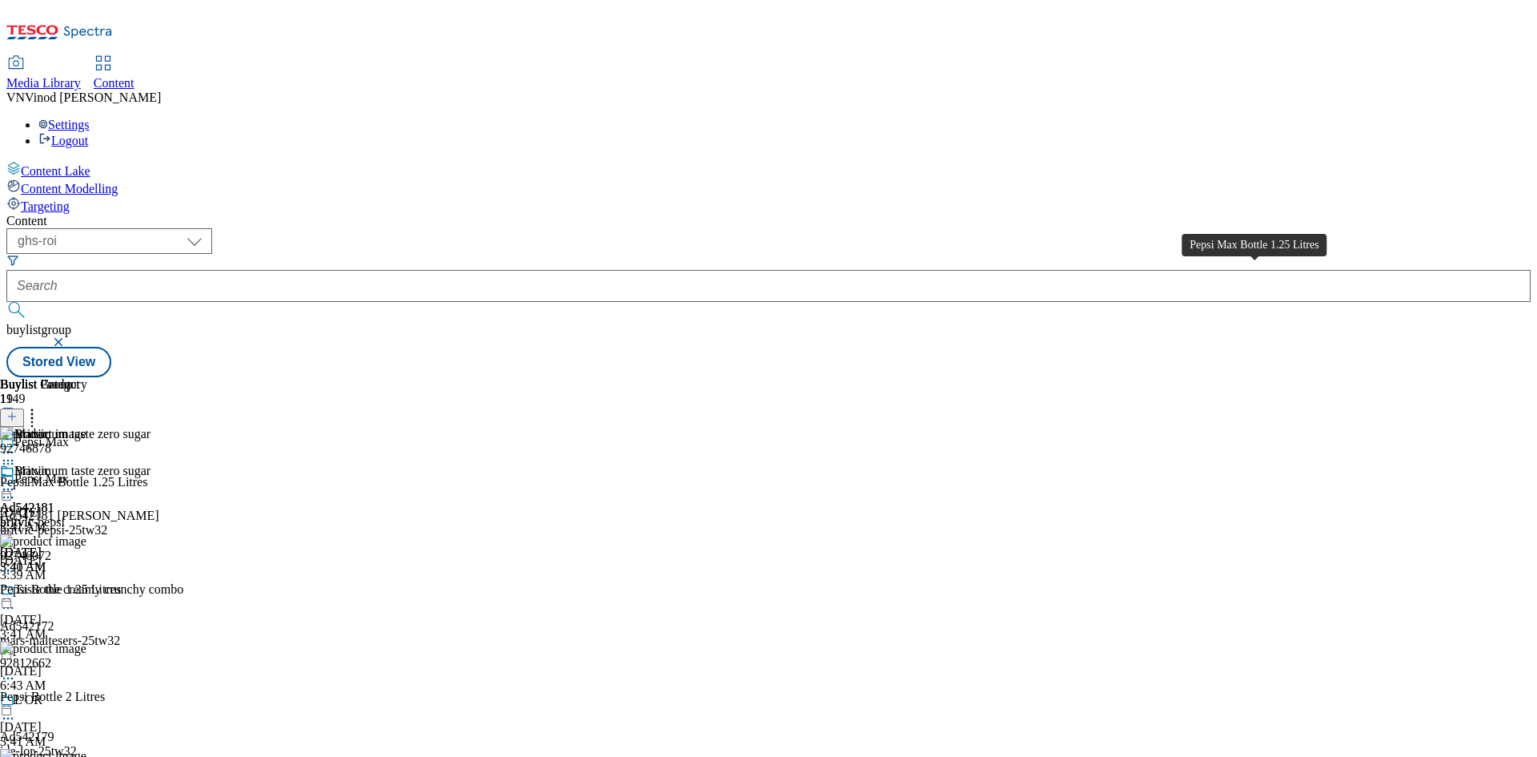
click at [147, 475] on div "Pepsi Max Bottle 1.25 Litres" at bounding box center [73, 482] width 147 height 14
copy div "Pepsi Max Bottle 1.25 Litres"
click at [16, 489] on icon at bounding box center [8, 497] width 16 height 16
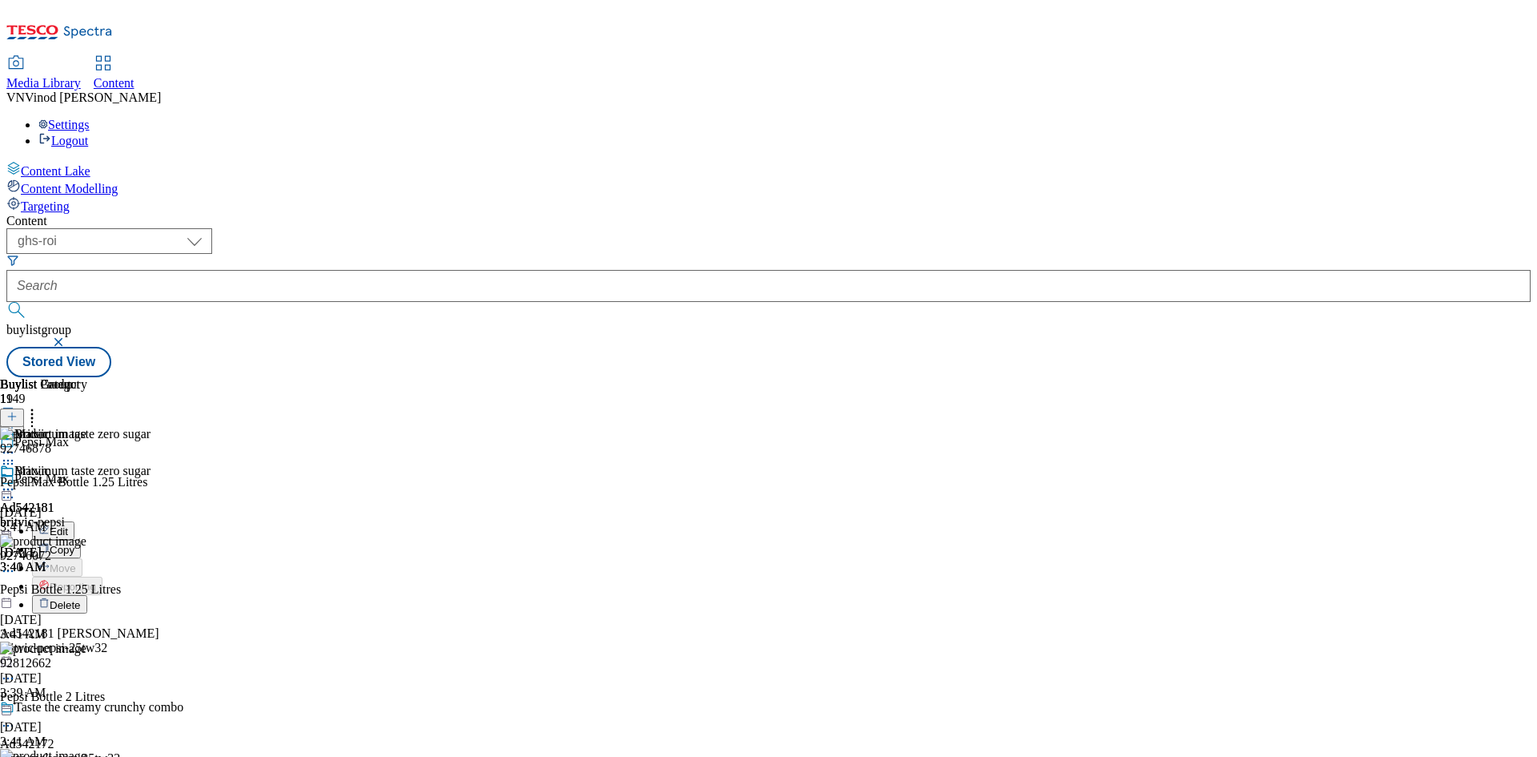
click at [74, 521] on button "Edit" at bounding box center [53, 530] width 42 height 18
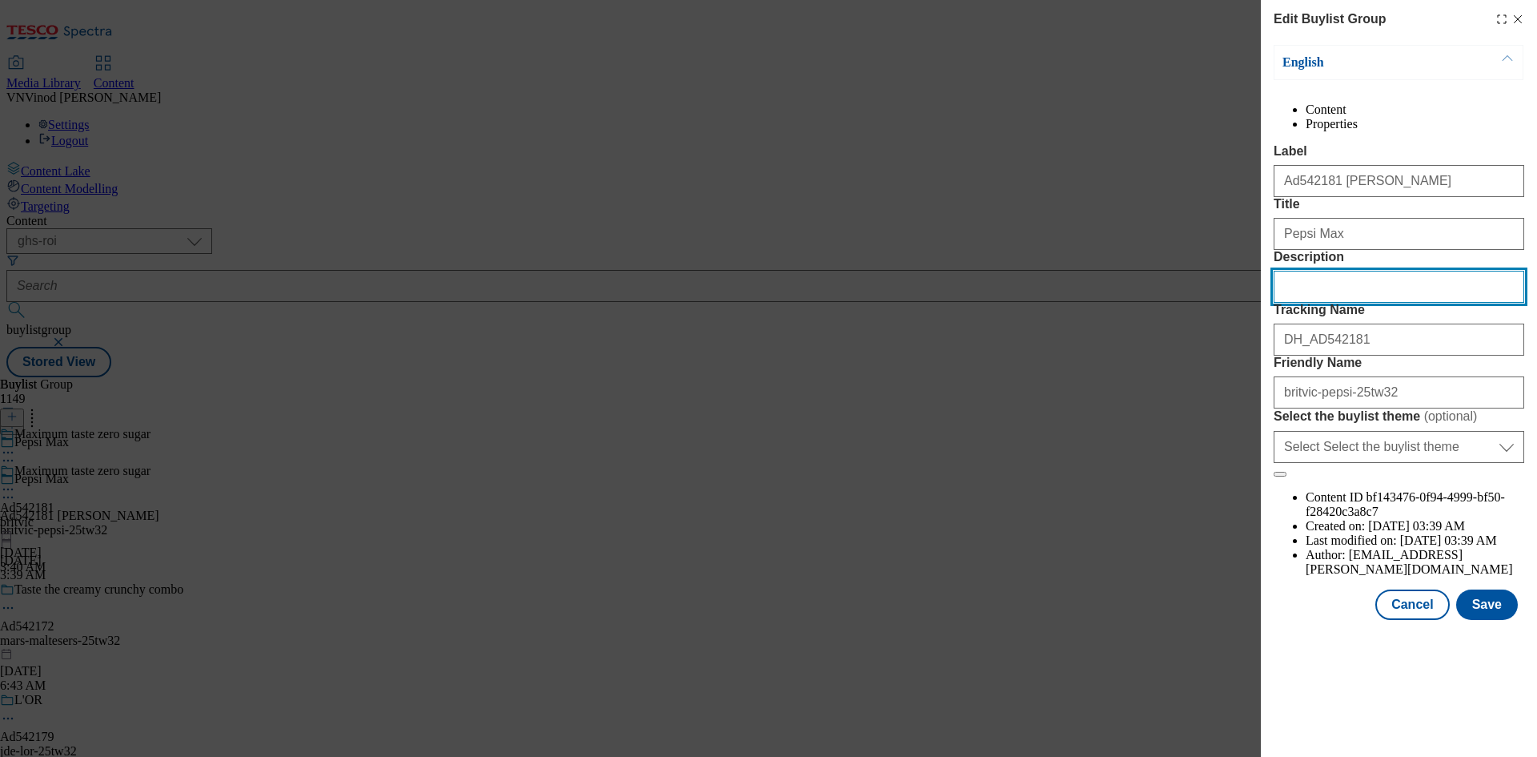
click at [1359, 303] on input "Description" at bounding box center [1399, 287] width 251 height 32
paste input "Pepsi Max Bottle 1.25 Litres"
type input "Pepsi Max Bottle 1.25 Litres"
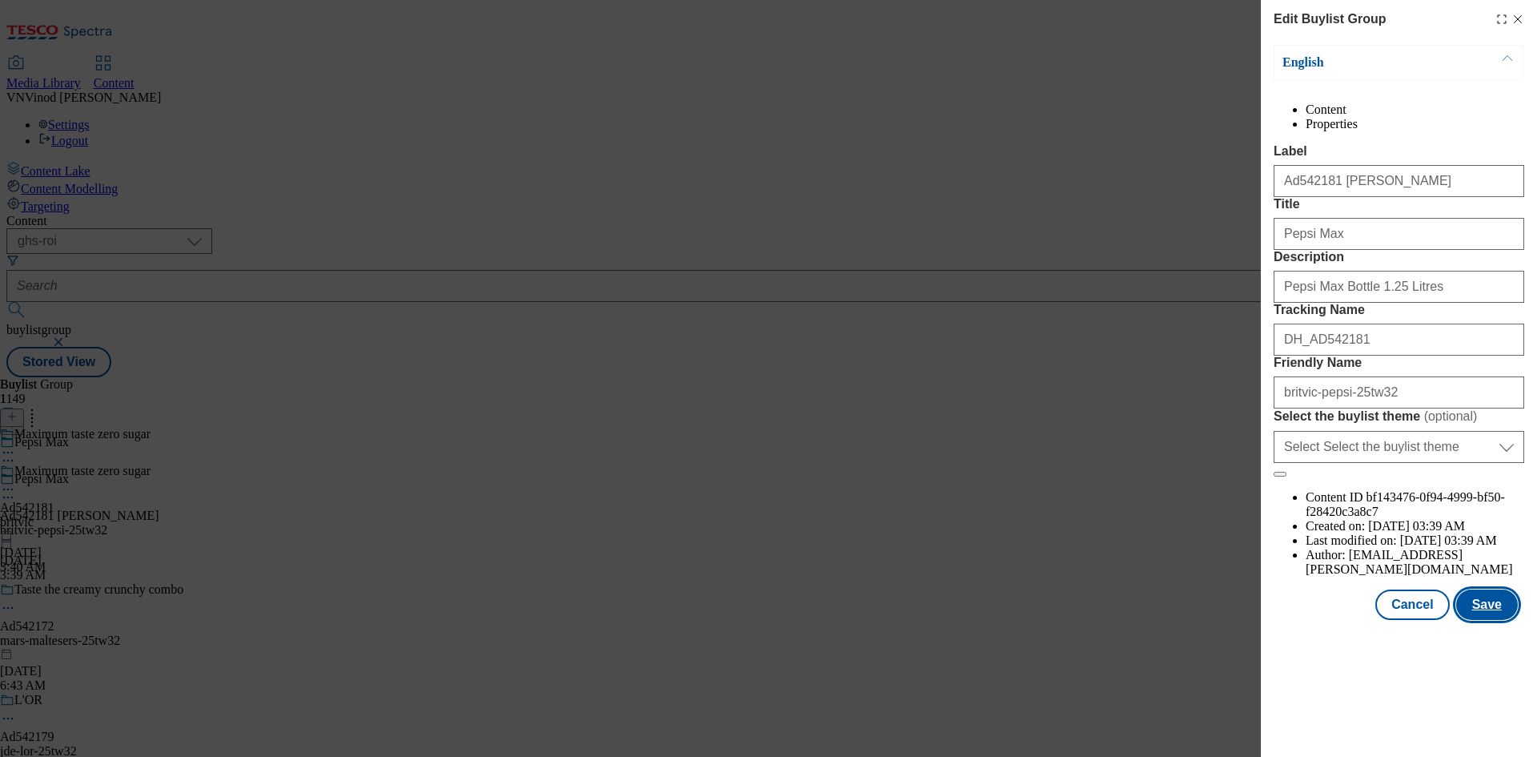
click at [1498, 620] on button "Save" at bounding box center [1487, 604] width 62 height 30
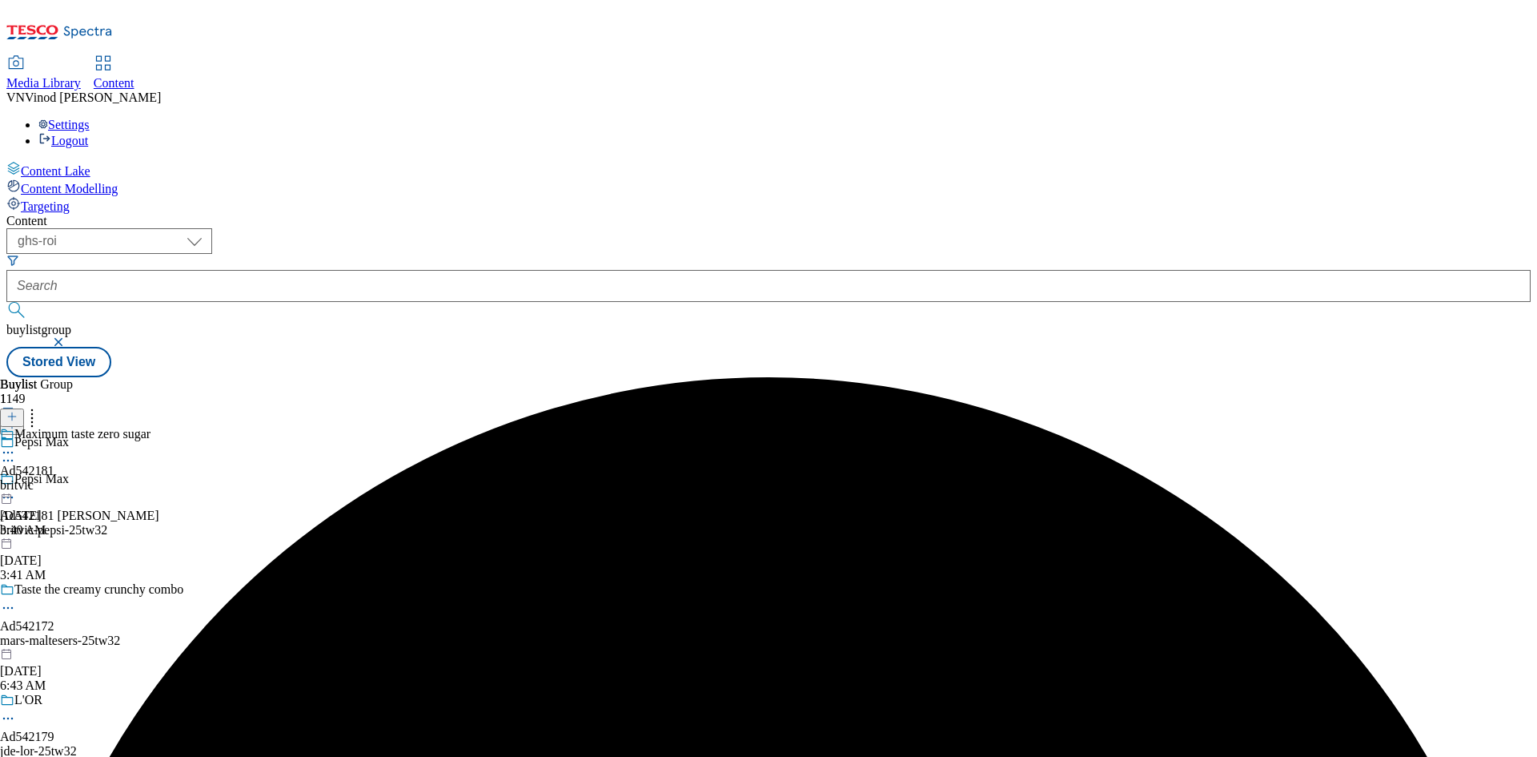
click at [16, 444] on icon at bounding box center [8, 452] width 16 height 16
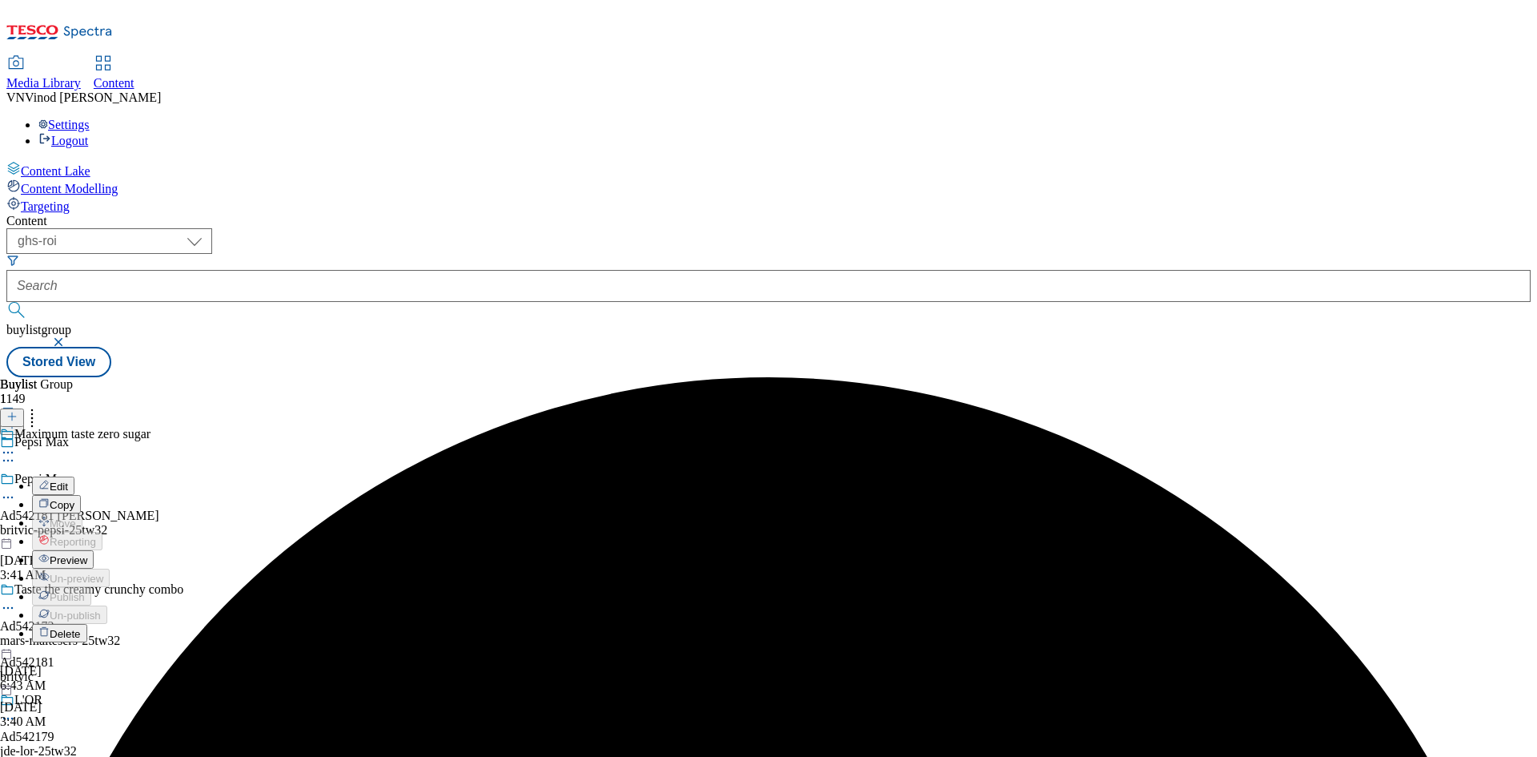
click at [74, 476] on button "Edit" at bounding box center [53, 485] width 42 height 18
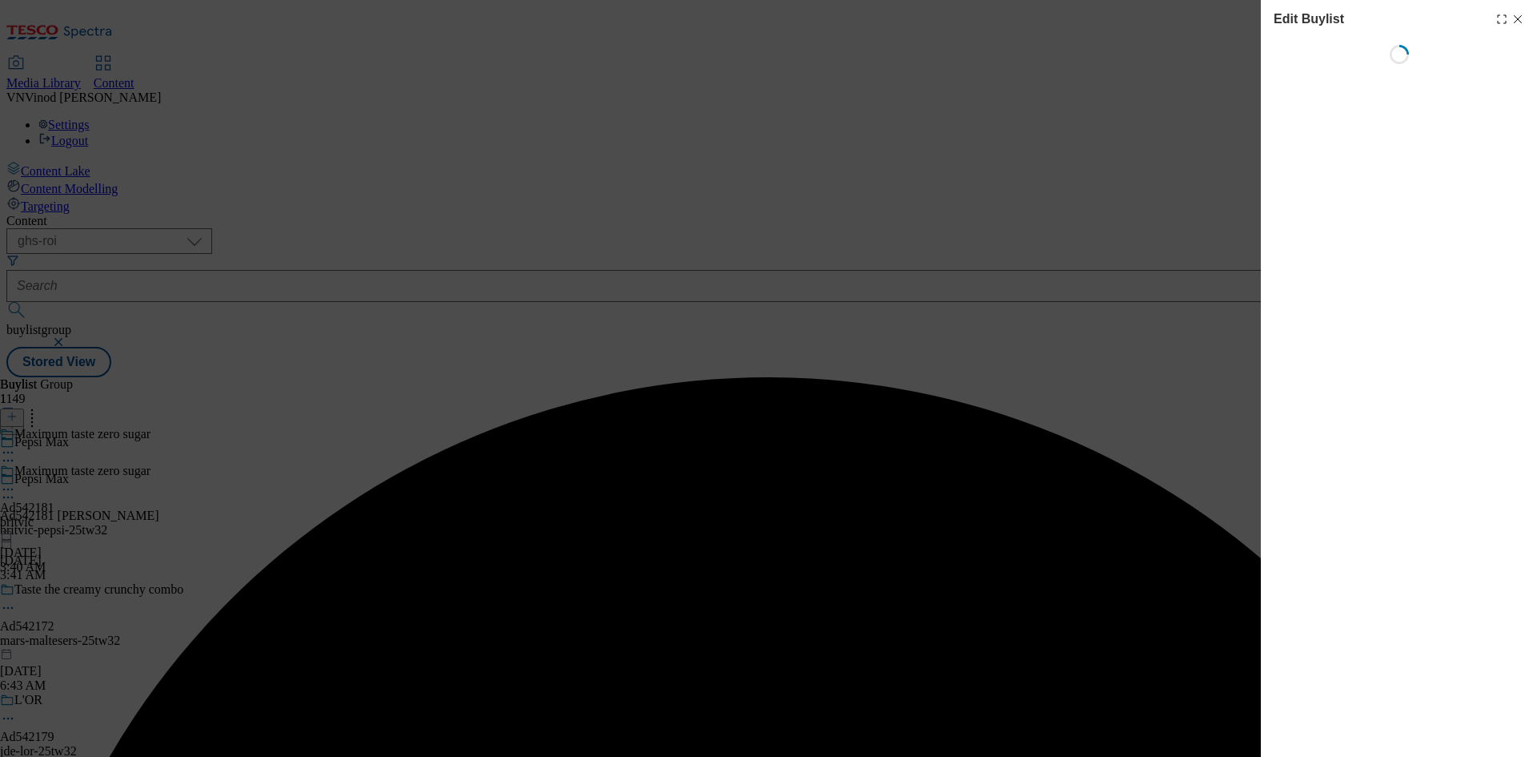
select select "tactical"
select select "supplier funded short term 1-3 weeks"
select select "dunnhumby"
select select "Banner"
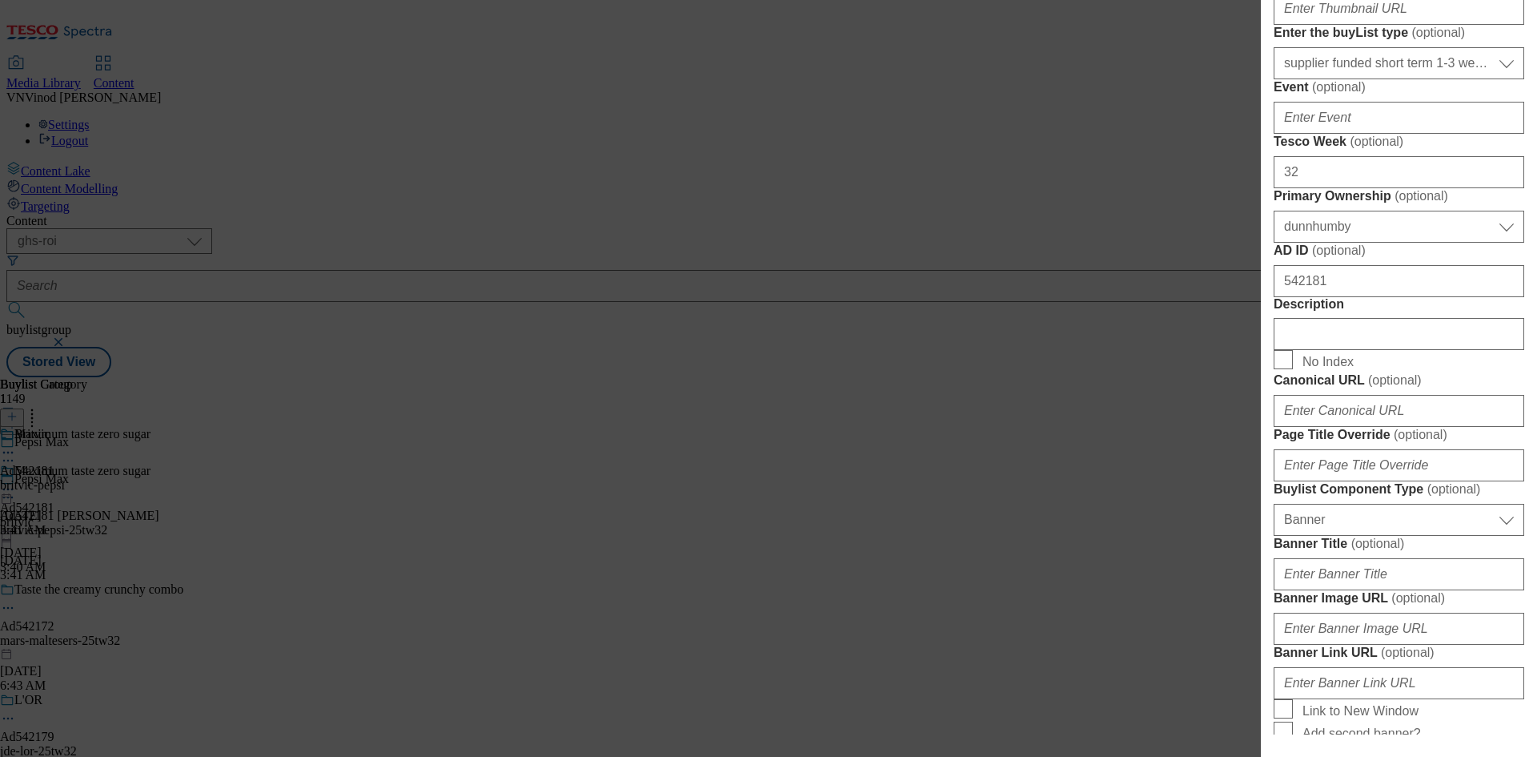
scroll to position [640, 0]
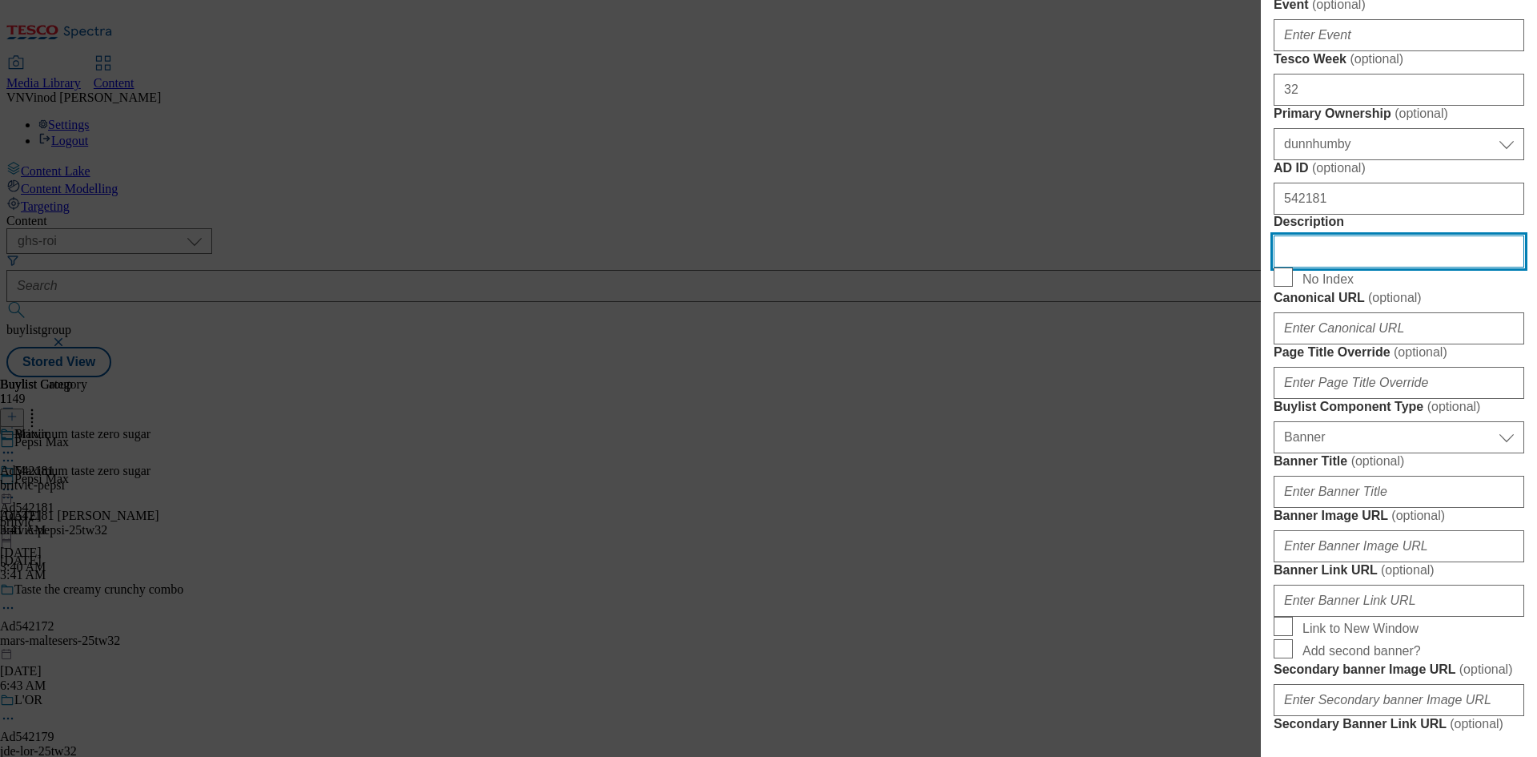
click at [1338, 267] on input "Description" at bounding box center [1399, 251] width 251 height 32
paste input "Pepsi Max Bottle 1.25 Litres"
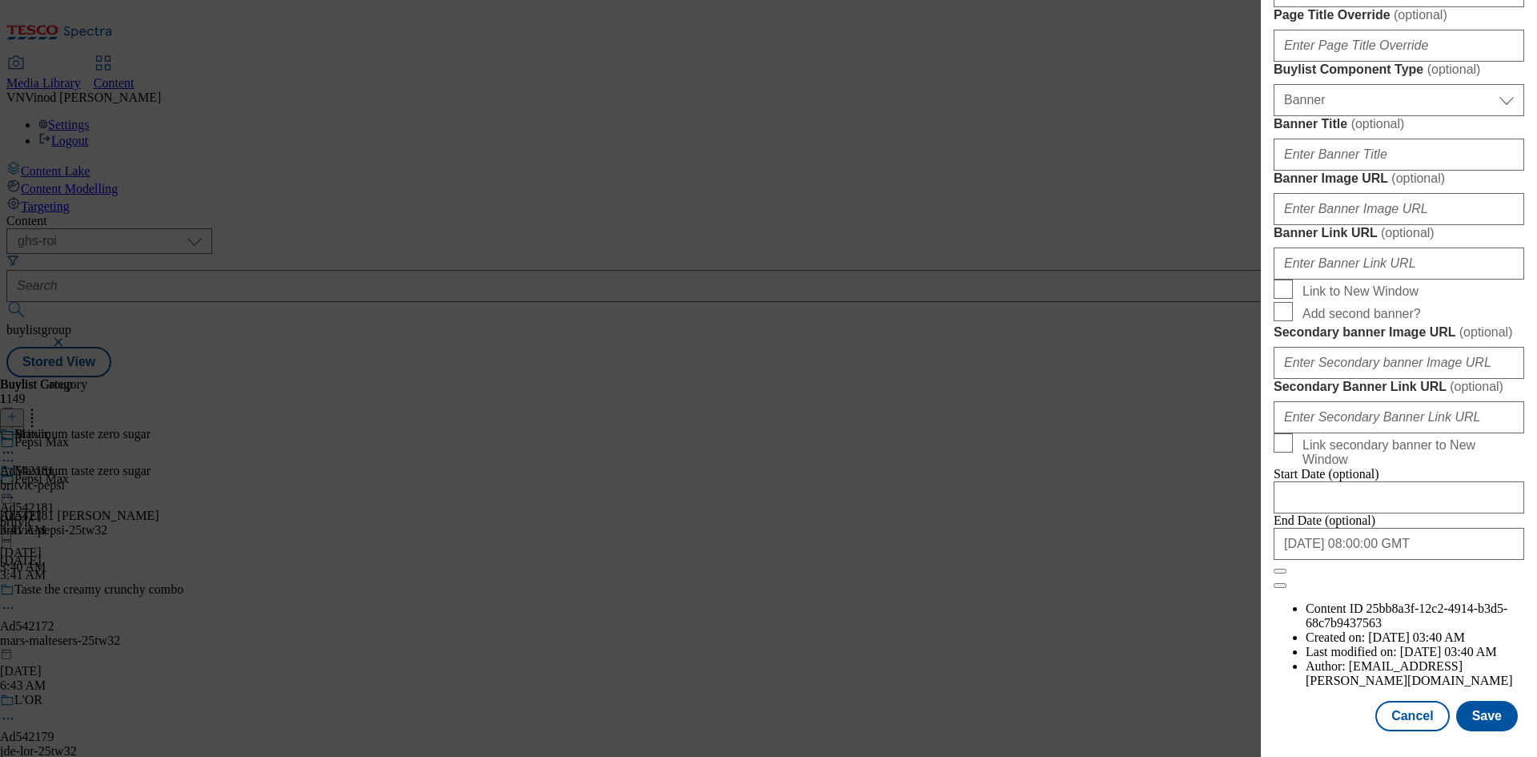
scroll to position [1572, 0]
type input "Pepsi Max Bottle 1.25 Litres"
click at [1484, 718] on button "Save" at bounding box center [1487, 716] width 62 height 30
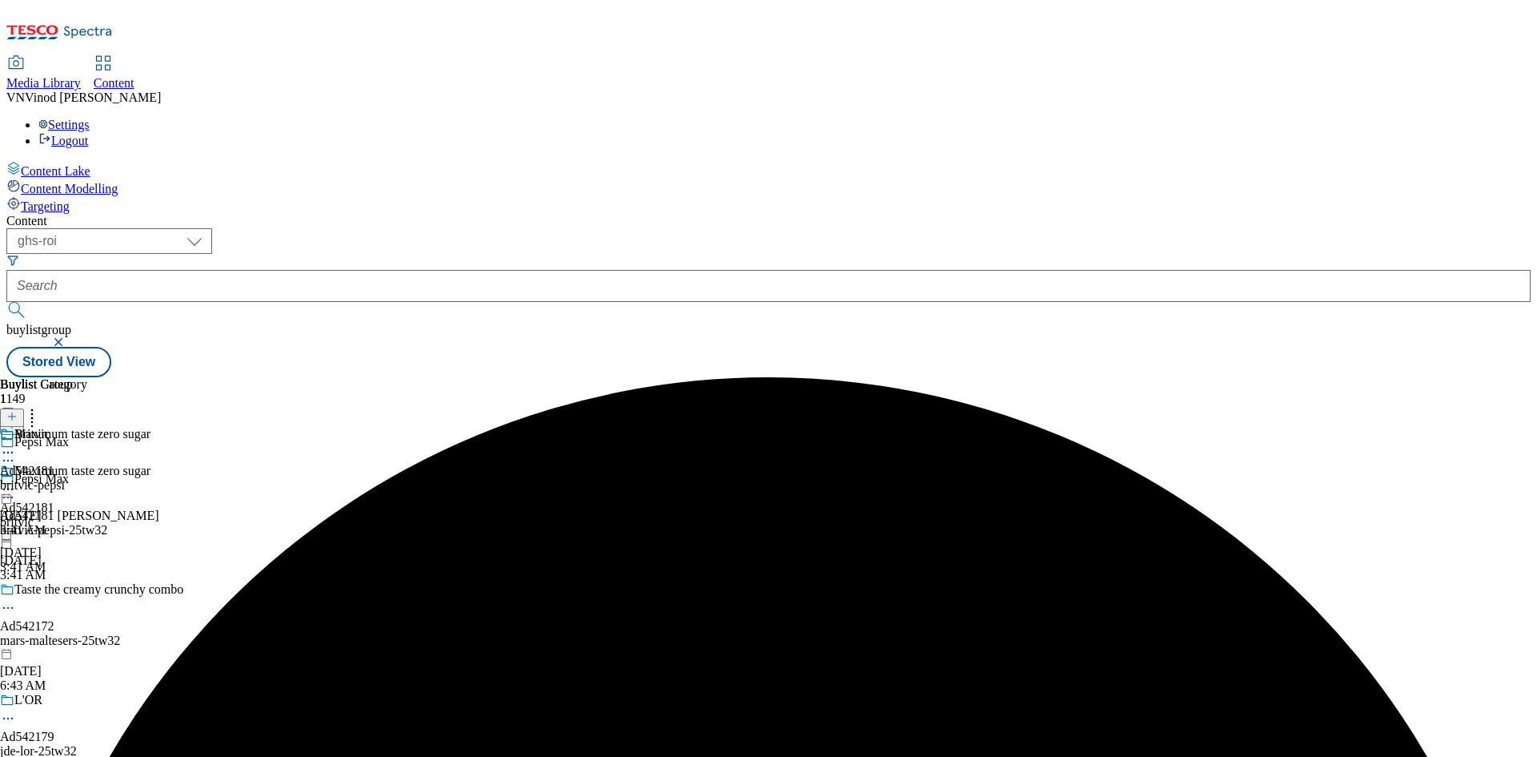
click at [16, 444] on icon at bounding box center [8, 452] width 16 height 16
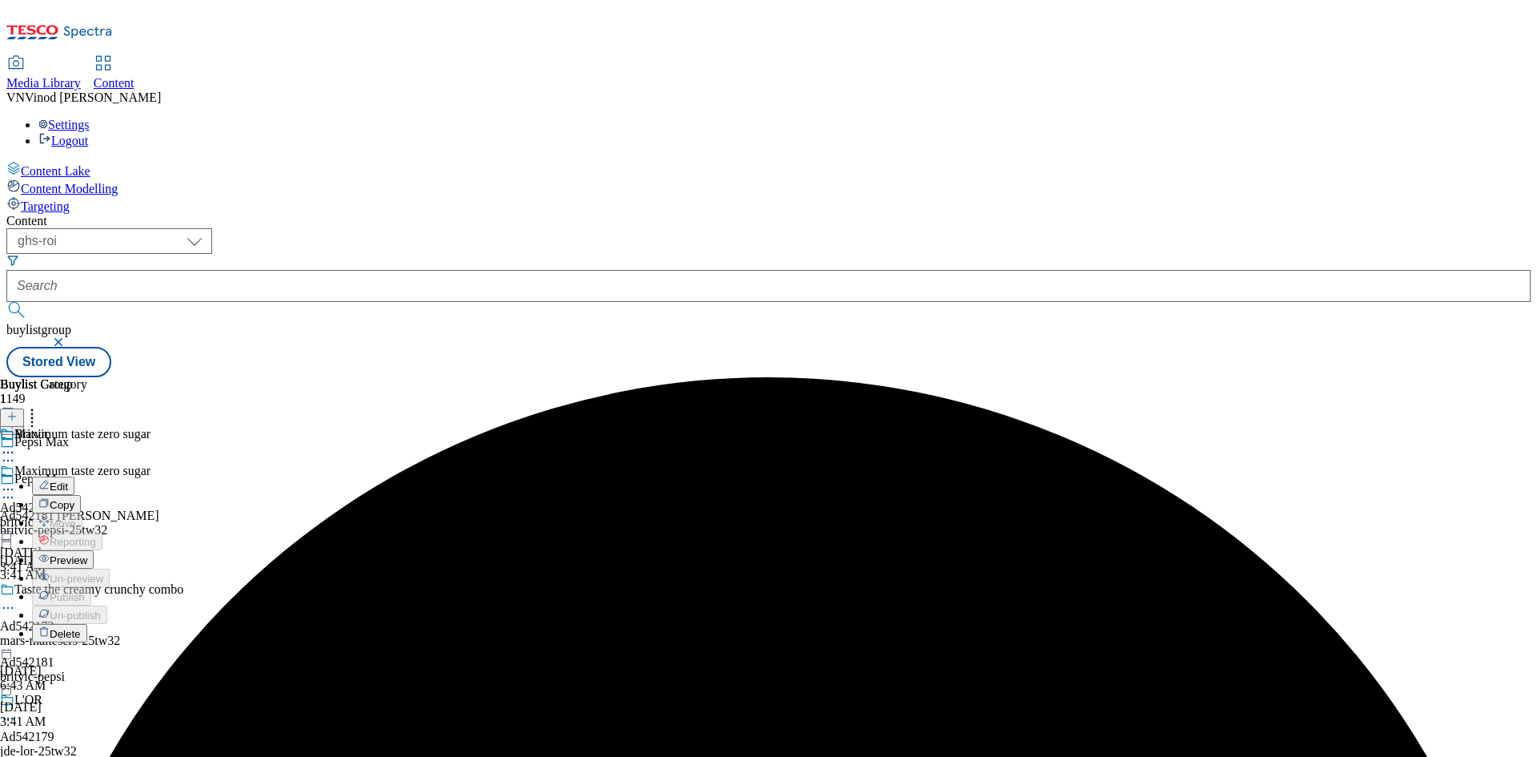
click at [74, 476] on button "Edit" at bounding box center [53, 485] width 42 height 18
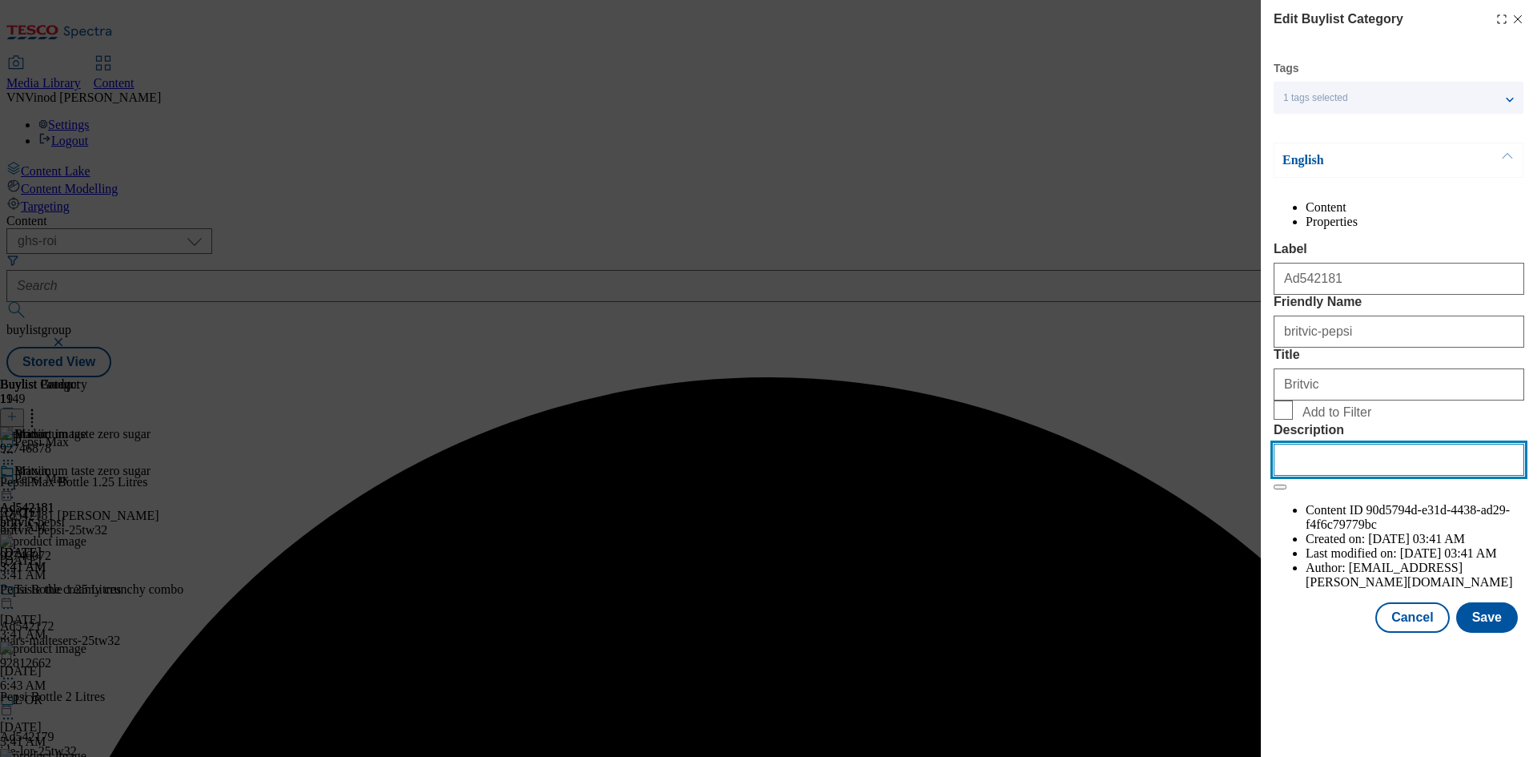
click at [1380, 476] on input "Description" at bounding box center [1399, 460] width 251 height 32
paste input "Pepsi Max Bottle 1.25 Litres"
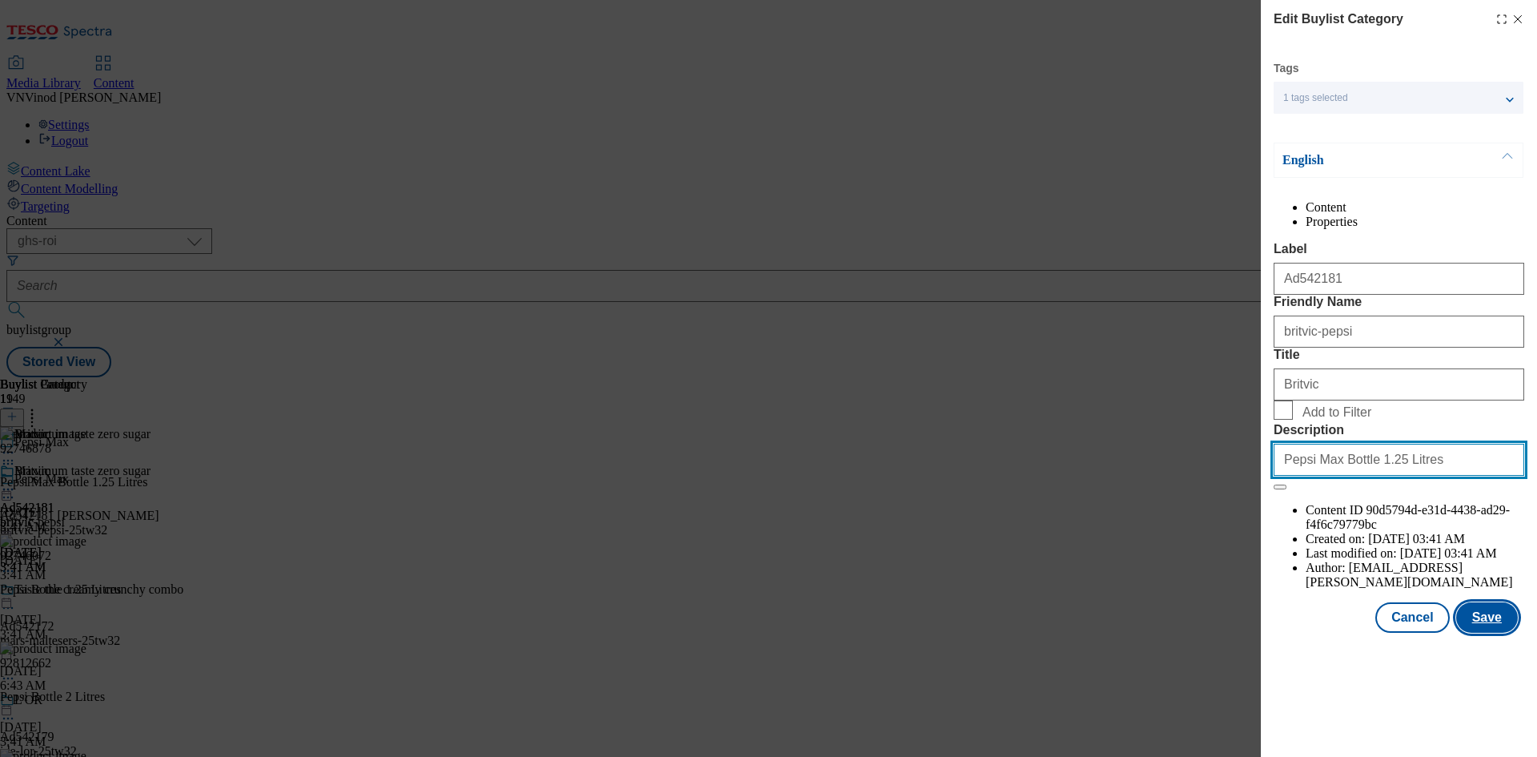
type input "Pepsi Max Bottle 1.25 Litres"
click at [1483, 632] on button "Save" at bounding box center [1487, 617] width 62 height 30
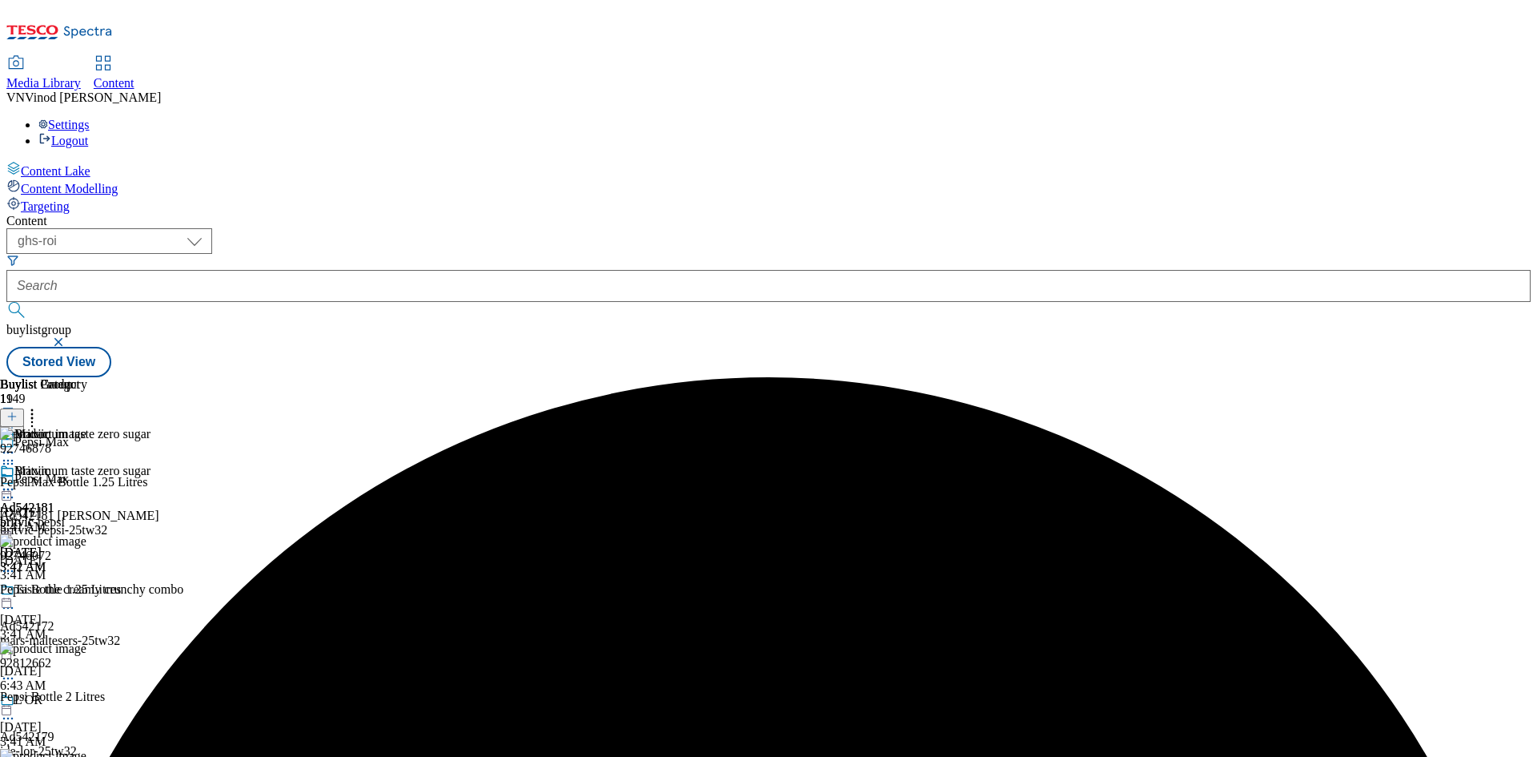
click at [159, 508] on div "Ad542181 britvic" at bounding box center [79, 515] width 159 height 14
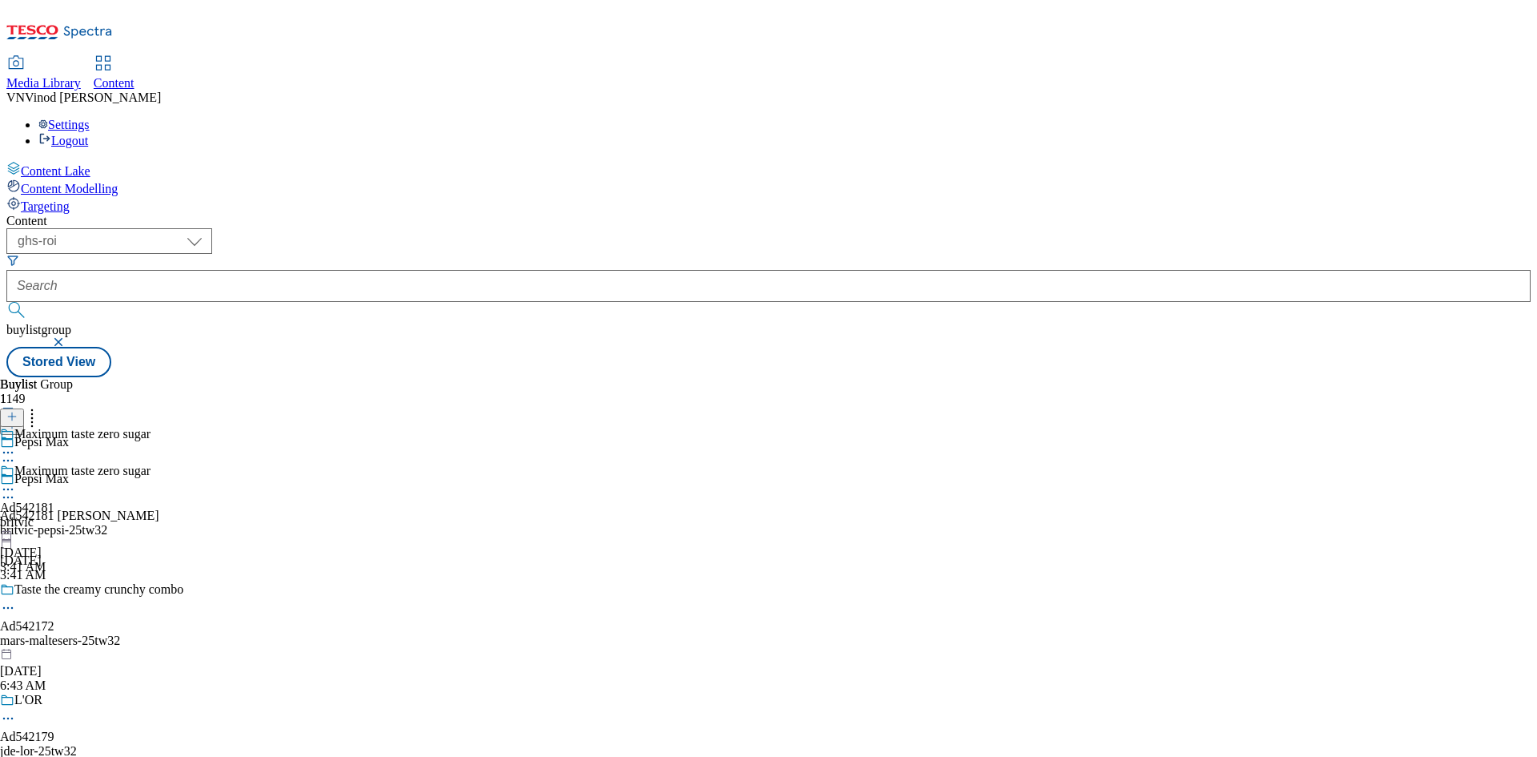
click at [16, 489] on icon at bounding box center [8, 497] width 16 height 16
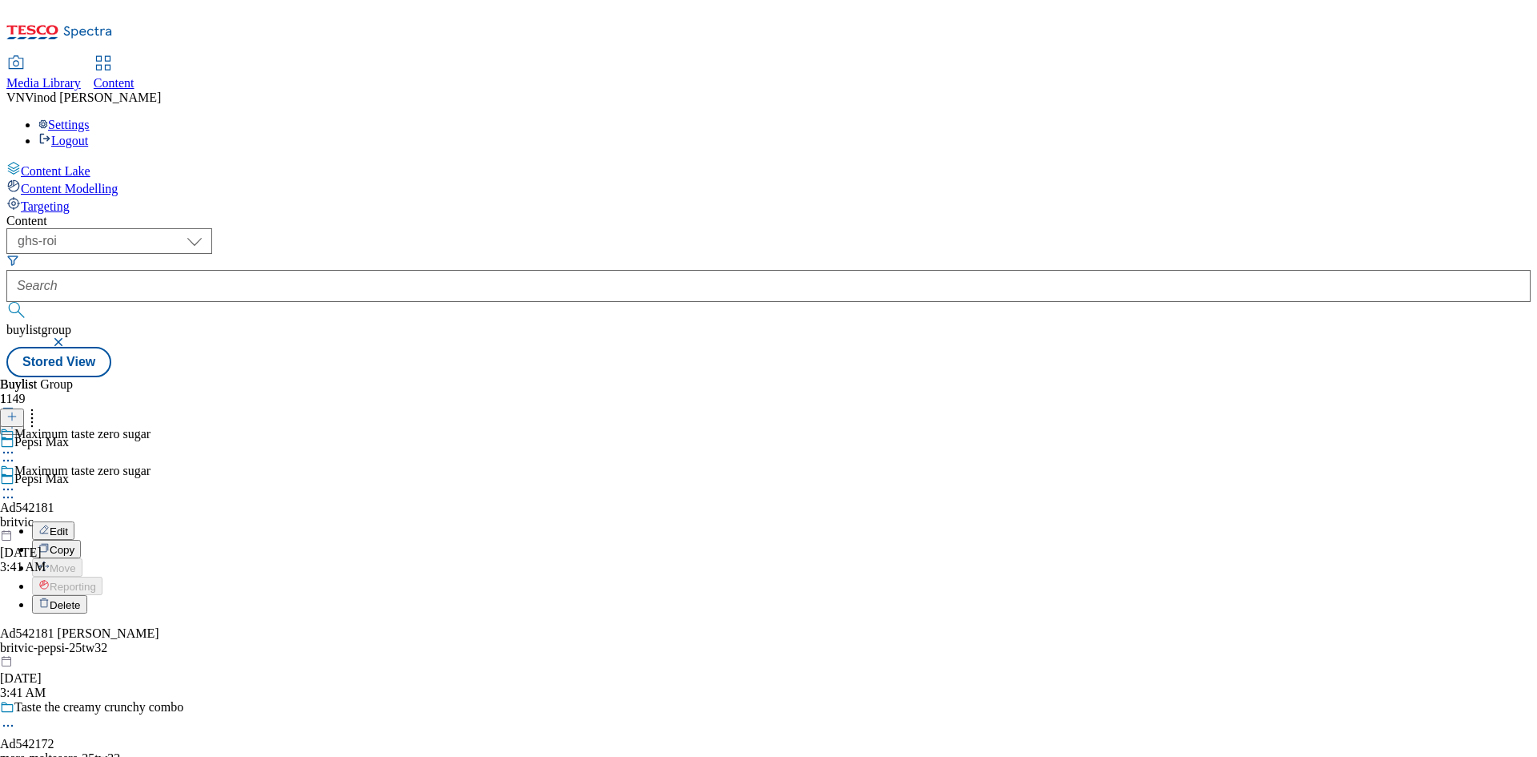
click at [74, 521] on button "Edit" at bounding box center [53, 530] width 42 height 18
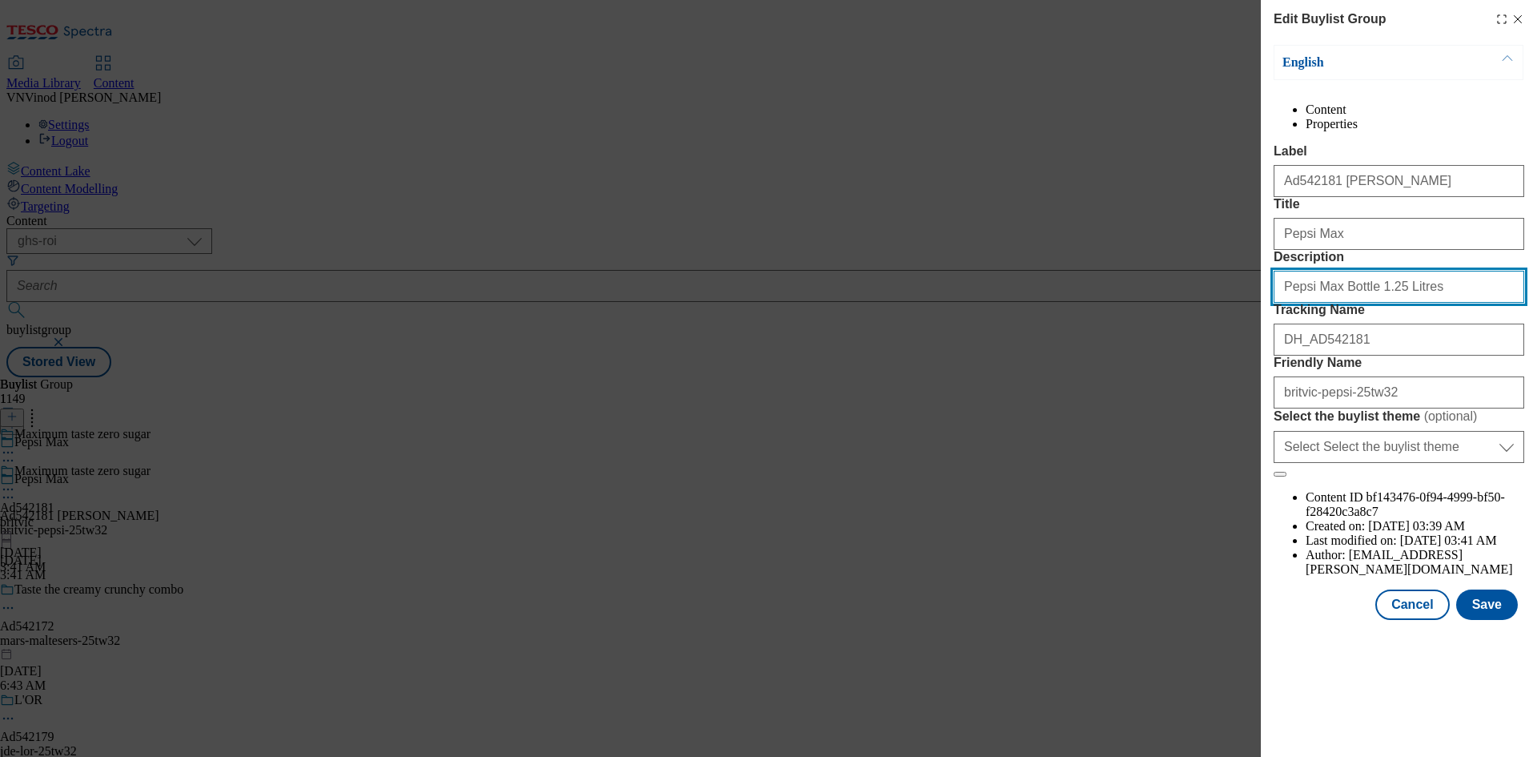
click at [1379, 303] on input "Pepsi Max Bottle 1.25 Litres" at bounding box center [1399, 287] width 251 height 32
